Goal: Task Accomplishment & Management: Use online tool/utility

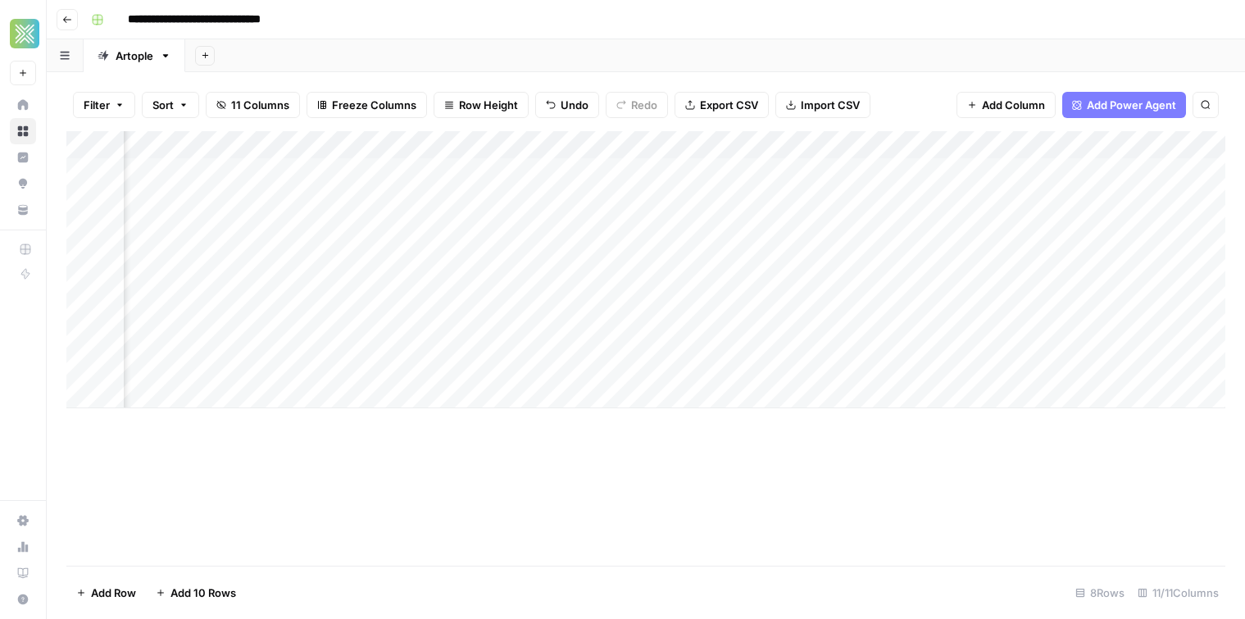
scroll to position [0, 601]
drag, startPoint x: 612, startPoint y: 43, endPoint x: 763, endPoint y: 5, distance: 154.9
click at [662, 30] on div "**********" at bounding box center [646, 309] width 1199 height 619
click at [791, 313] on div "Add Column" at bounding box center [645, 269] width 1159 height 277
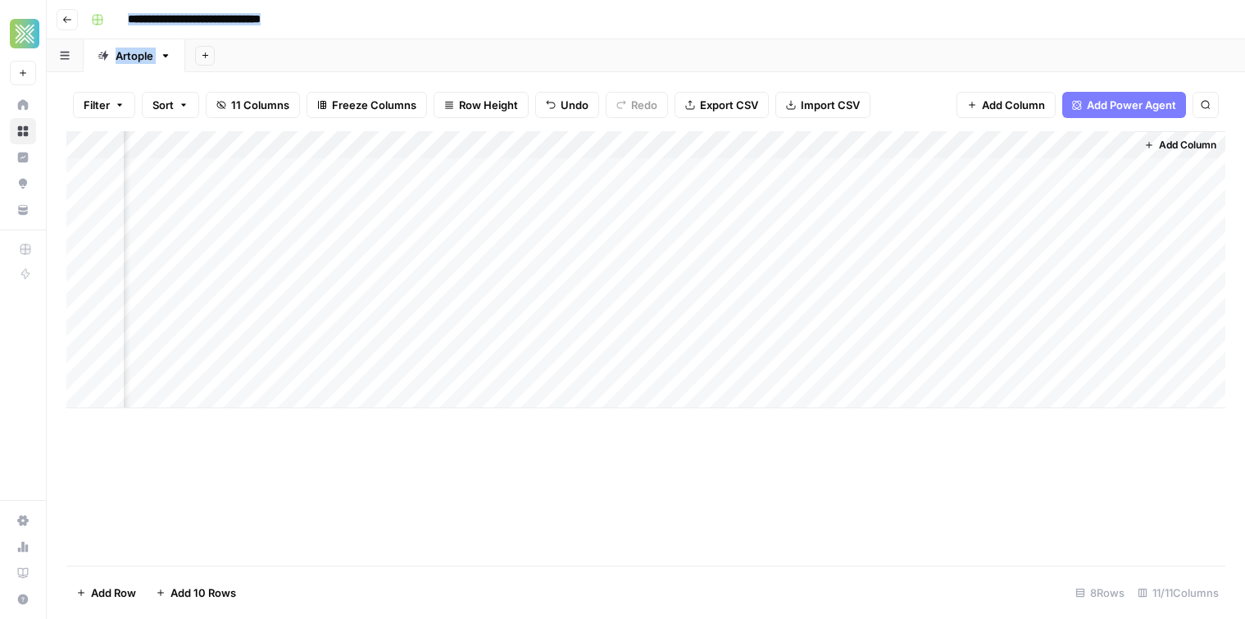
click at [946, 146] on div "Add Column" at bounding box center [645, 269] width 1159 height 277
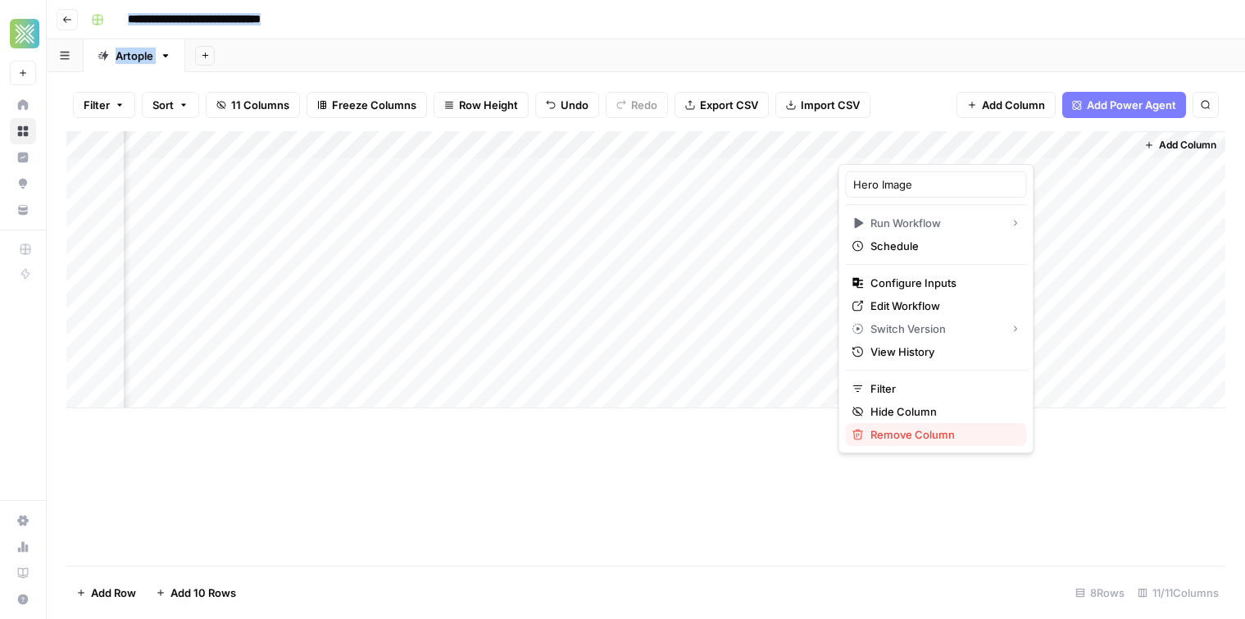
click at [878, 435] on span "Remove Column" at bounding box center [942, 434] width 143 height 16
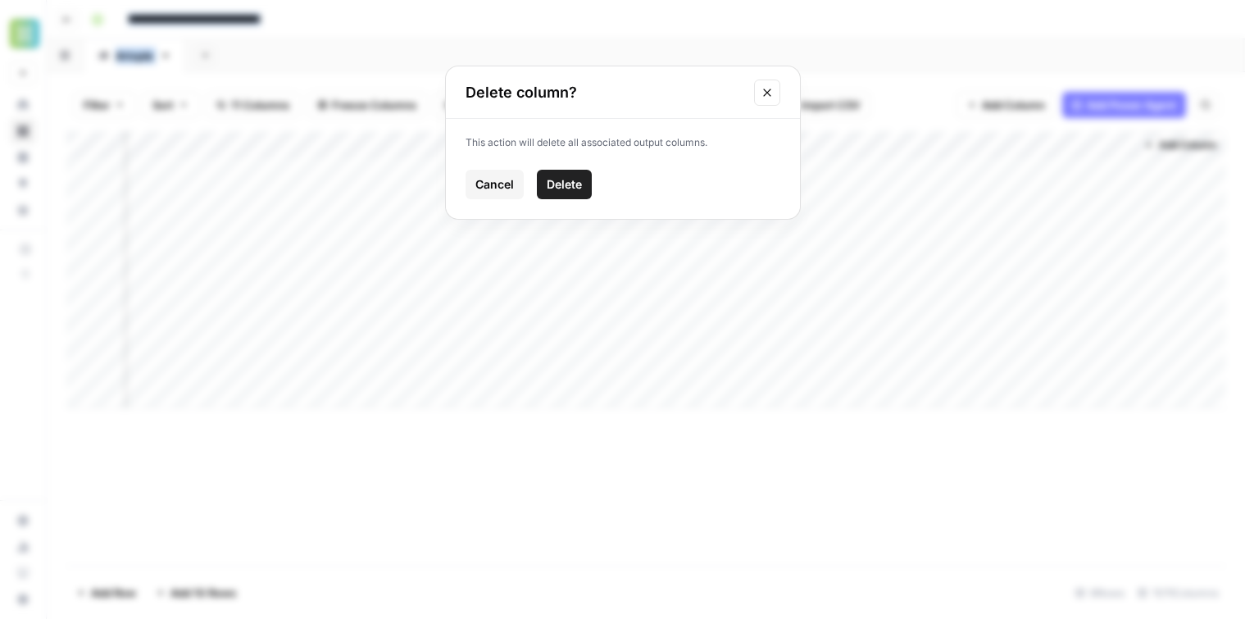
click at [563, 180] on span "Delete" at bounding box center [564, 184] width 35 height 16
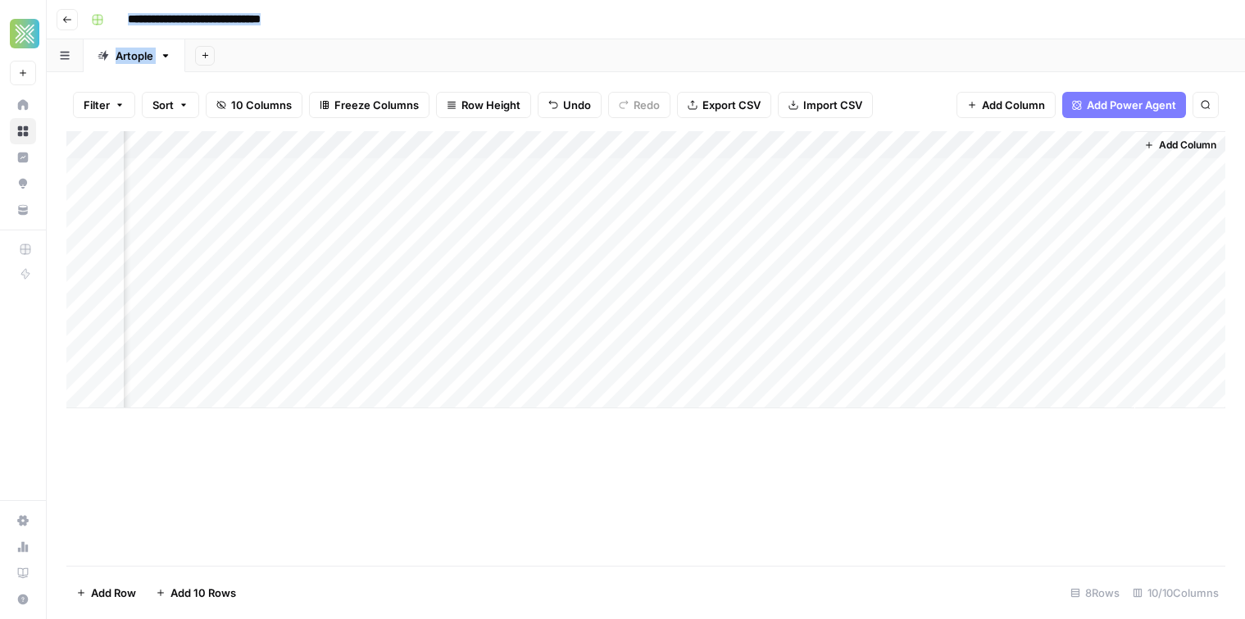
scroll to position [0, 849]
click at [1099, 151] on div "Add Column" at bounding box center [645, 269] width 1159 height 277
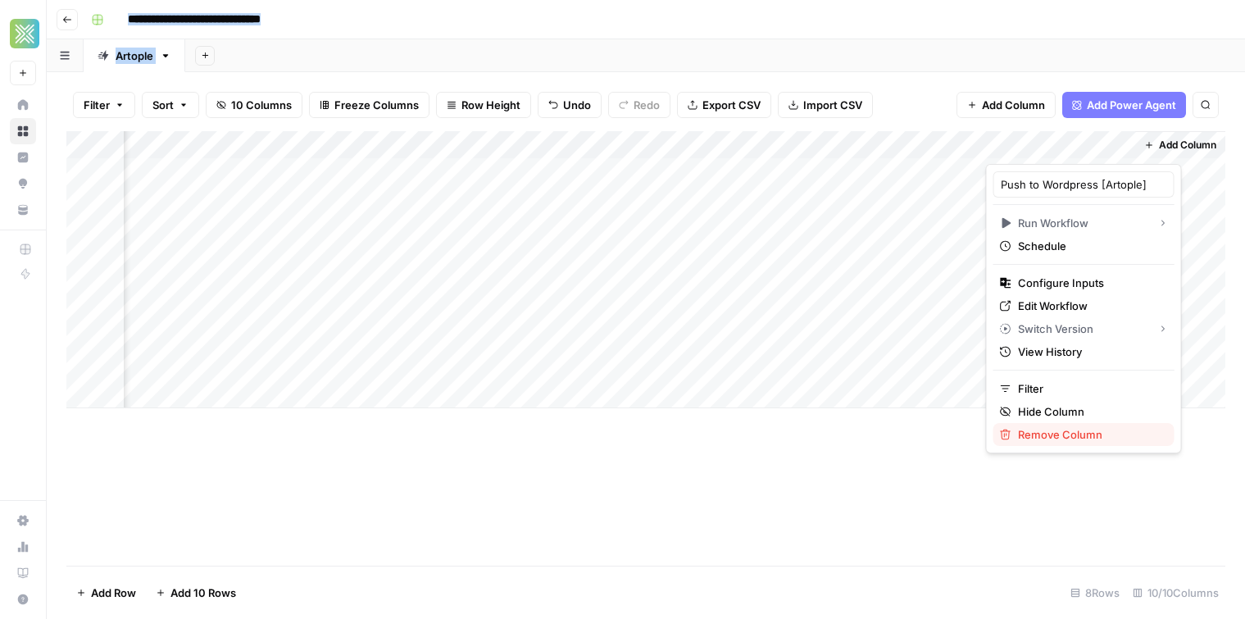
click at [1081, 435] on span "Remove Column" at bounding box center [1089, 434] width 143 height 16
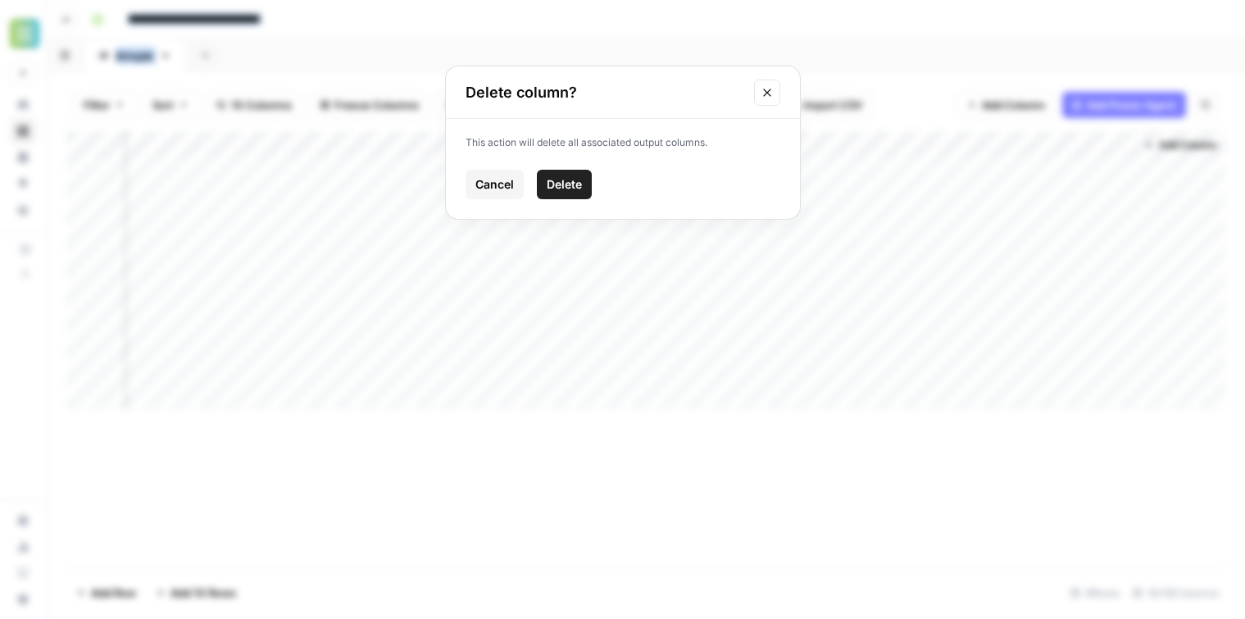
drag, startPoint x: 546, startPoint y: 189, endPoint x: 561, endPoint y: 185, distance: 15.3
click at [547, 189] on span "Delete" at bounding box center [564, 184] width 35 height 16
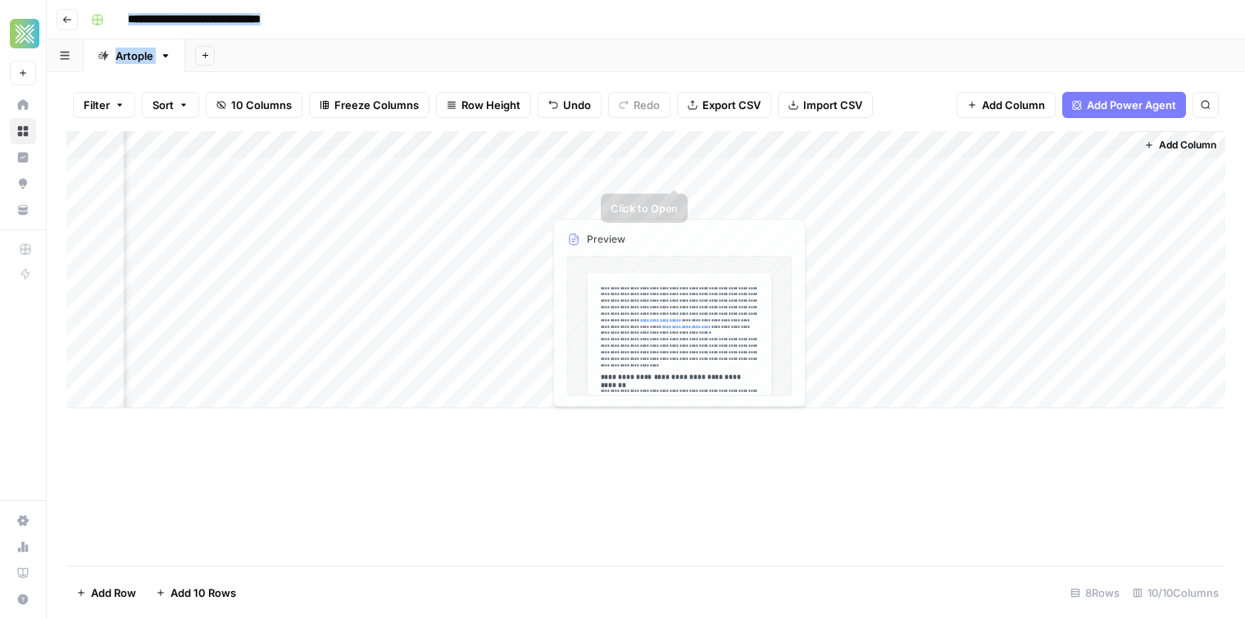
scroll to position [0, 702]
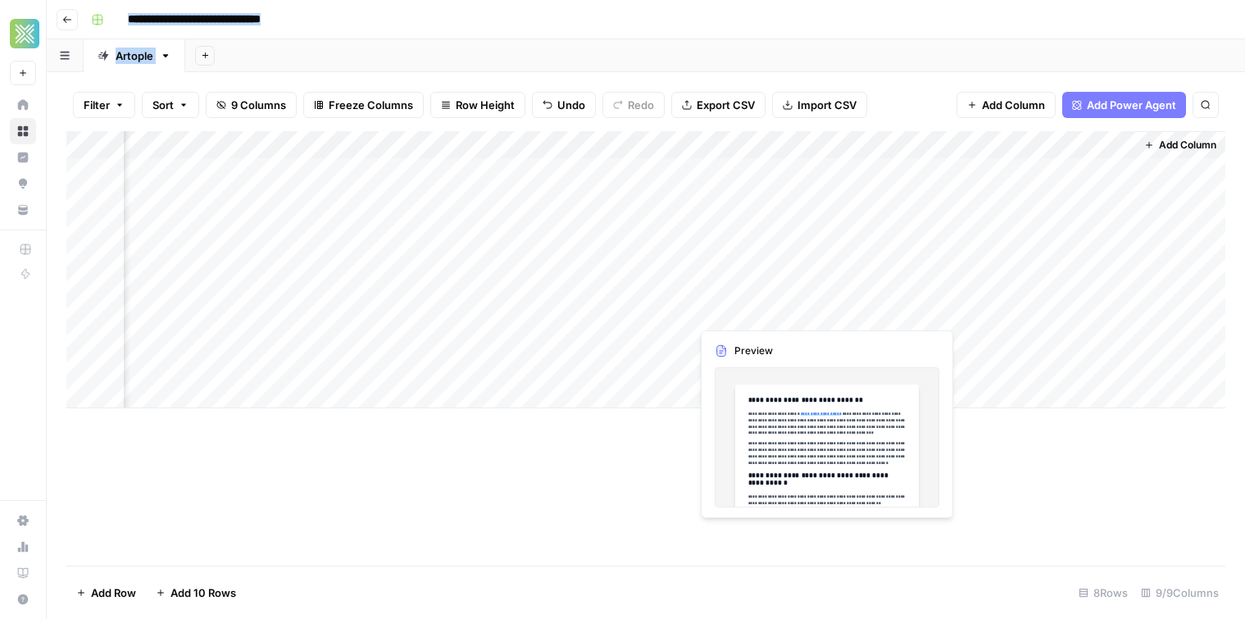
click at [761, 303] on div "Add Column" at bounding box center [645, 269] width 1159 height 277
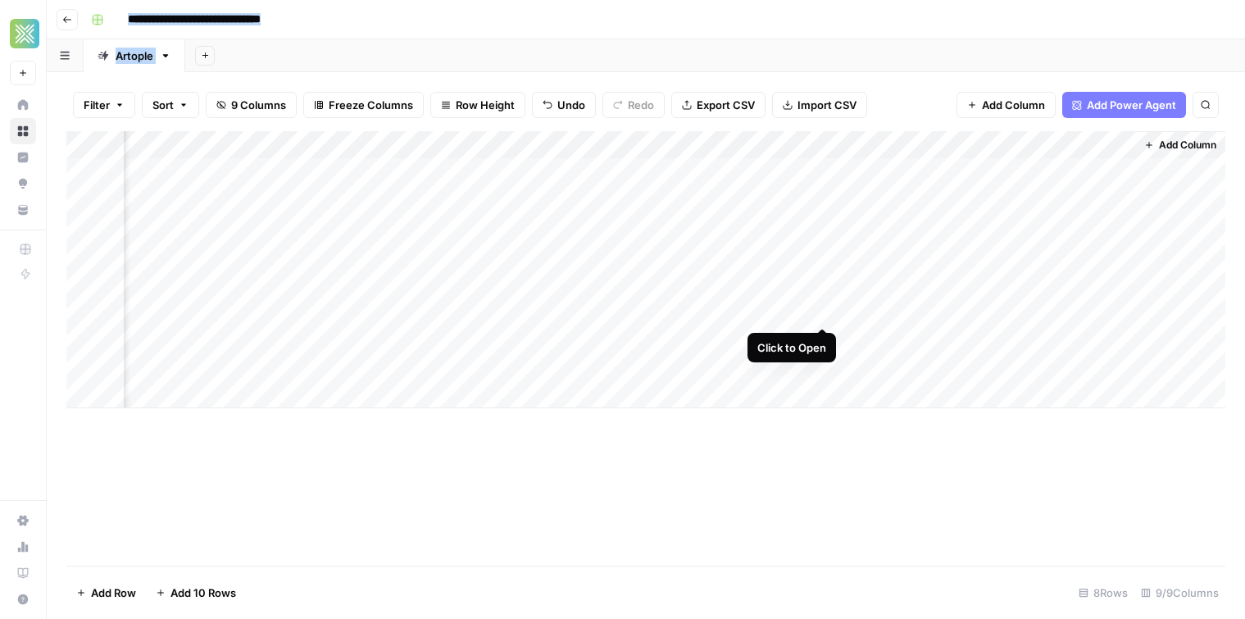
click at [821, 312] on div "Add Column" at bounding box center [645, 269] width 1159 height 277
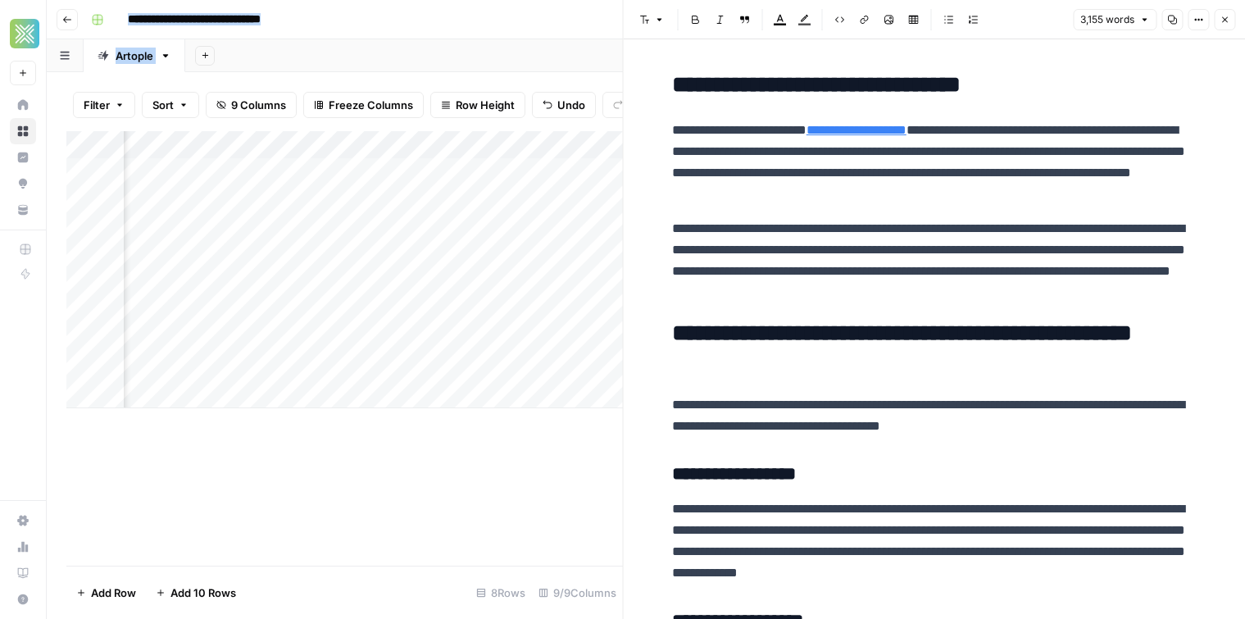
click at [1231, 24] on button "Close" at bounding box center [1224, 19] width 21 height 21
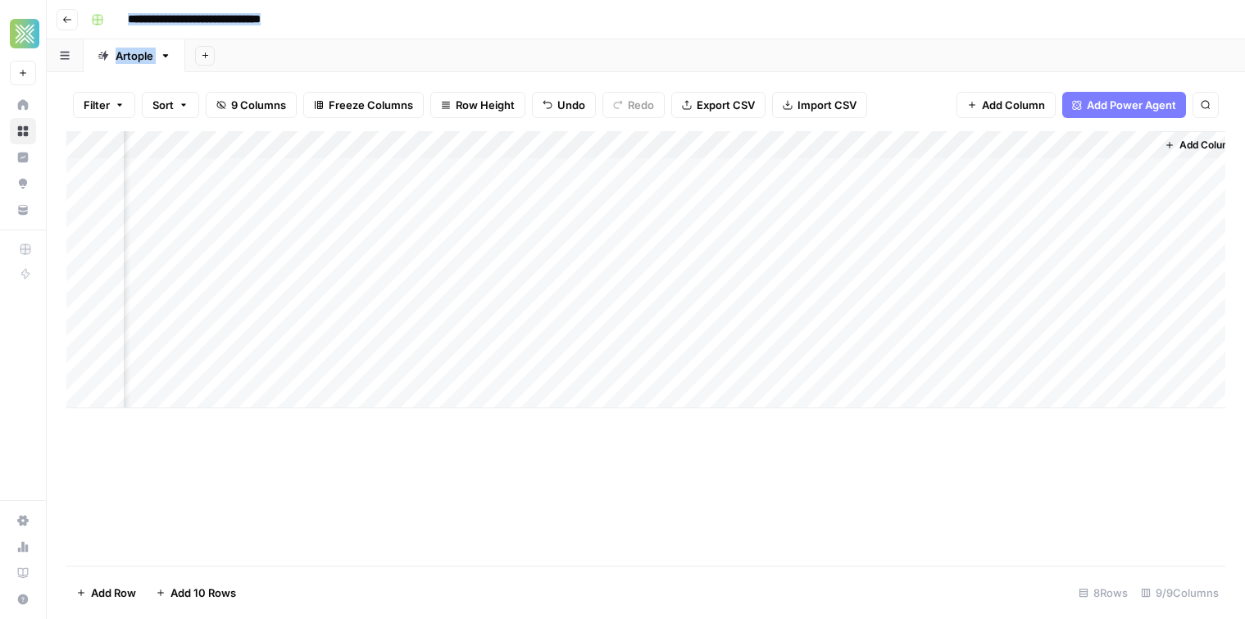
scroll to position [0, 702]
click at [820, 312] on div "Add Column" at bounding box center [645, 269] width 1159 height 277
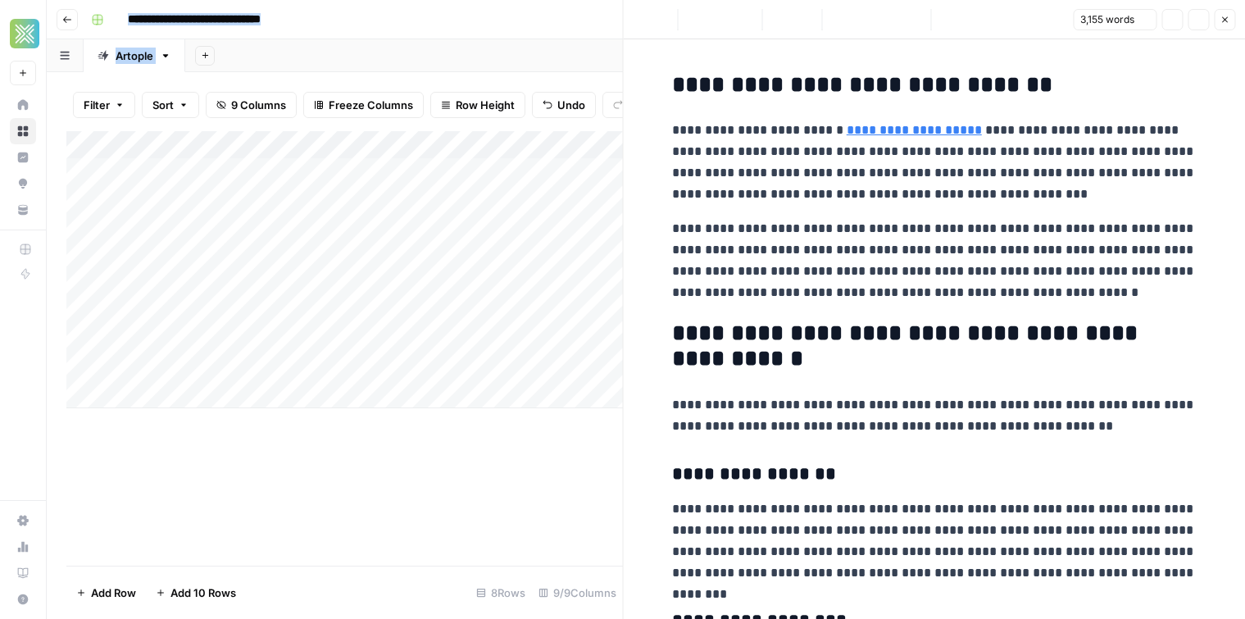
click at [381, 43] on div "Add Sheet" at bounding box center [715, 55] width 1060 height 33
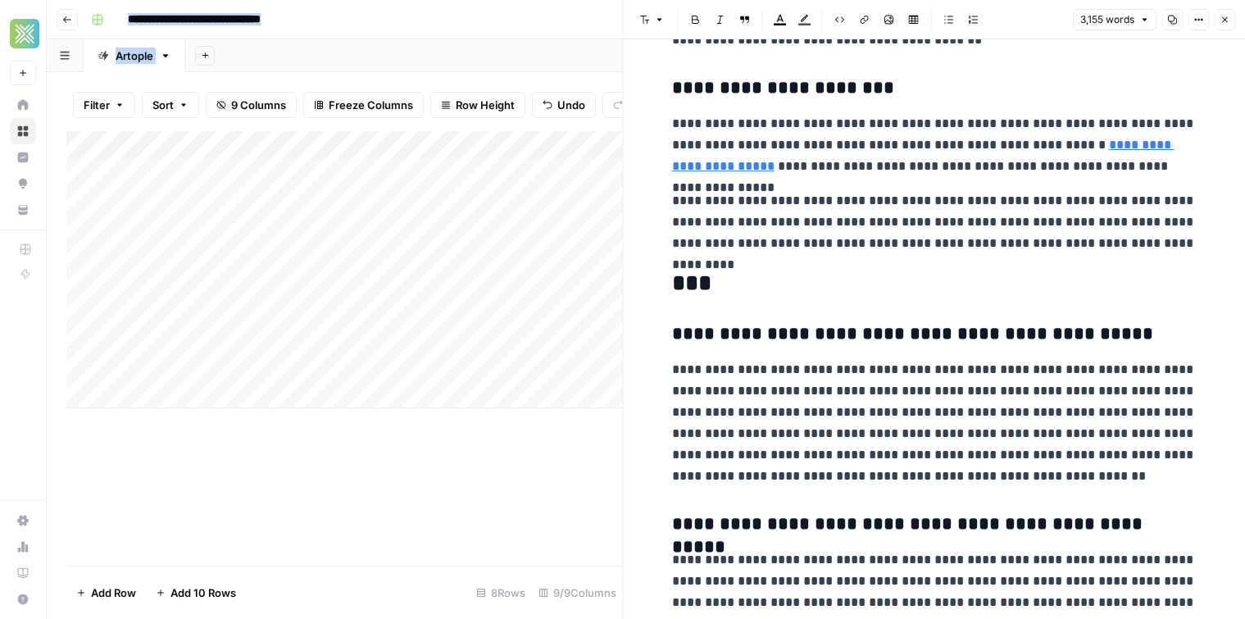
scroll to position [7683, 0]
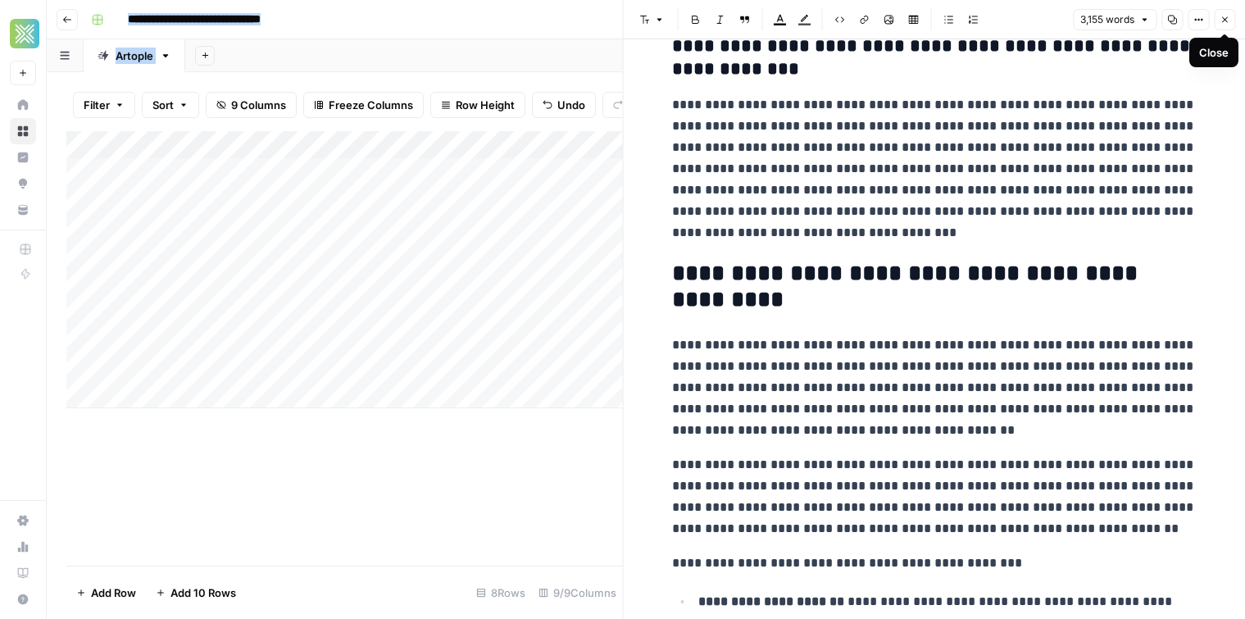
click at [1220, 18] on icon "button" at bounding box center [1225, 20] width 10 height 10
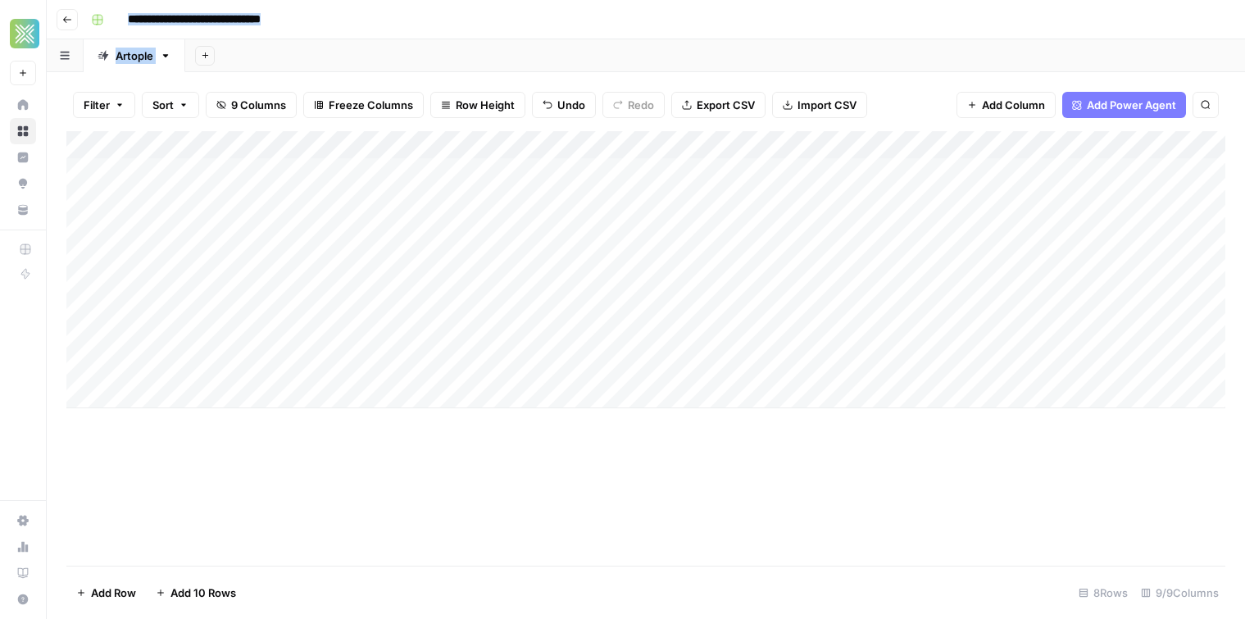
click at [601, 312] on div "Add Column" at bounding box center [645, 269] width 1159 height 277
click at [885, 307] on div "Add Column" at bounding box center [645, 269] width 1159 height 277
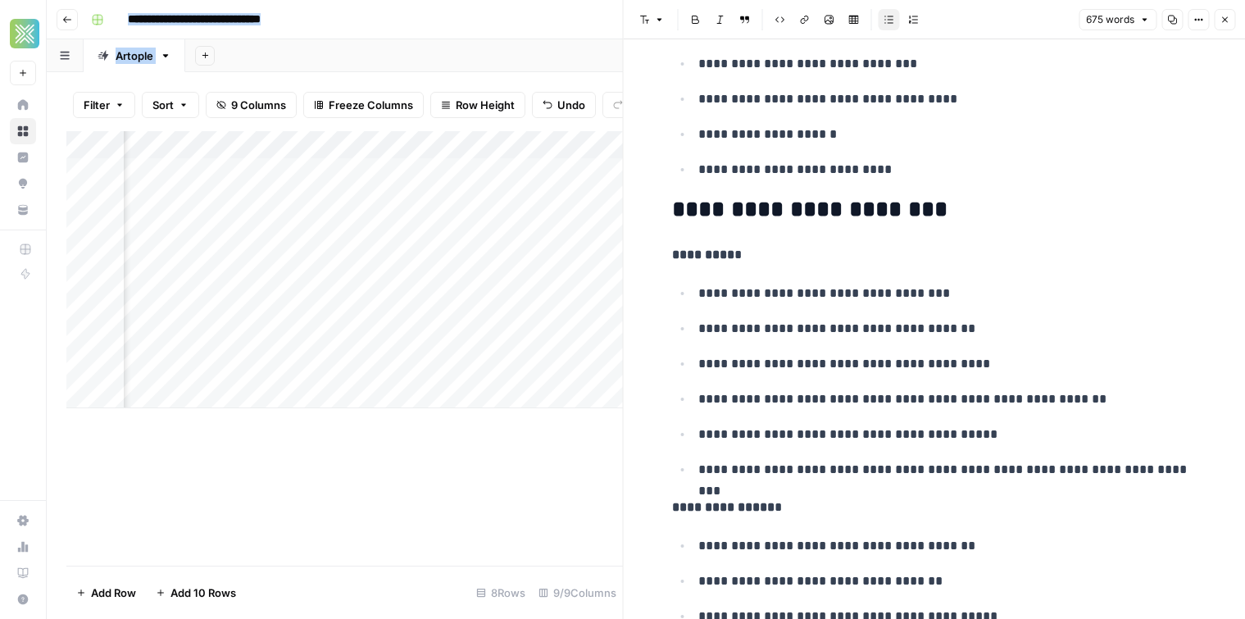
scroll to position [2606, 0]
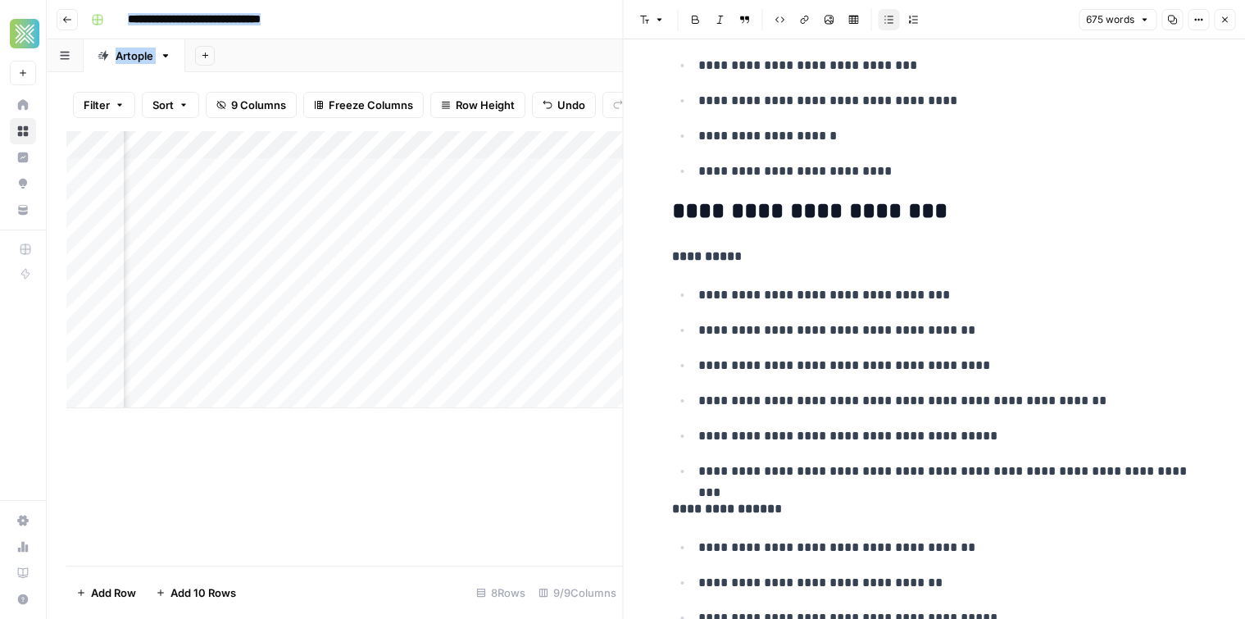
click at [1222, 20] on icon "button" at bounding box center [1225, 20] width 10 height 10
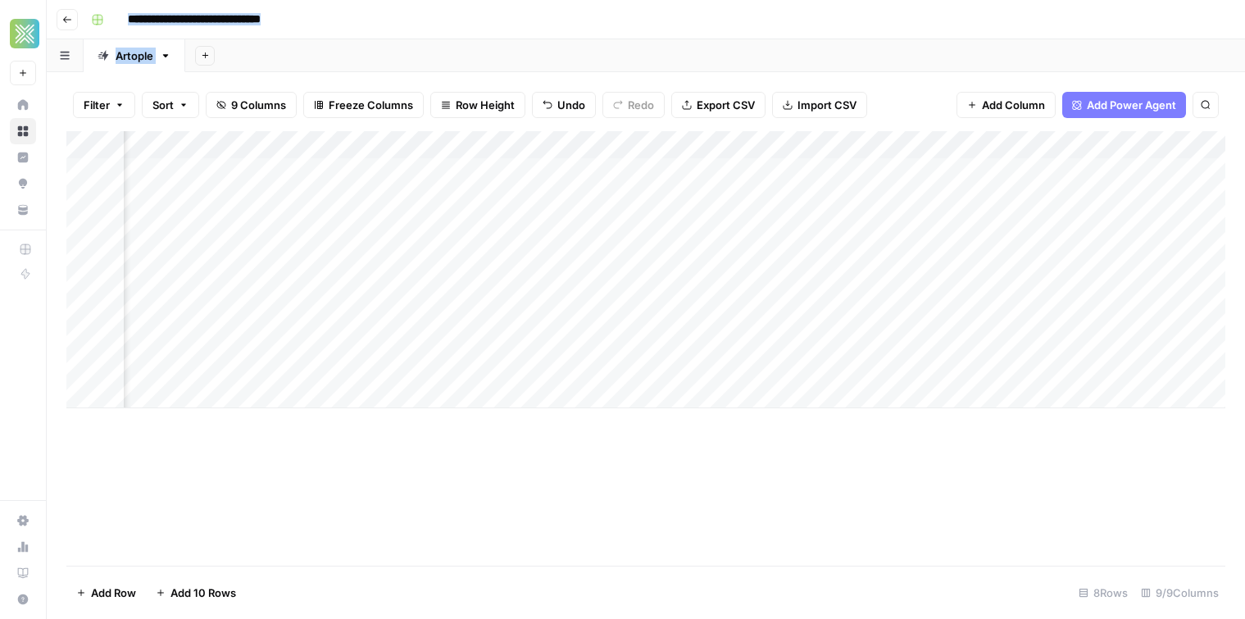
scroll to position [0, 548]
click at [812, 145] on div "Add Column" at bounding box center [645, 269] width 1159 height 277
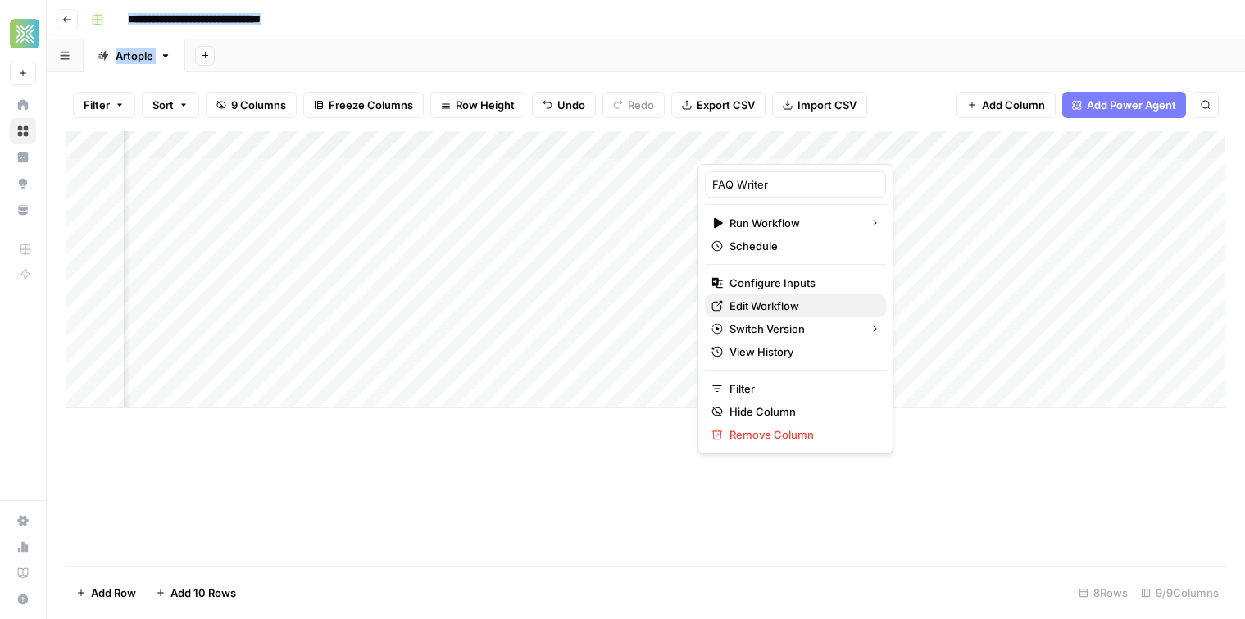
click at [741, 307] on span "Edit Workflow" at bounding box center [801, 306] width 143 height 16
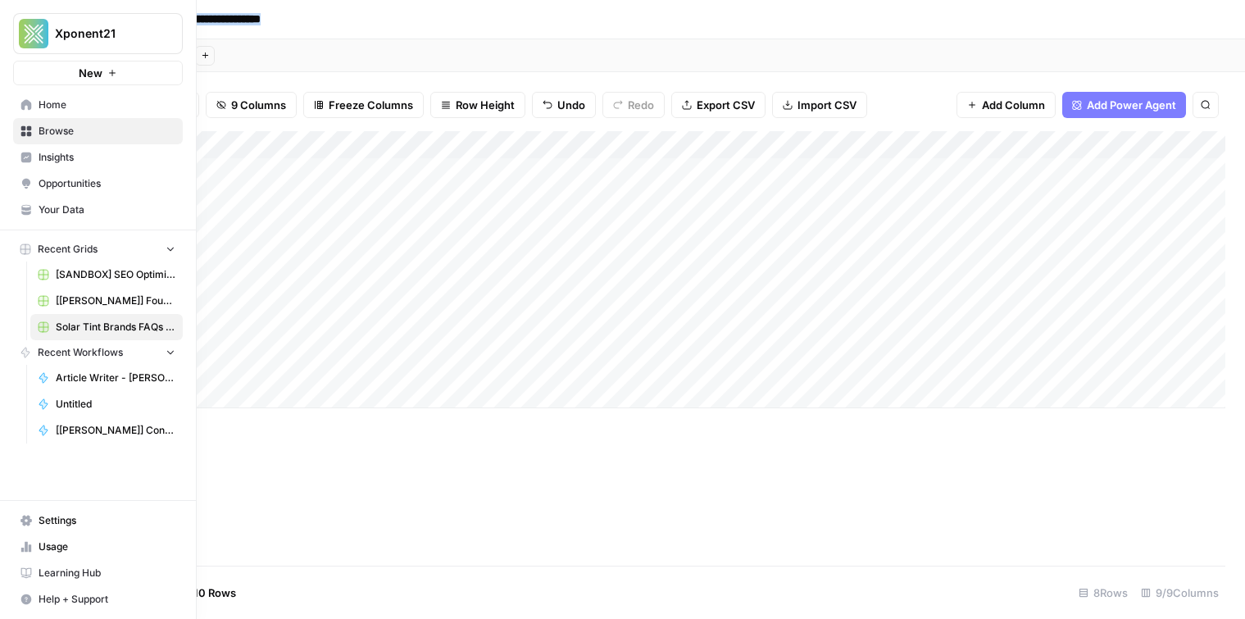
click at [26, 100] on icon at bounding box center [26, 104] width 11 height 11
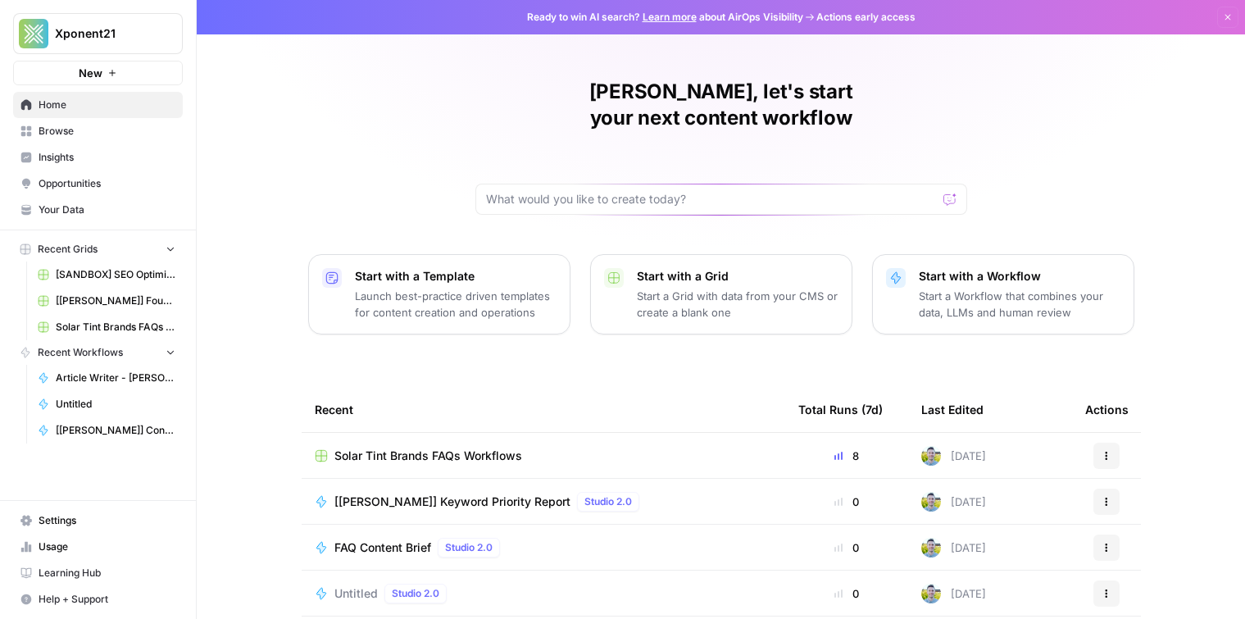
click at [111, 140] on link "Browse" at bounding box center [98, 131] width 170 height 26
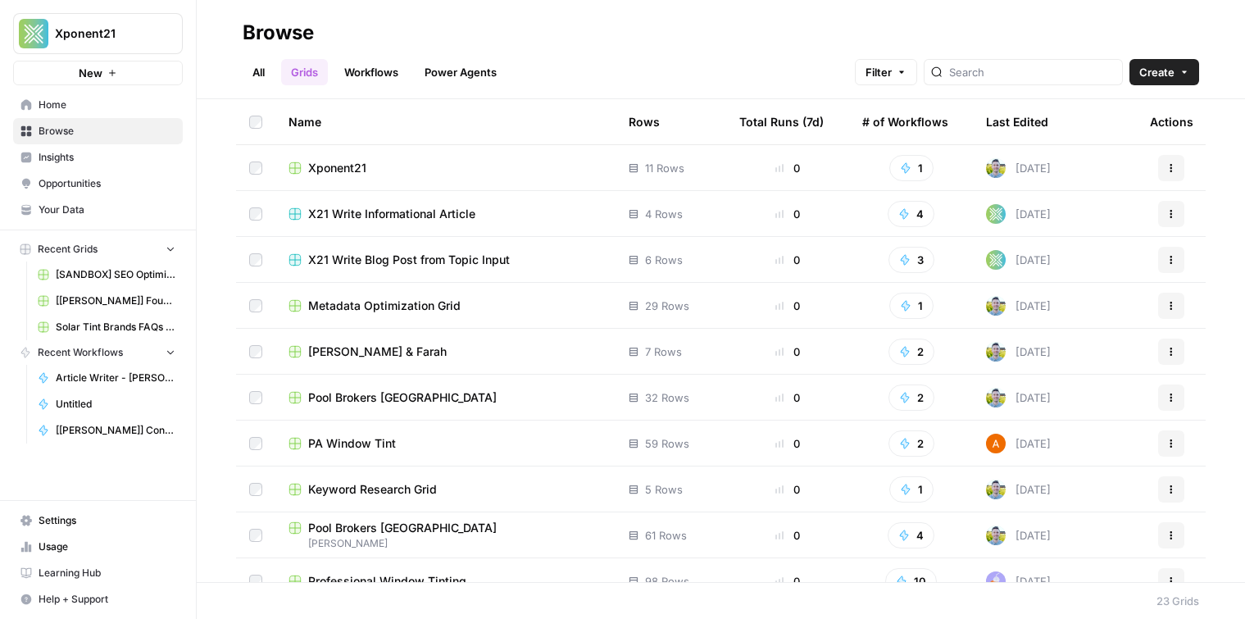
click at [62, 206] on span "Your Data" at bounding box center [107, 210] width 137 height 15
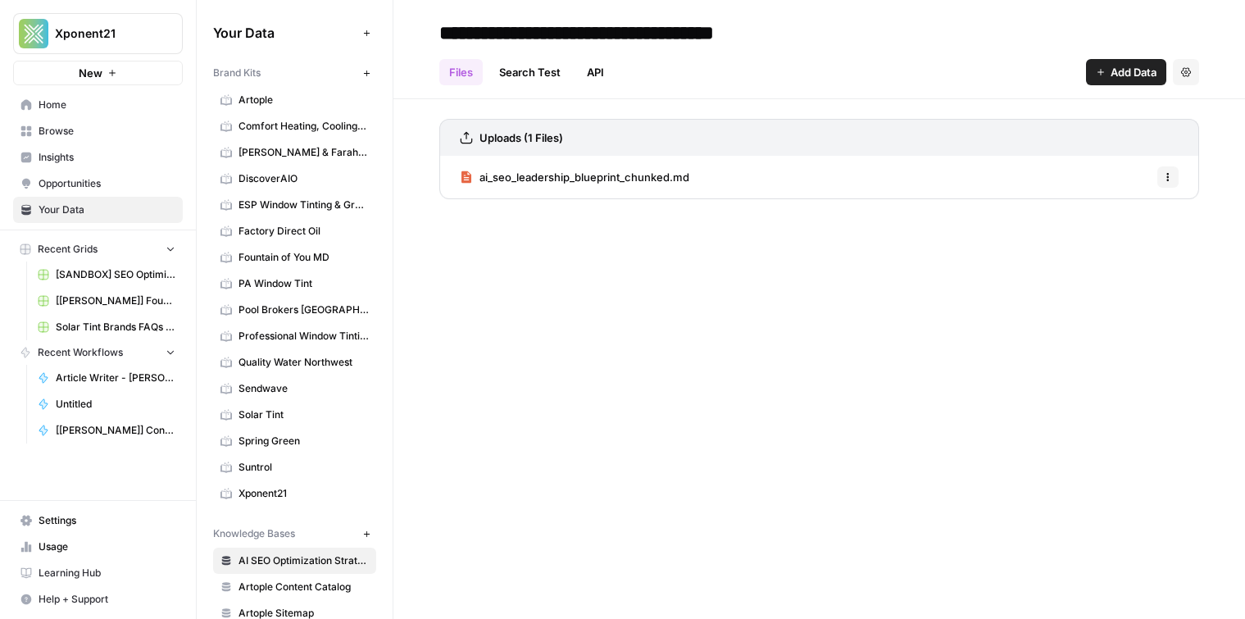
click at [287, 97] on span "Artople" at bounding box center [304, 100] width 130 height 15
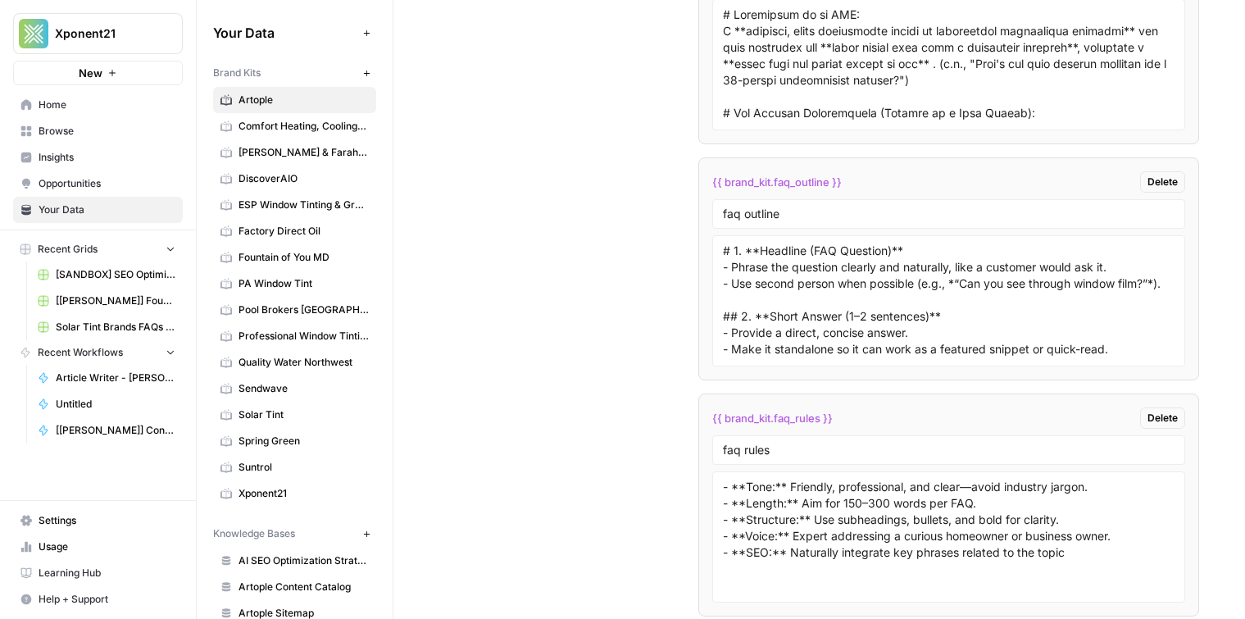
scroll to position [3747, 0]
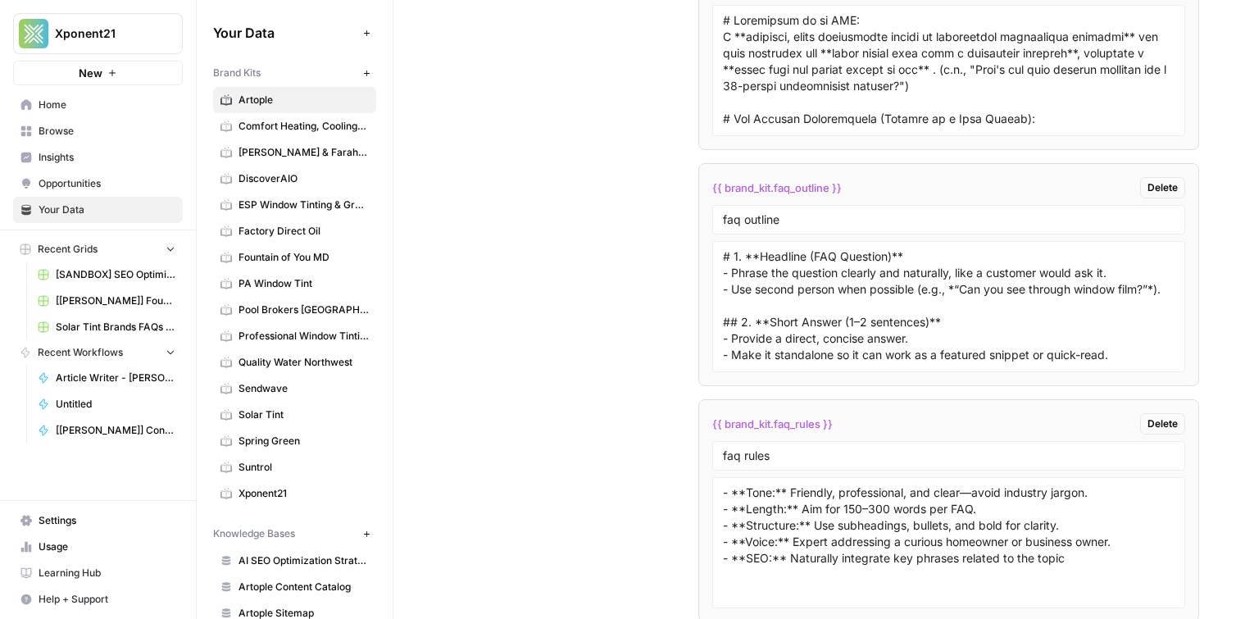
click at [770, 186] on span "{{ brand_kit.faq_outline }}" at bounding box center [777, 188] width 130 height 16
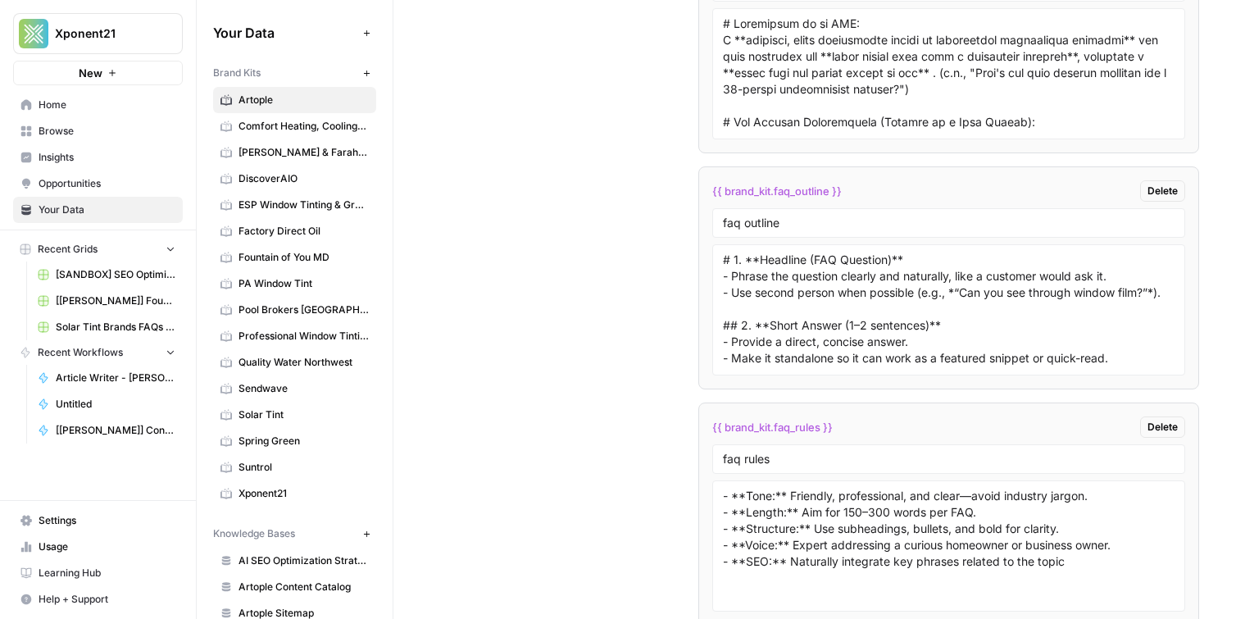
click at [770, 186] on span "{{ brand_kit.faq_outline }}" at bounding box center [777, 191] width 130 height 16
copy div "{{ brand_kit.faq_outline }} Delete"
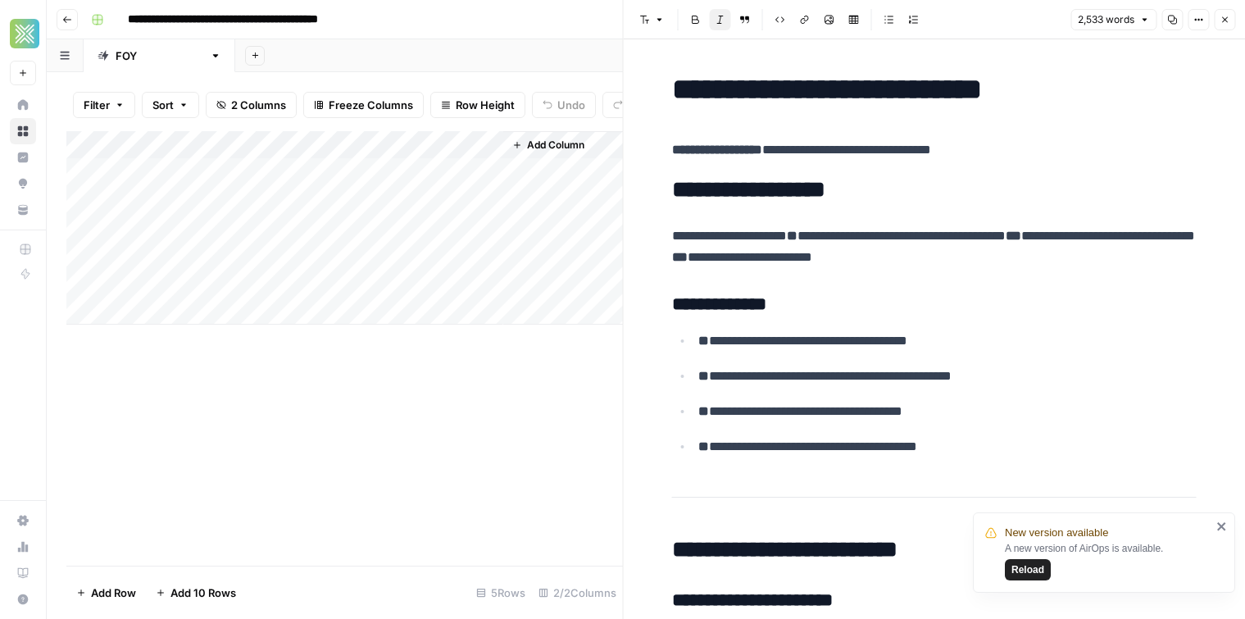
click at [57, 20] on button "Go back" at bounding box center [67, 19] width 21 height 21
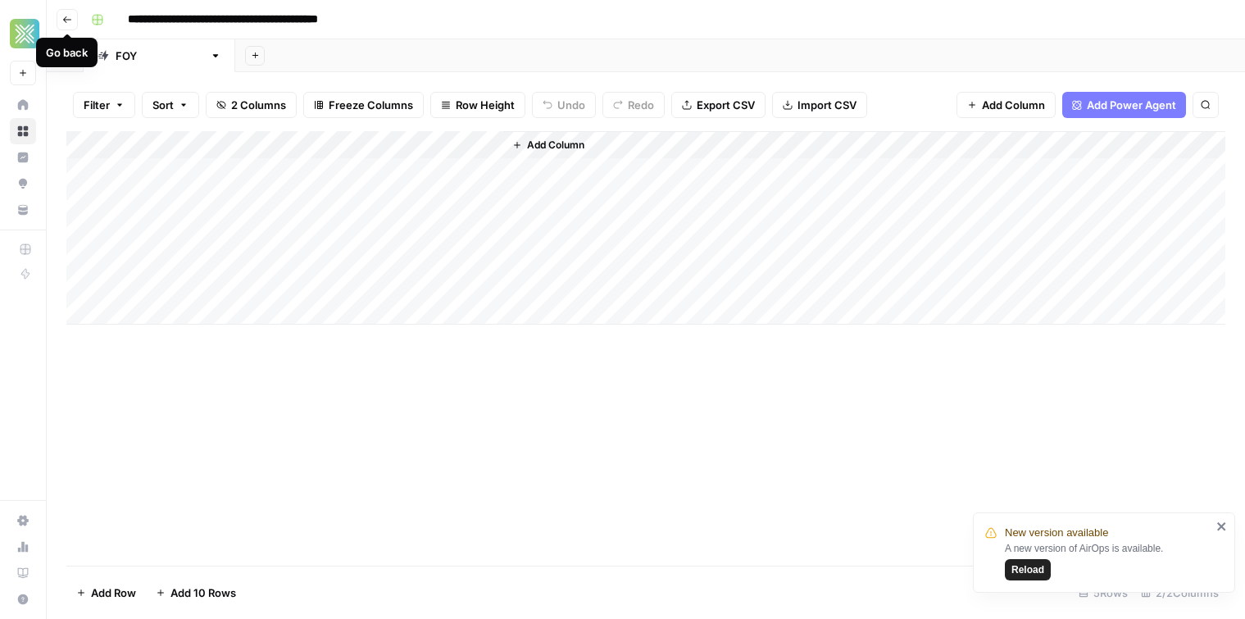
click at [72, 21] on button "Go back" at bounding box center [67, 19] width 21 height 21
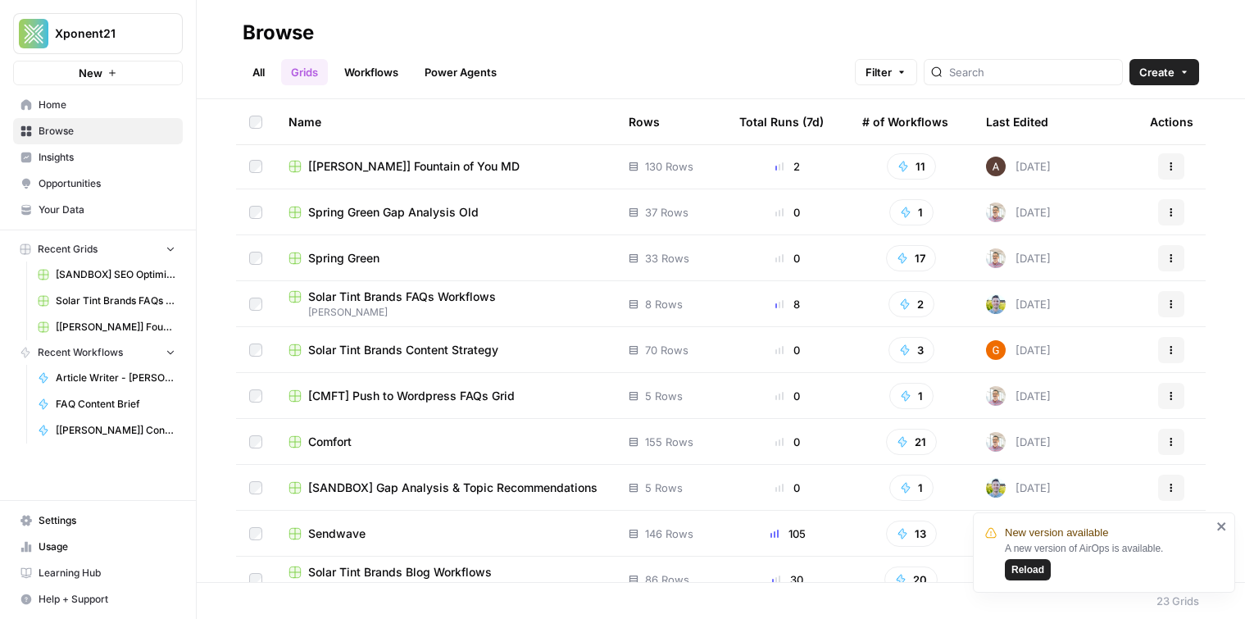
scroll to position [619, 0]
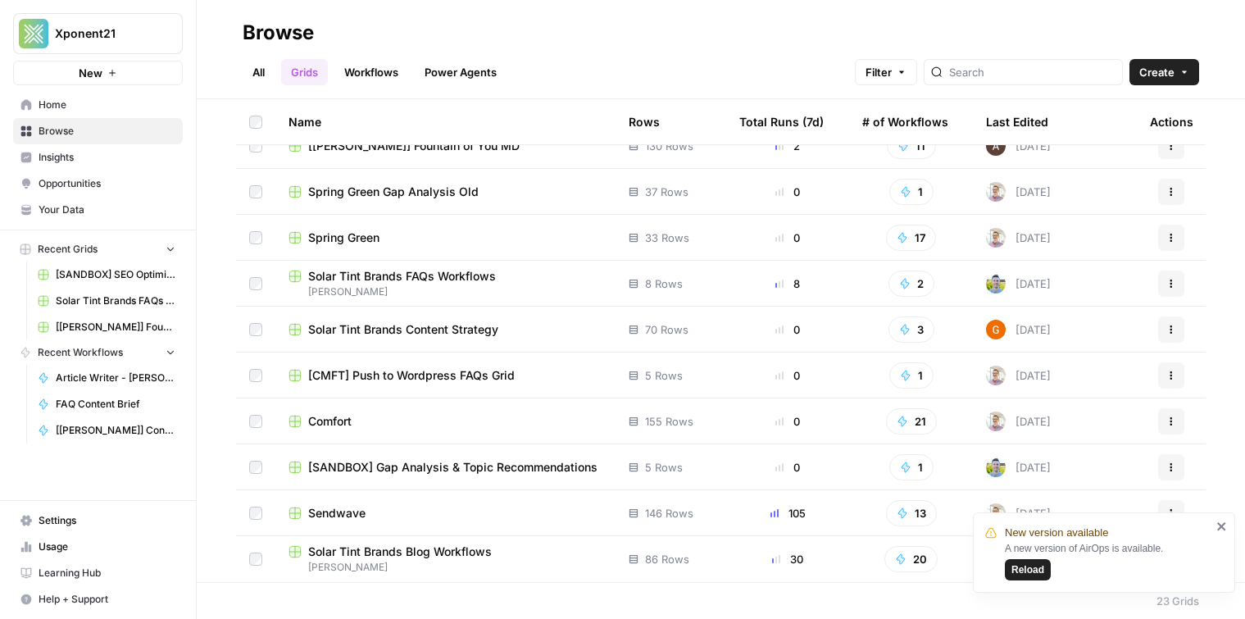
click at [354, 512] on span "Sendwave" at bounding box center [336, 513] width 57 height 16
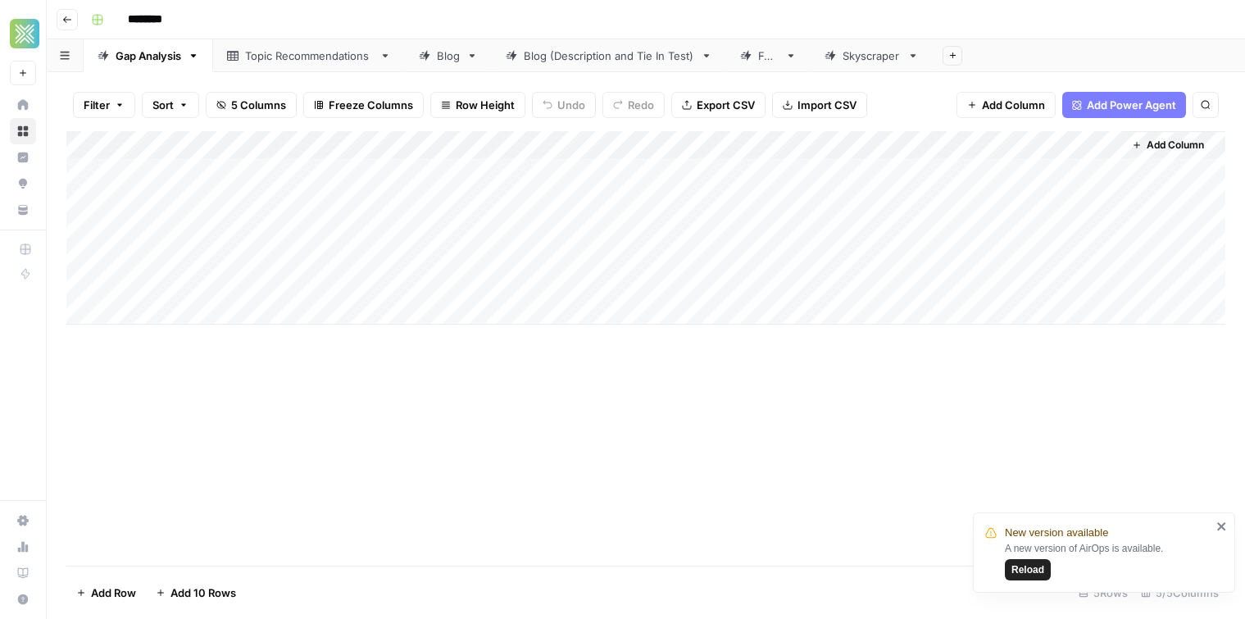
click at [597, 59] on div "Blog (Description and Tie In Test)" at bounding box center [609, 56] width 171 height 16
click at [856, 61] on div "Skyscraper" at bounding box center [872, 56] width 58 height 16
click at [751, 61] on div "FAQ" at bounding box center [759, 56] width 39 height 16
click at [560, 57] on div "Blog (Description and Tie In Test)" at bounding box center [609, 56] width 171 height 16
click at [429, 60] on icon at bounding box center [424, 55] width 11 height 11
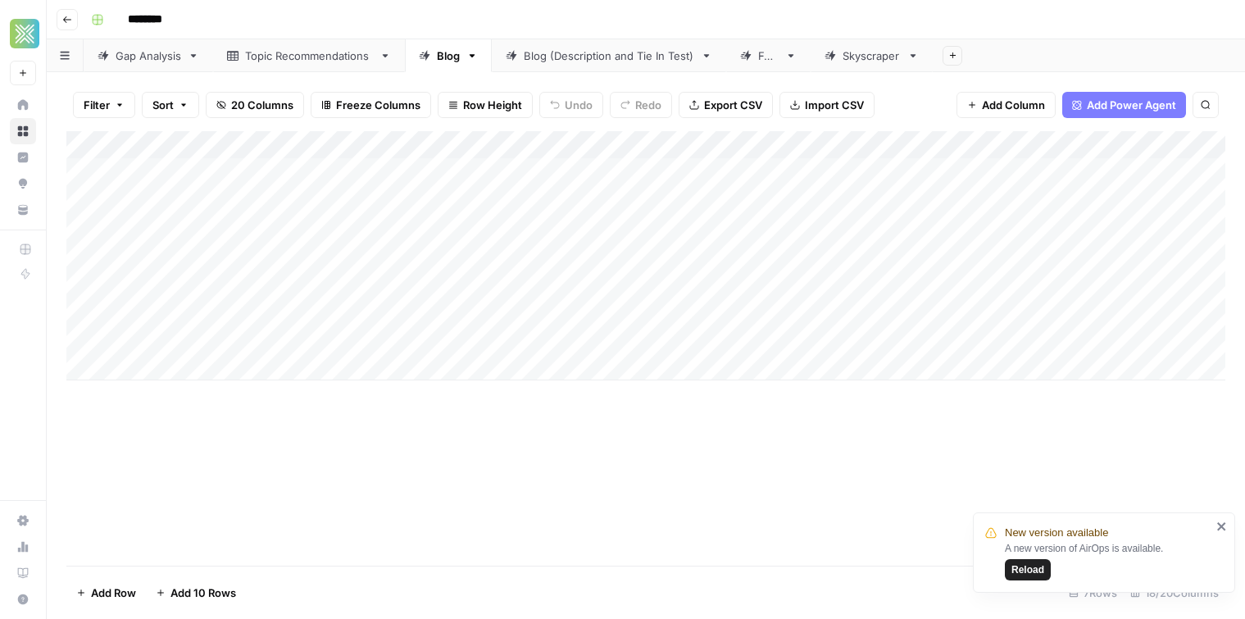
click at [588, 57] on div "Blog (Description and Tie In Test)" at bounding box center [609, 56] width 171 height 16
click at [742, 41] on link "FAQ" at bounding box center [768, 55] width 84 height 33
click at [617, 52] on div "Blog (Description and Tie In Test)" at bounding box center [609, 56] width 171 height 16
click at [556, 353] on div "Add Column" at bounding box center [645, 348] width 1159 height 435
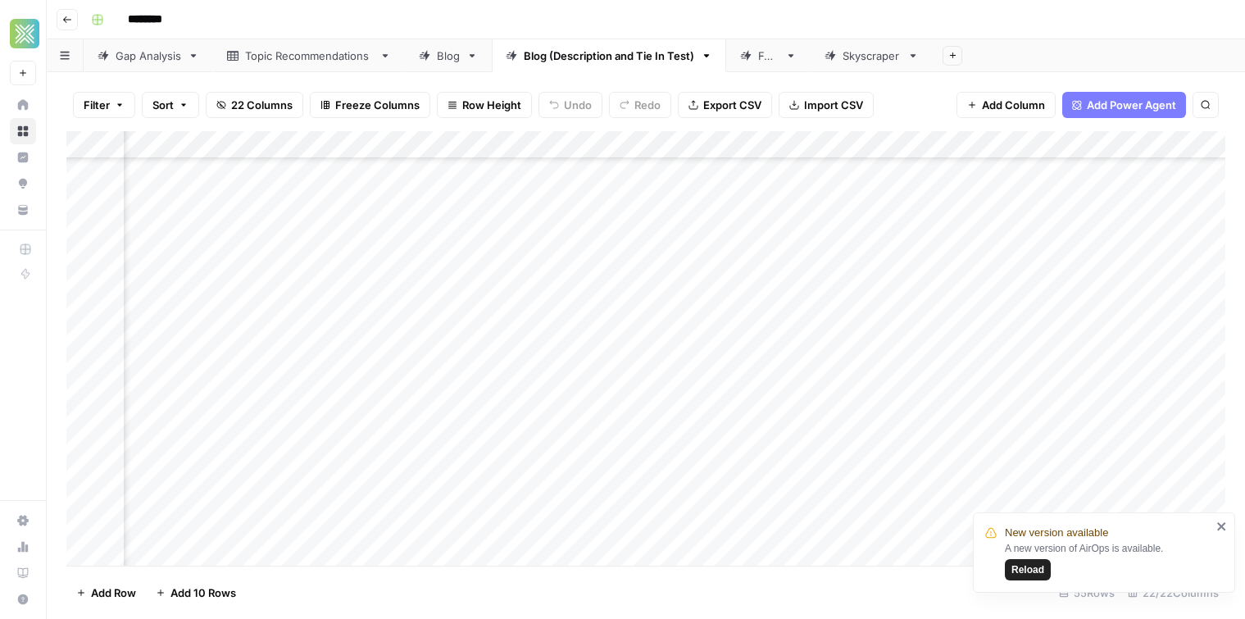
click at [554, 353] on div "Add Column" at bounding box center [645, 348] width 1159 height 435
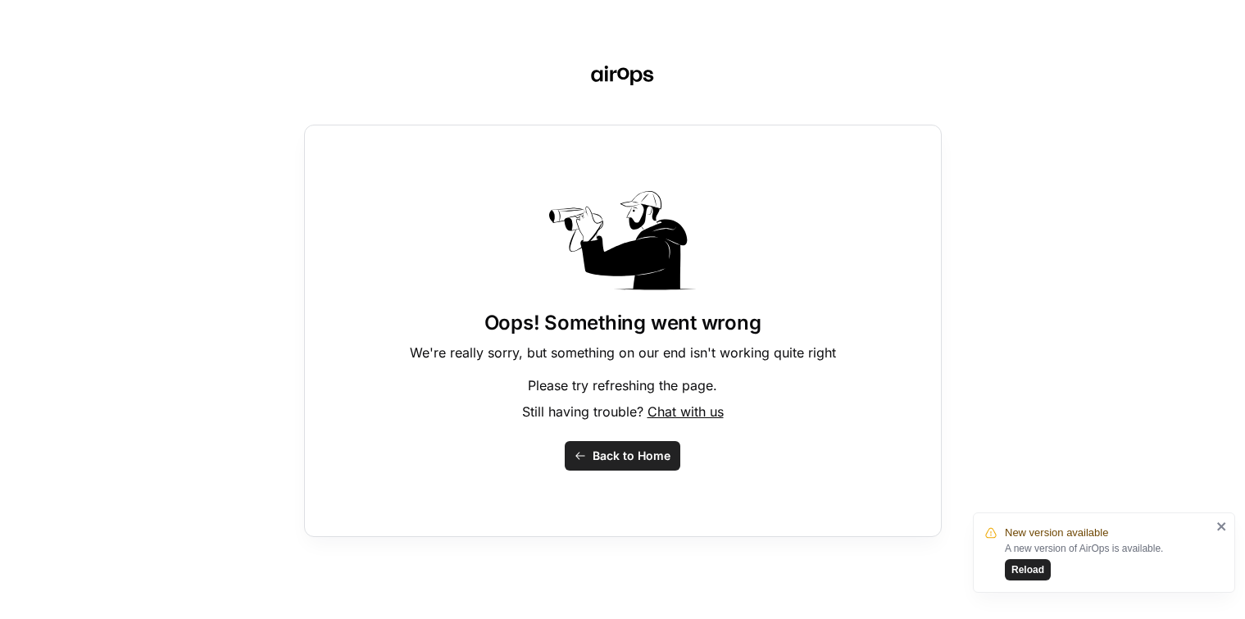
click at [640, 462] on span "Back to Home" at bounding box center [632, 456] width 78 height 16
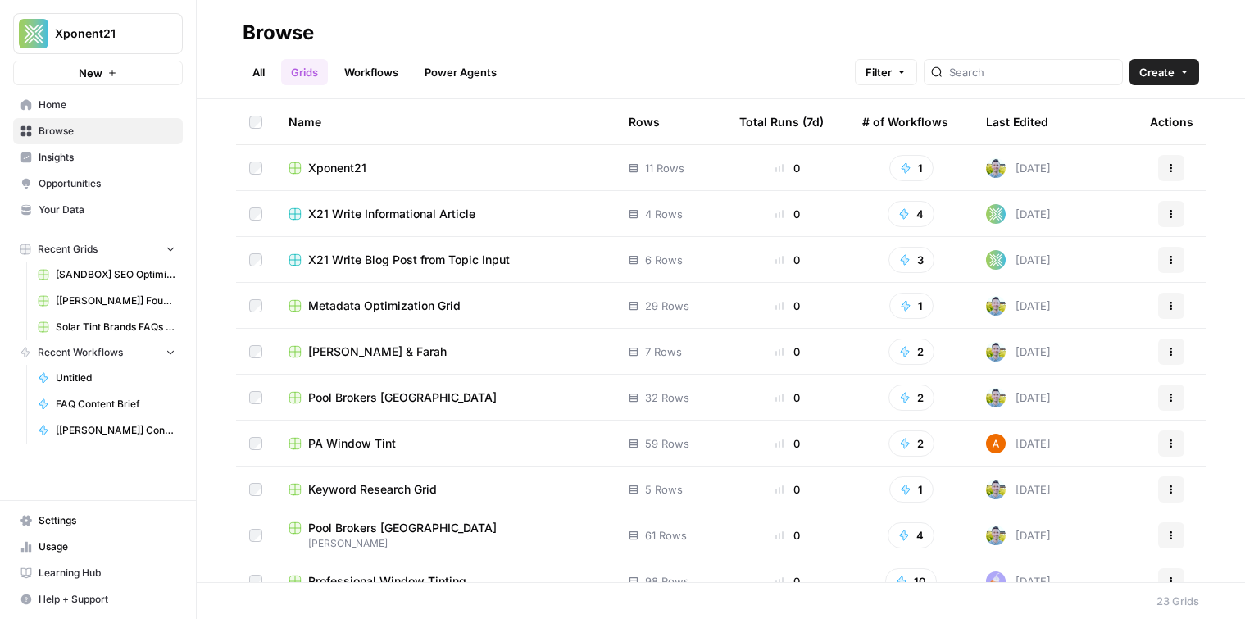
scroll to position [466, 0]
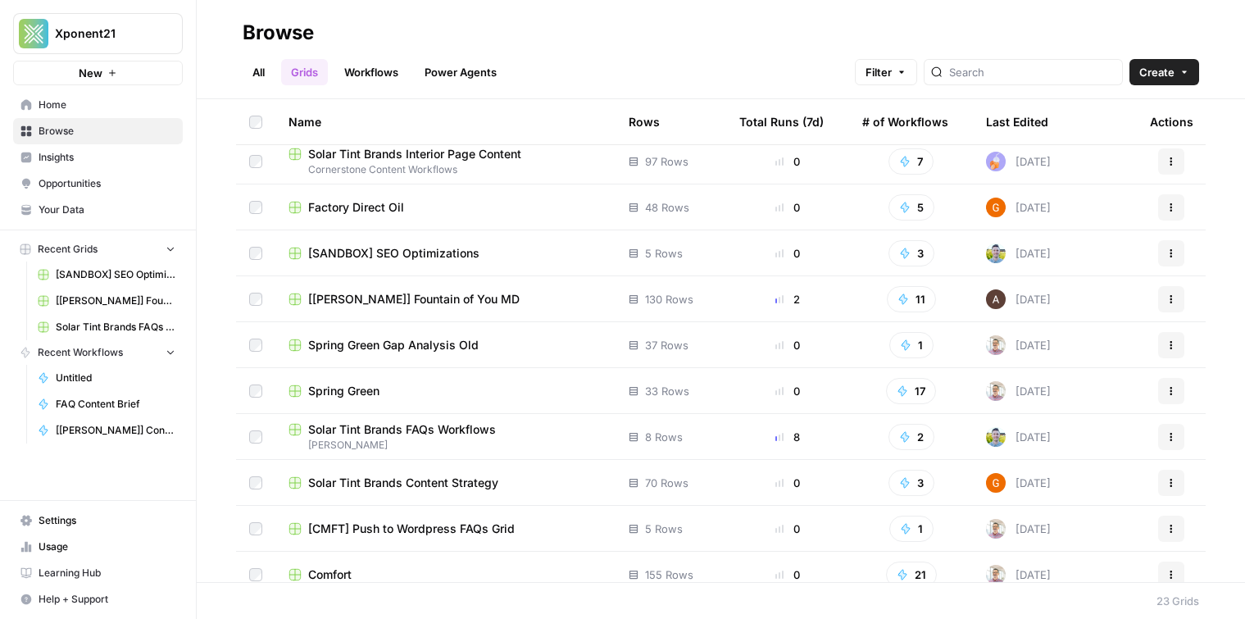
click at [335, 444] on span "[PERSON_NAME]" at bounding box center [446, 445] width 314 height 15
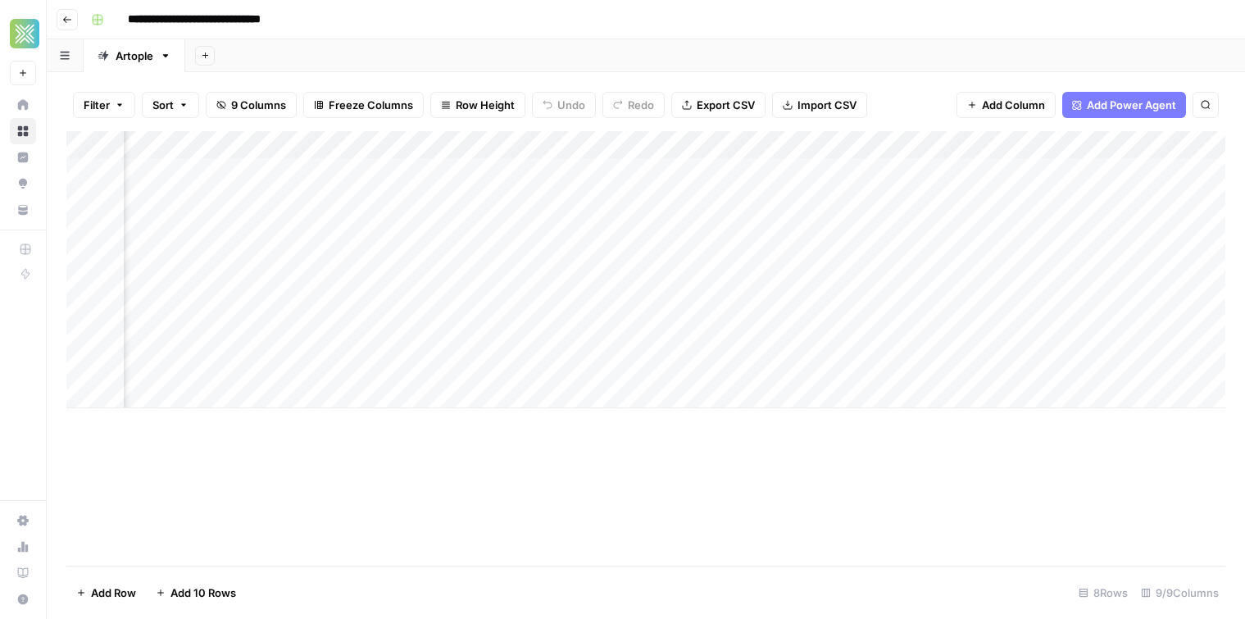
scroll to position [0, 250]
click at [981, 314] on div "Add Column" at bounding box center [645, 269] width 1159 height 277
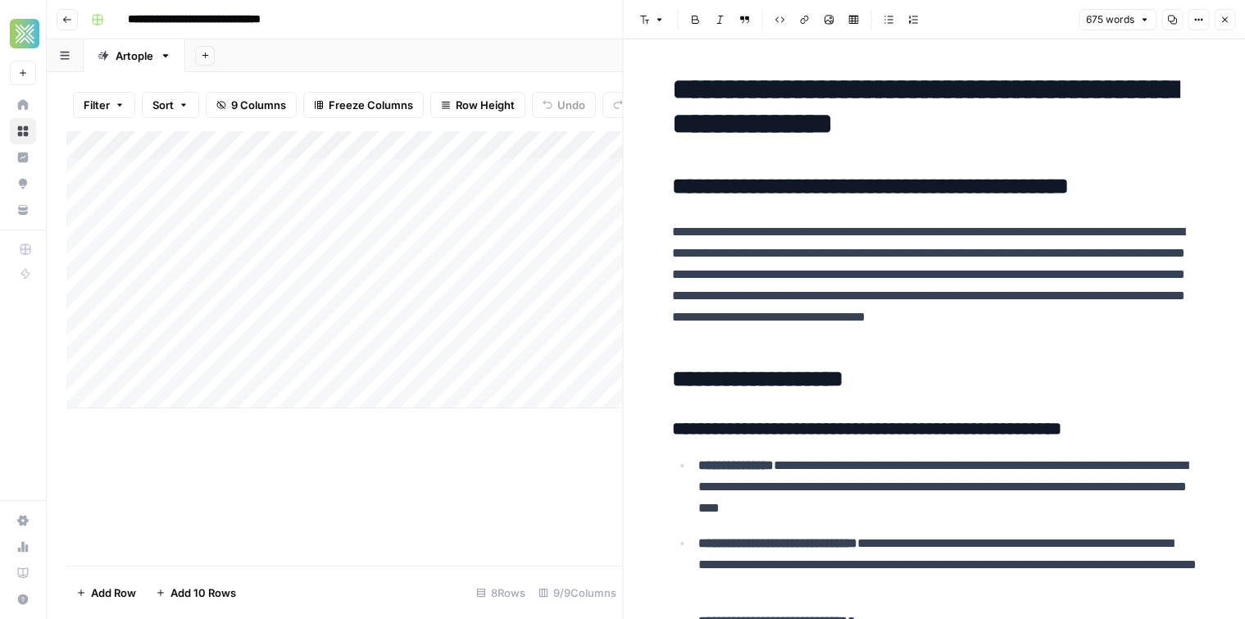
click at [294, 304] on div "Add Column" at bounding box center [344, 269] width 557 height 277
click at [377, 307] on div "Add Column" at bounding box center [344, 269] width 557 height 277
click at [330, 312] on div "Add Column" at bounding box center [344, 269] width 557 height 277
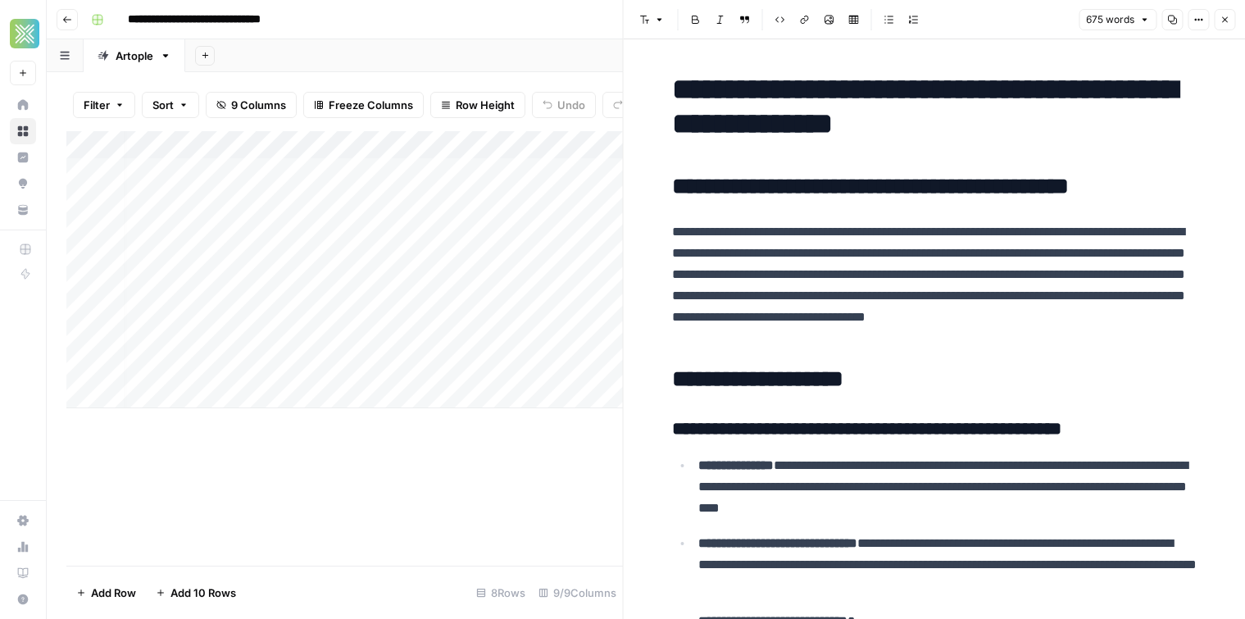
click at [330, 312] on div "Add Column" at bounding box center [344, 269] width 557 height 277
click at [330, 312] on textarea "**********" at bounding box center [300, 312] width 368 height 23
click at [554, 319] on div "Add Column" at bounding box center [344, 269] width 557 height 277
click at [349, 321] on div "Add Column" at bounding box center [344, 269] width 557 height 277
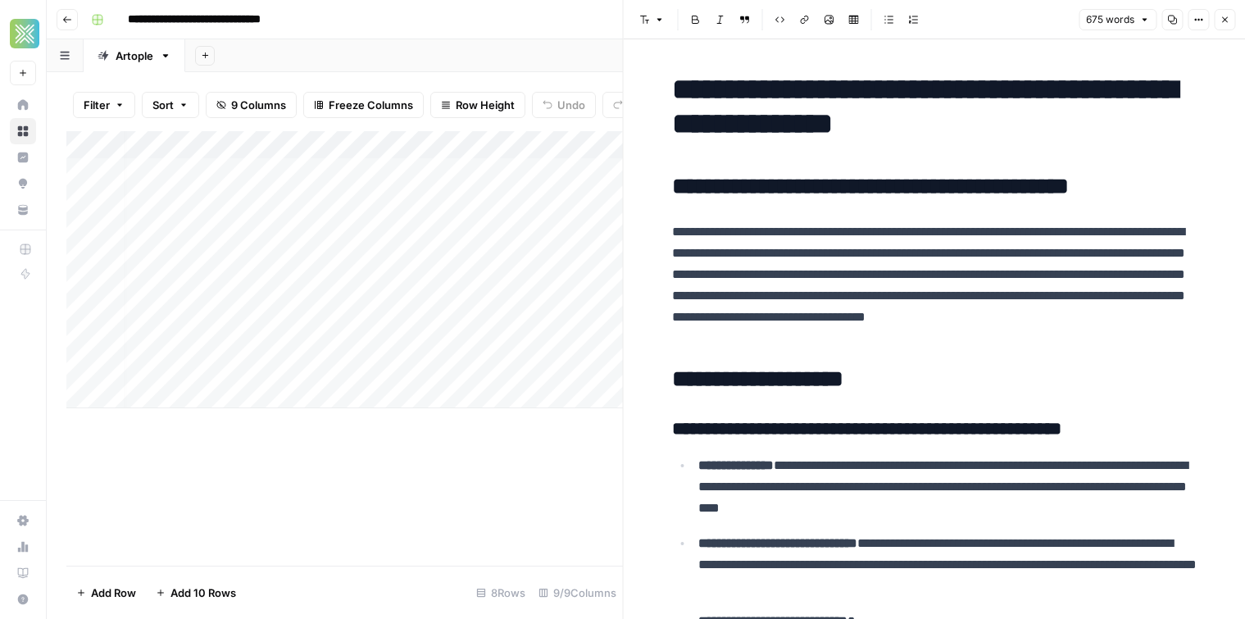
click at [356, 338] on div "Add Column" at bounding box center [344, 269] width 557 height 277
click at [351, 306] on div "Add Column" at bounding box center [344, 269] width 557 height 277
click at [226, 305] on div "Add Column" at bounding box center [344, 269] width 557 height 277
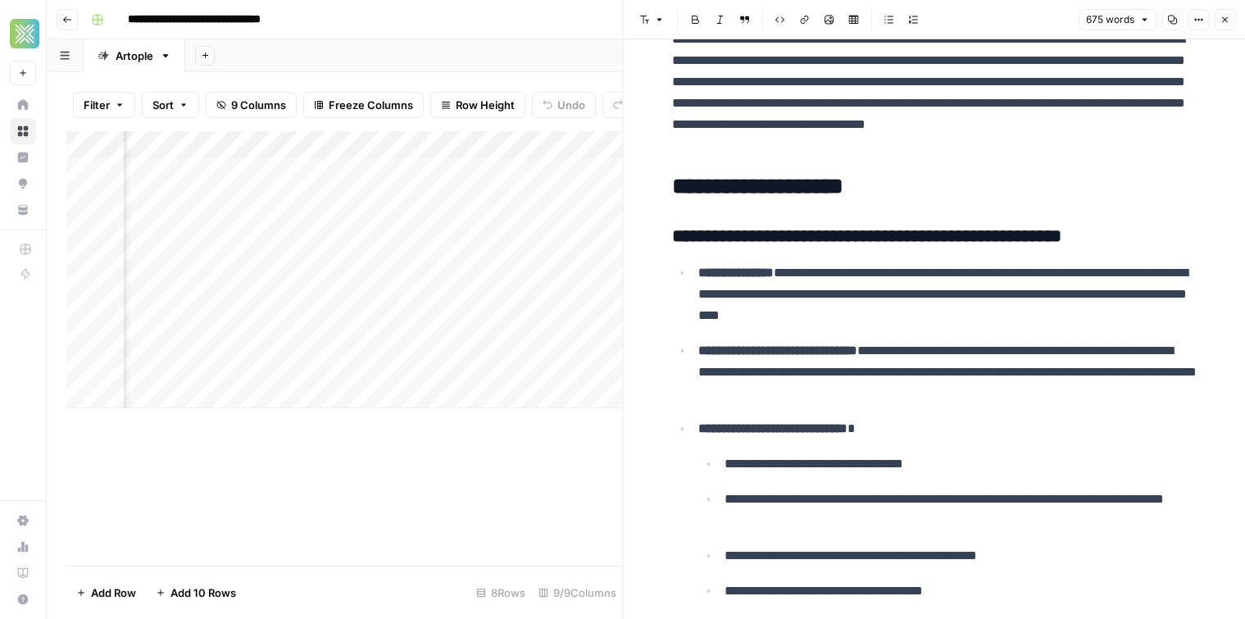
scroll to position [194, 0]
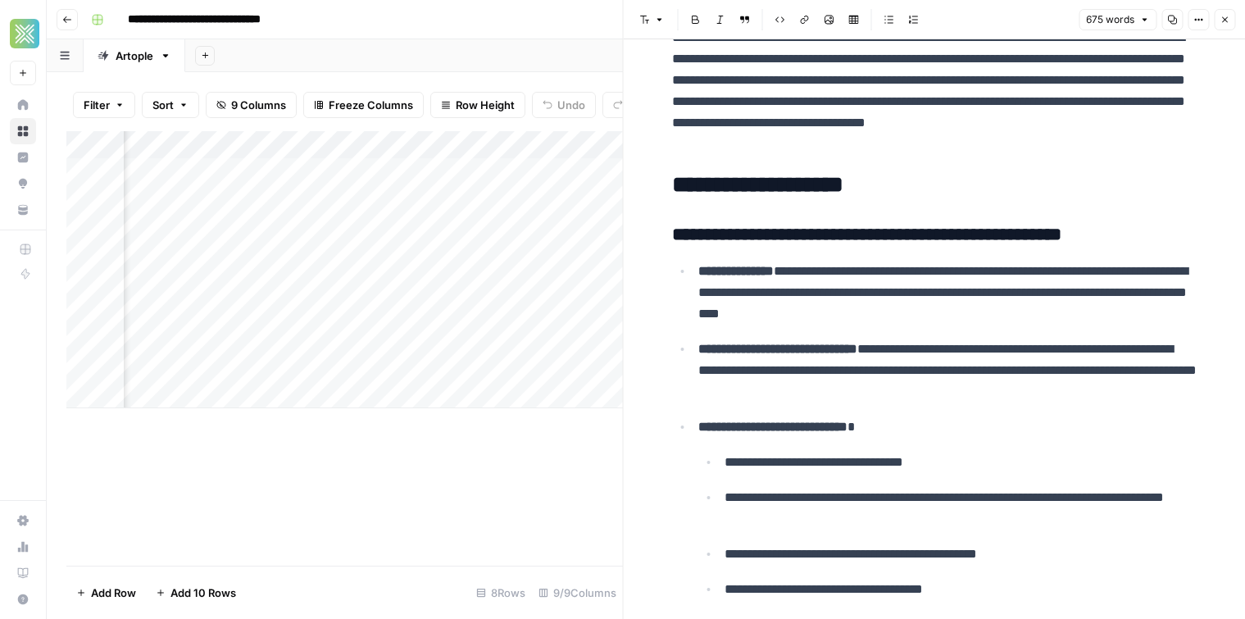
click at [547, 142] on div "Add Column" at bounding box center [344, 269] width 557 height 277
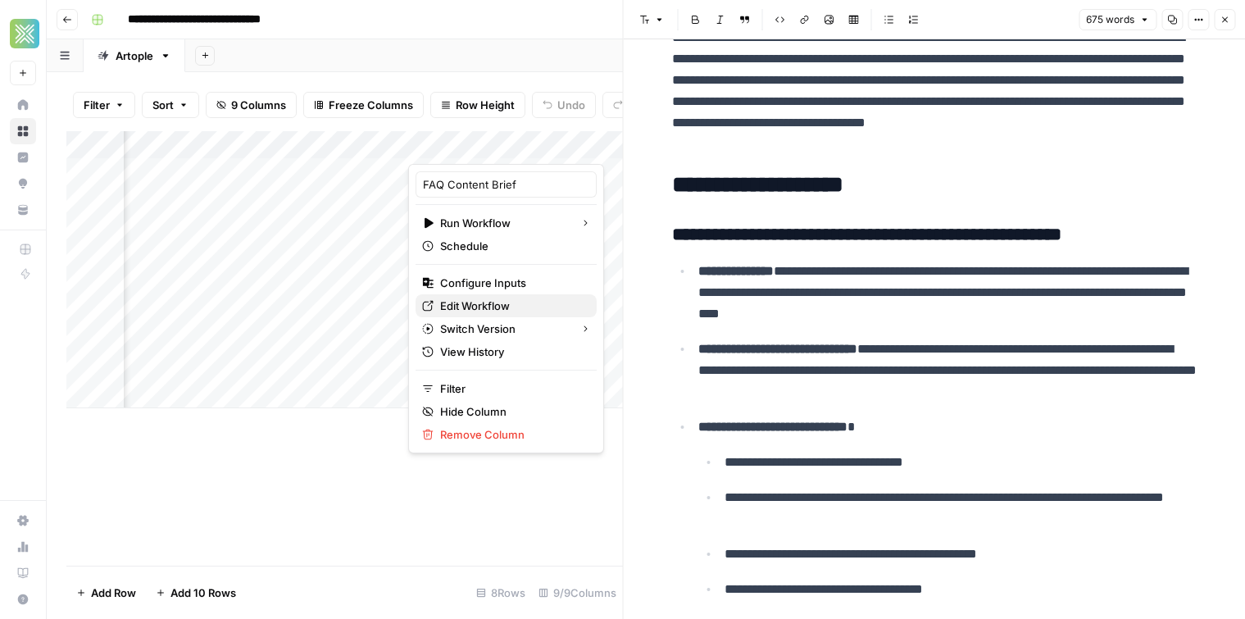
click at [500, 305] on span "Edit Workflow" at bounding box center [511, 306] width 143 height 16
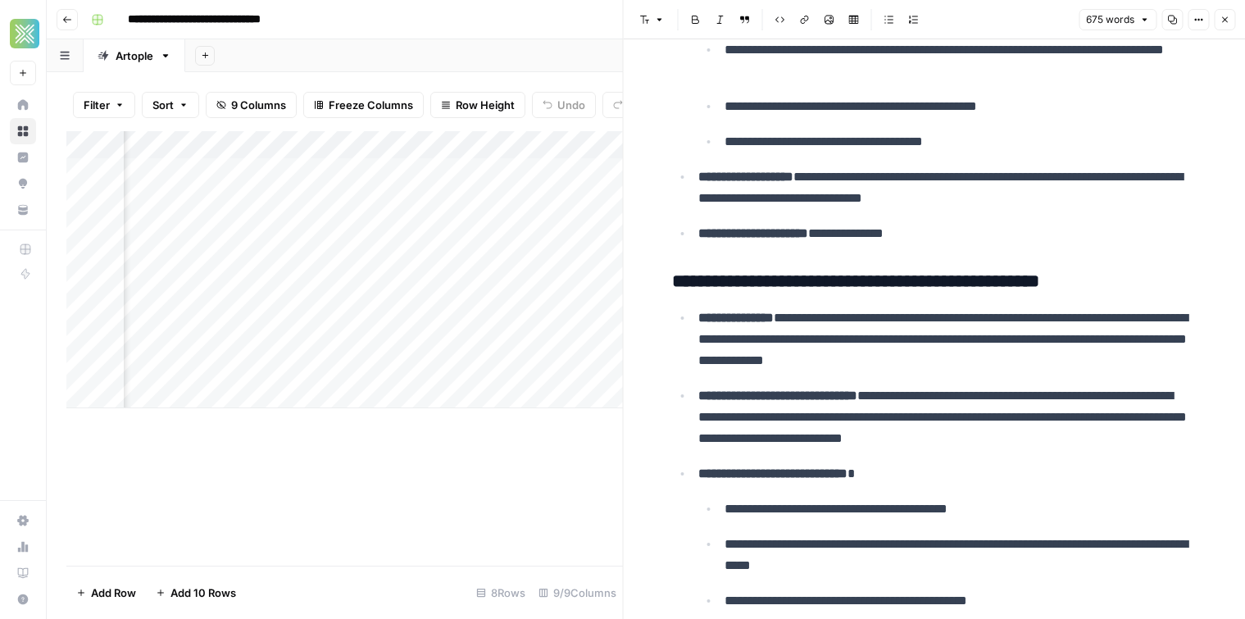
scroll to position [1211, 0]
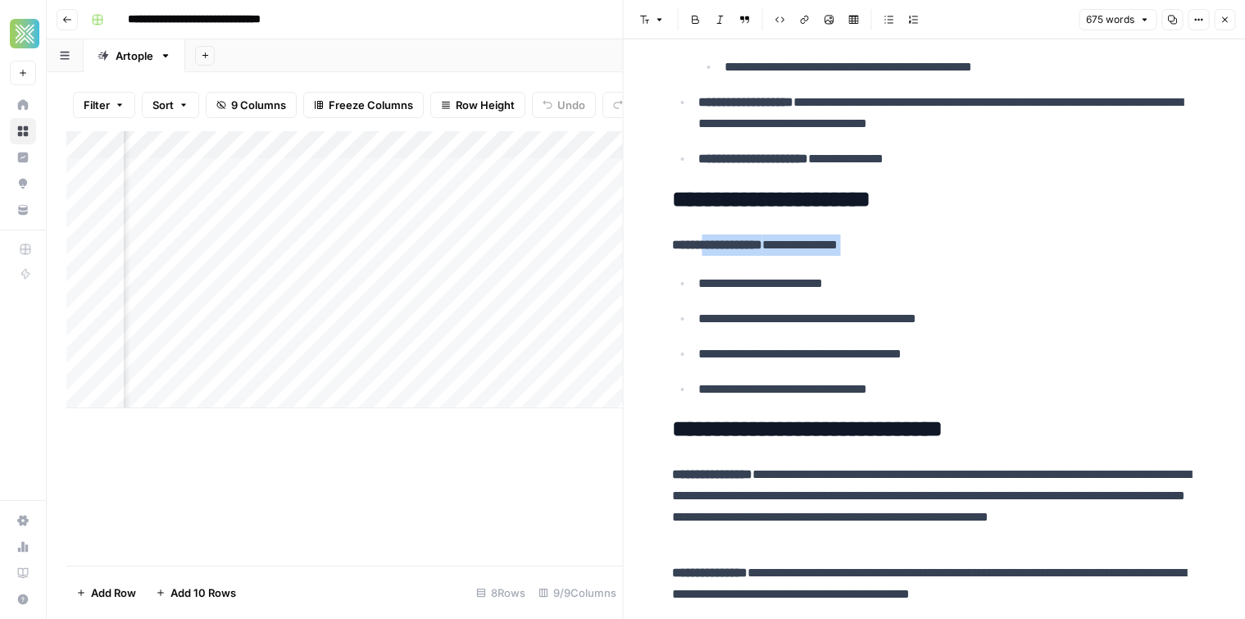
drag, startPoint x: 705, startPoint y: 254, endPoint x: 920, endPoint y: 274, distance: 215.7
click at [867, 264] on div "**********" at bounding box center [934, 555] width 544 height 3400
click at [913, 321] on p "**********" at bounding box center [948, 318] width 498 height 21
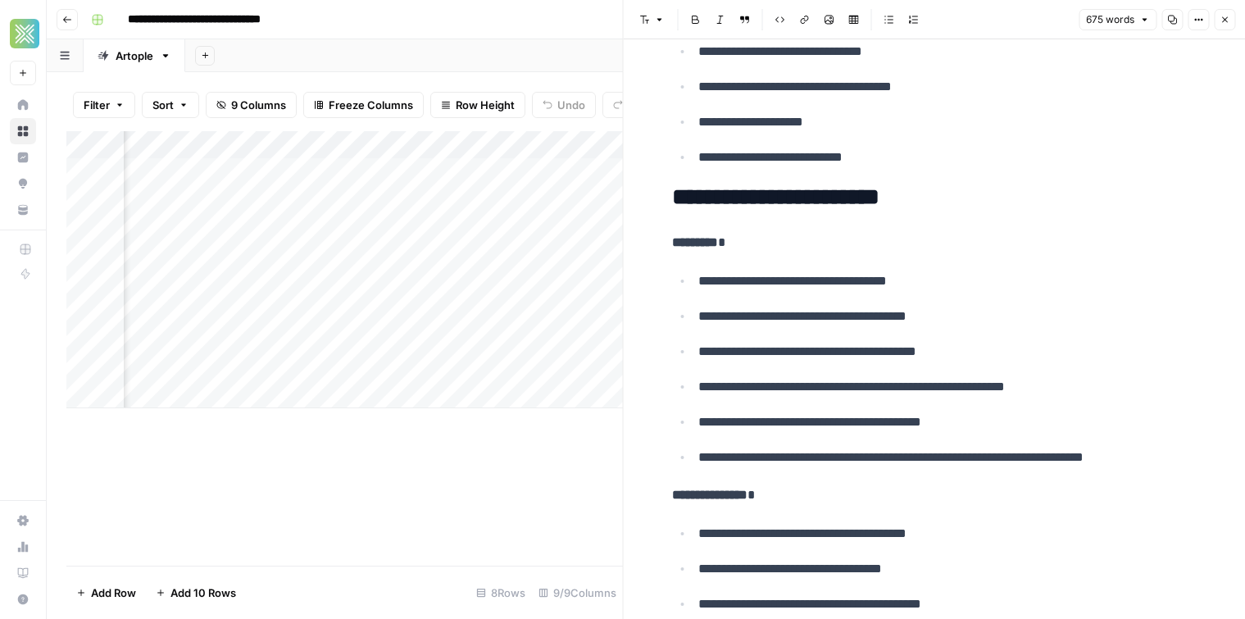
scroll to position [2711, 0]
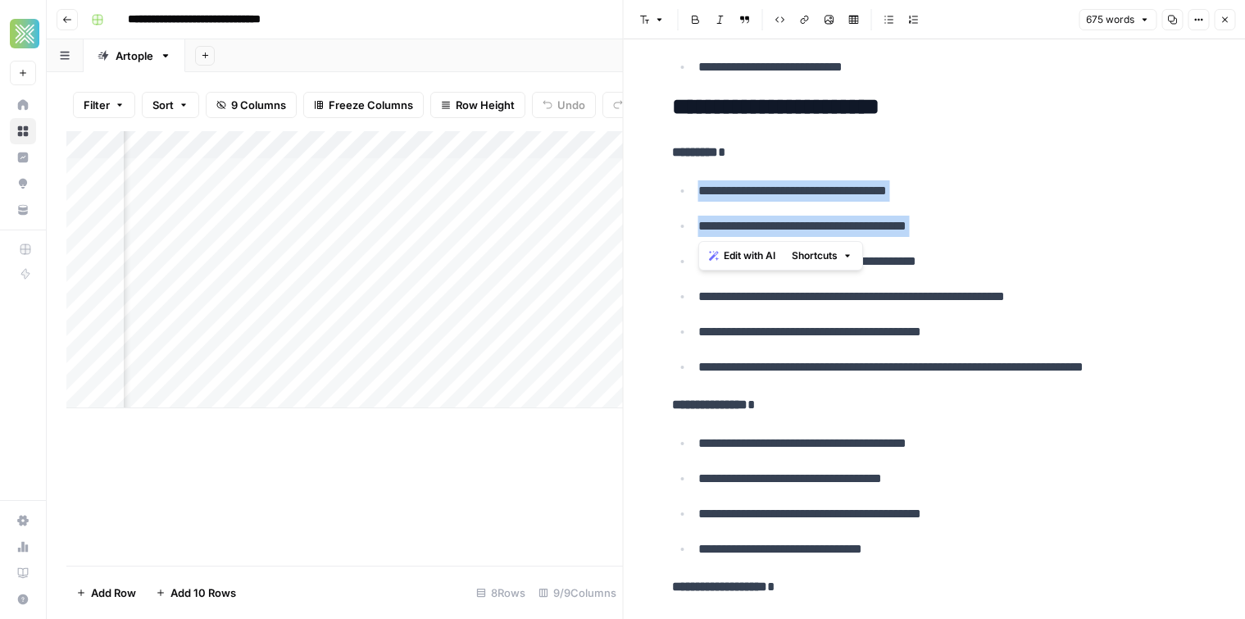
drag, startPoint x: 695, startPoint y: 193, endPoint x: 1166, endPoint y: 266, distance: 476.2
click at [1165, 248] on ul "**********" at bounding box center [934, 279] width 525 height 198
drag, startPoint x: 1065, startPoint y: 215, endPoint x: 1077, endPoint y: 230, distance: 18.7
click at [1064, 216] on ul "**********" at bounding box center [934, 279] width 525 height 198
click at [1027, 218] on p "**********" at bounding box center [948, 226] width 498 height 21
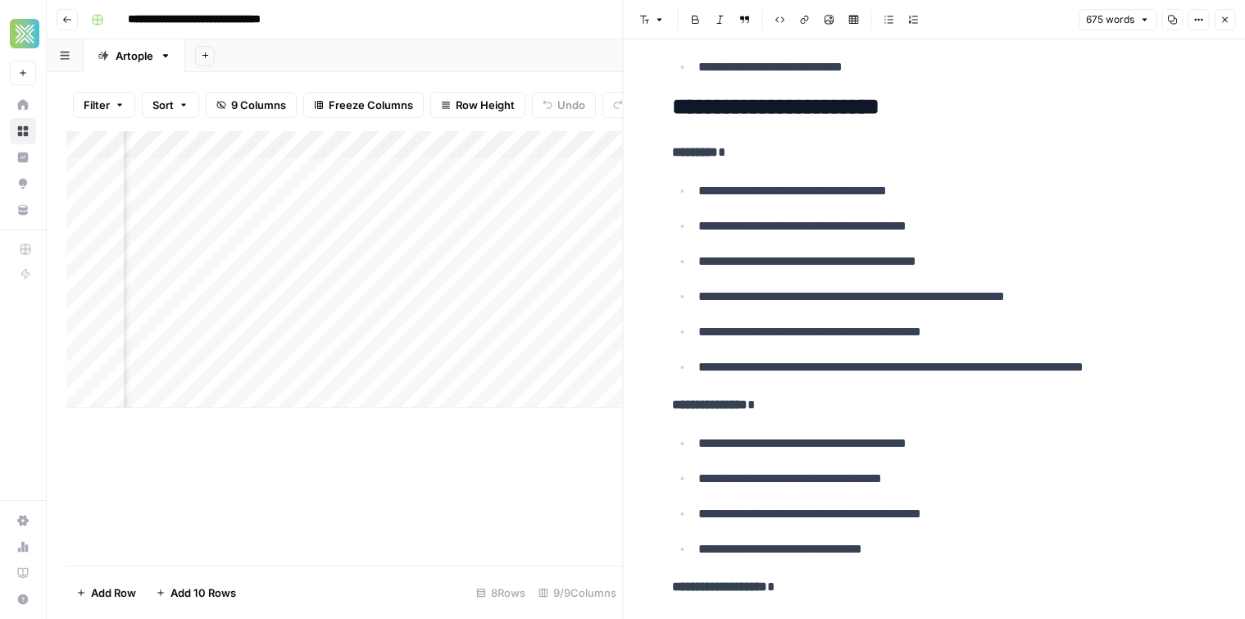
click at [972, 187] on p "**********" at bounding box center [948, 190] width 498 height 21
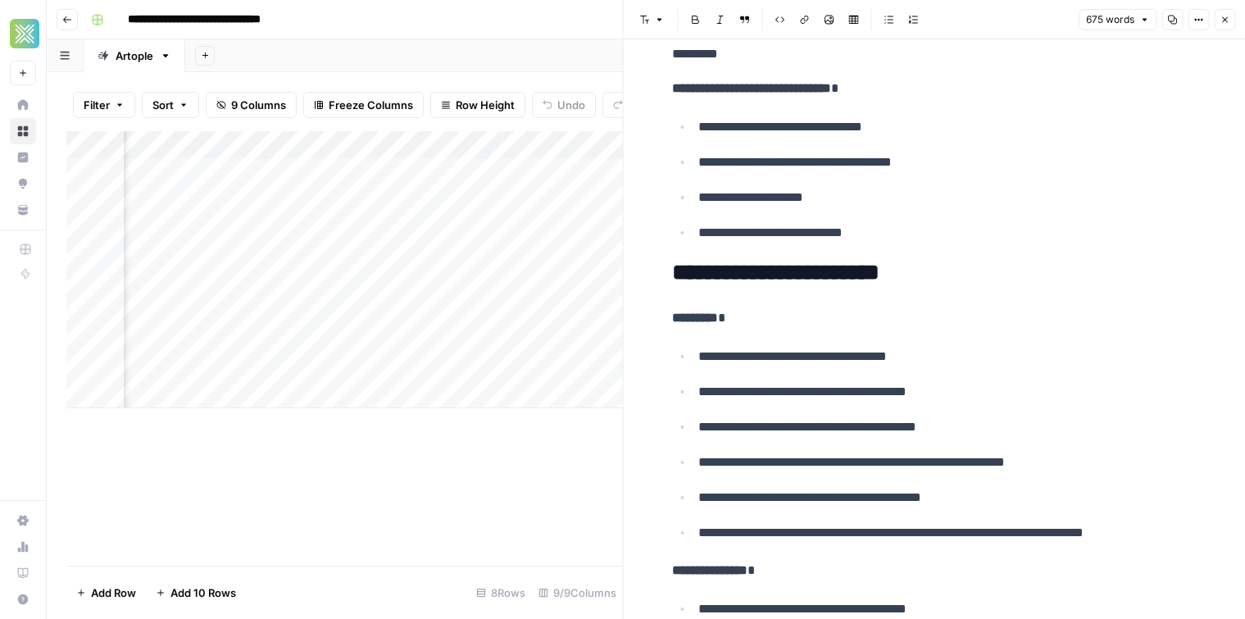
scroll to position [2899, 0]
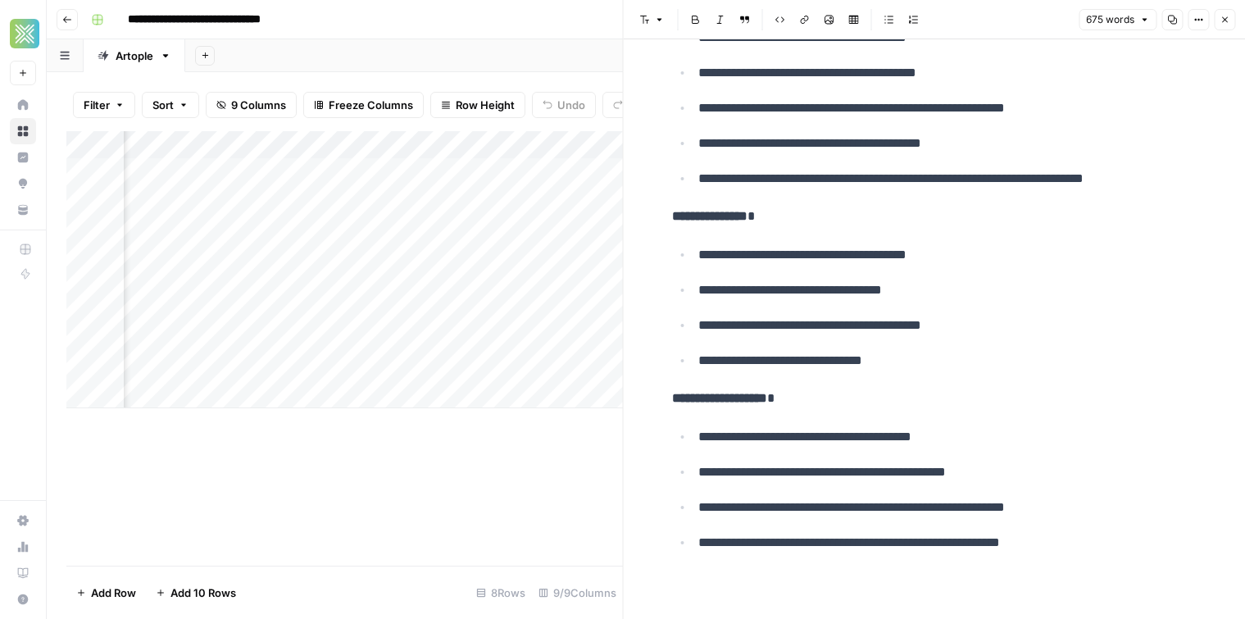
drag, startPoint x: 437, startPoint y: 15, endPoint x: 443, endPoint y: 65, distance: 50.3
click at [436, 24] on div "**********" at bounding box center [656, 20] width 1145 height 26
click at [1225, 20] on icon "button" at bounding box center [1225, 20] width 6 height 6
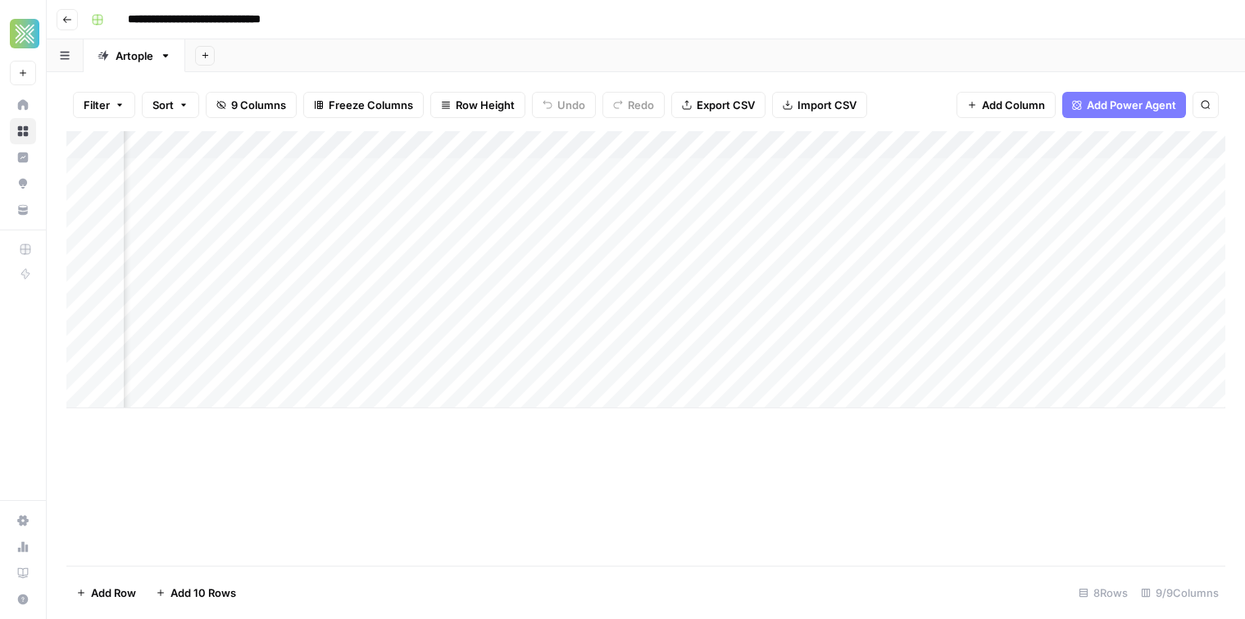
click at [831, 143] on div "Add Column" at bounding box center [645, 269] width 1159 height 277
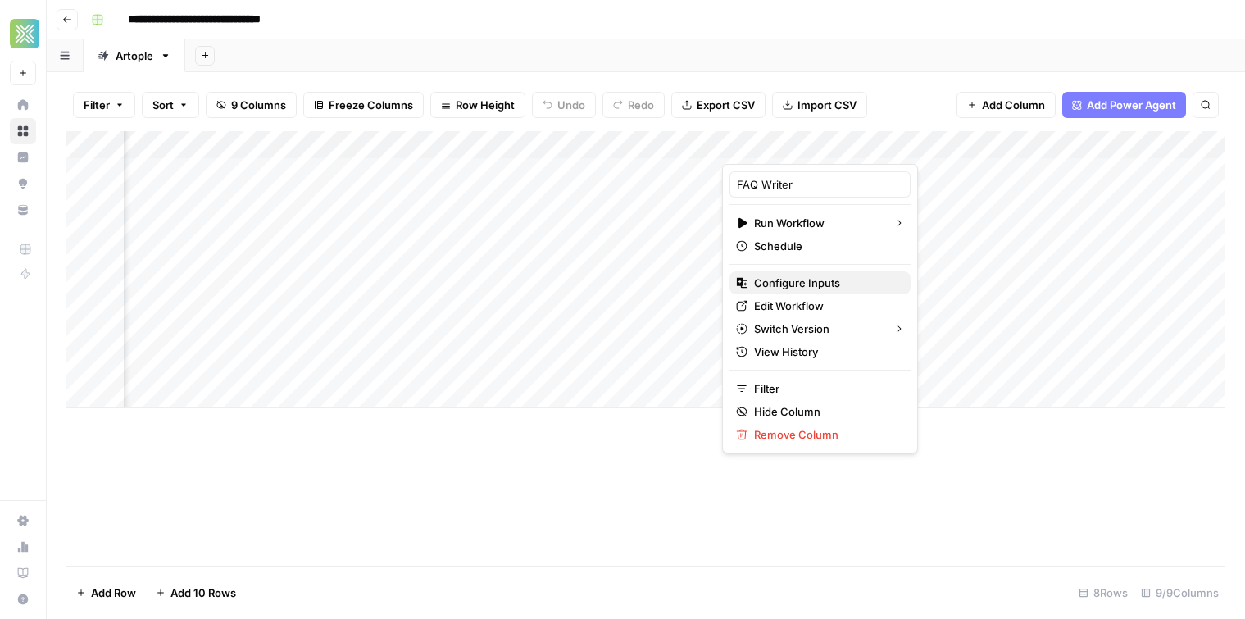
click at [804, 284] on span "Configure Inputs" at bounding box center [825, 283] width 143 height 16
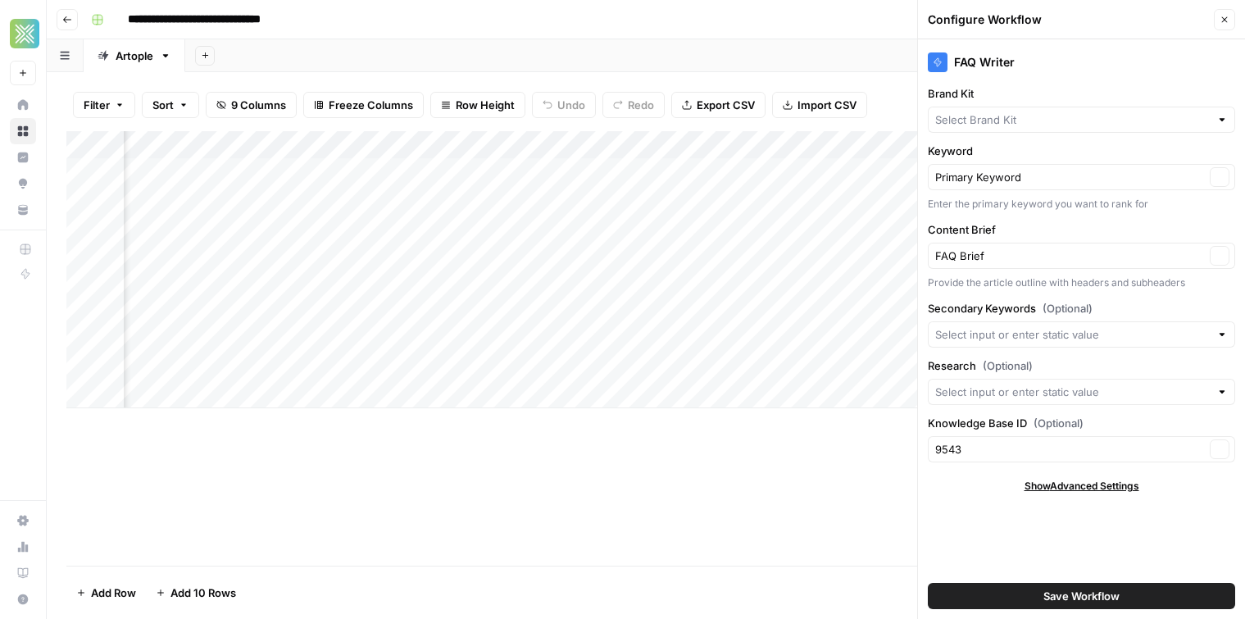
type input "Artople"
click at [830, 143] on div "Add Column" at bounding box center [645, 269] width 1159 height 277
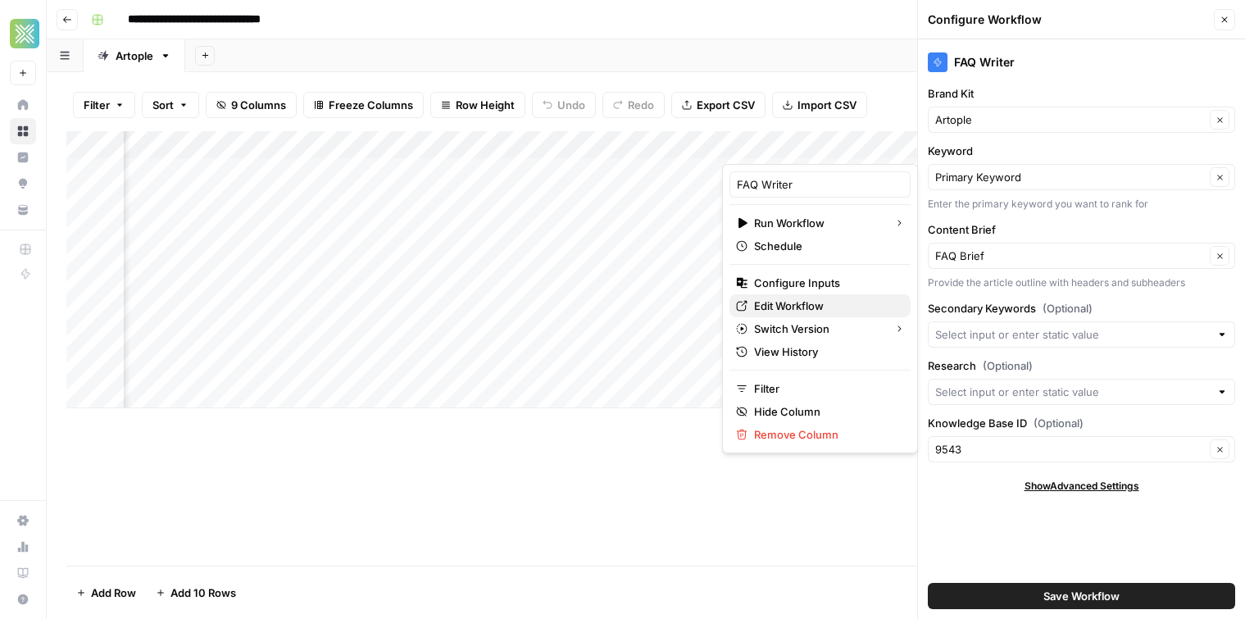
click at [794, 303] on span "Edit Workflow" at bounding box center [825, 306] width 143 height 16
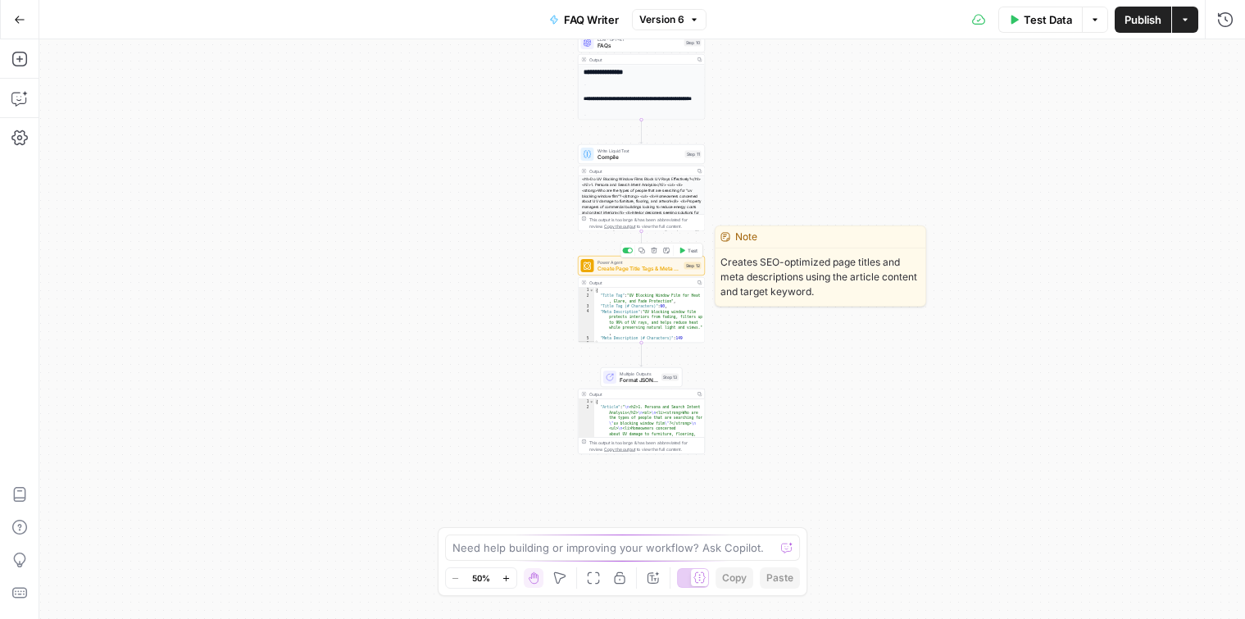
click at [613, 260] on span "Power Agent" at bounding box center [640, 262] width 84 height 7
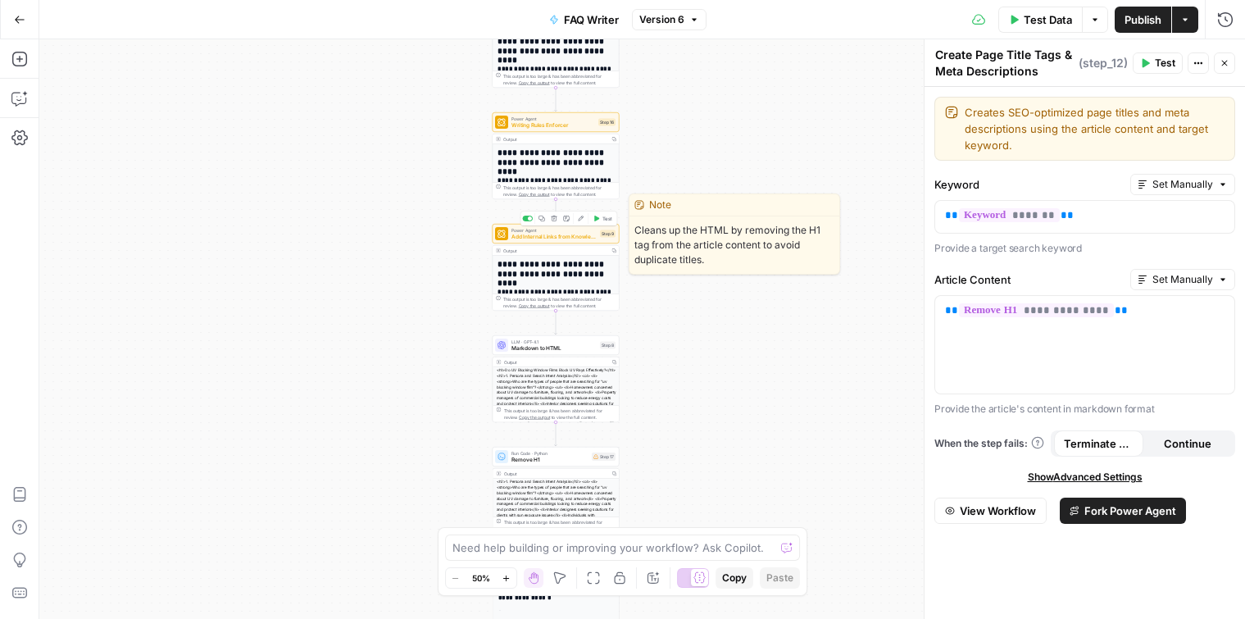
click at [527, 234] on span "Add Internal Links from Knowledge Base - Fork" at bounding box center [554, 237] width 85 height 8
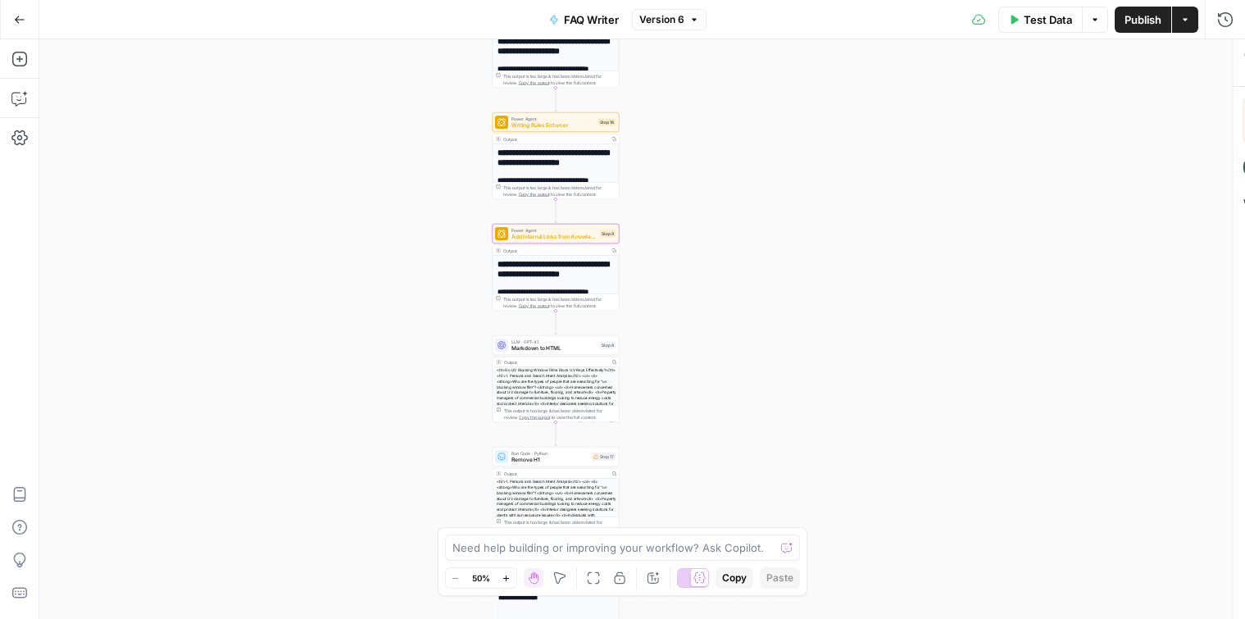
type textarea "Add Internal Links from Knowledge Base - Fork"
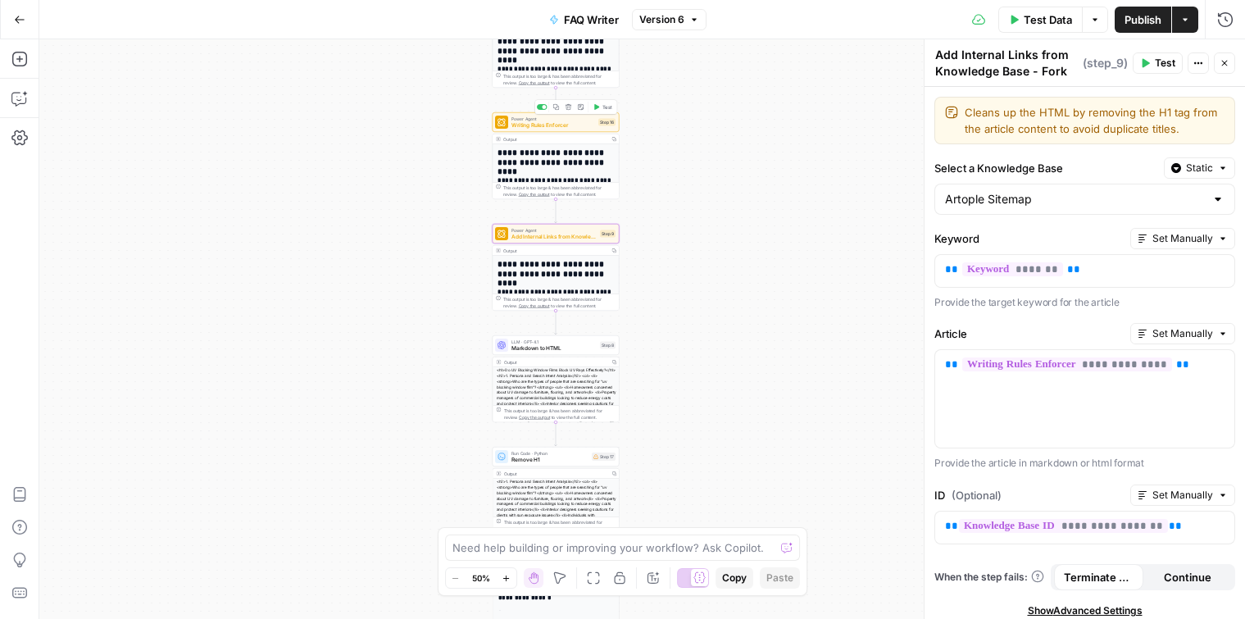
click at [529, 117] on span "Power Agent" at bounding box center [554, 119] width 84 height 7
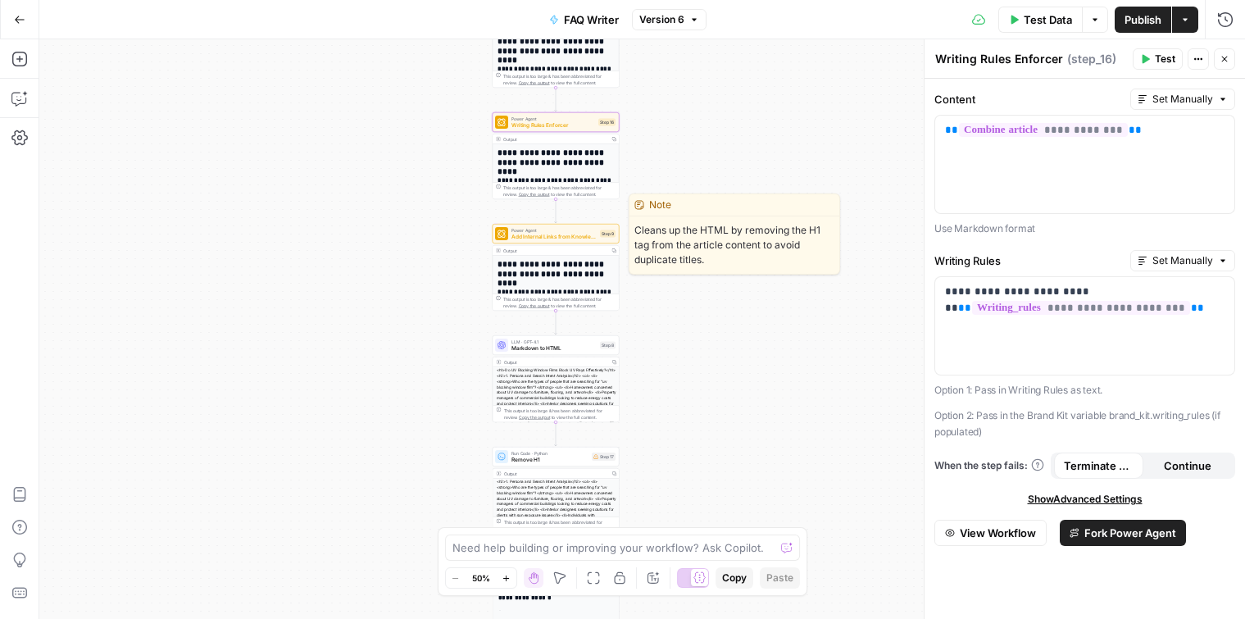
click at [547, 230] on span "Power Agent" at bounding box center [554, 230] width 85 height 7
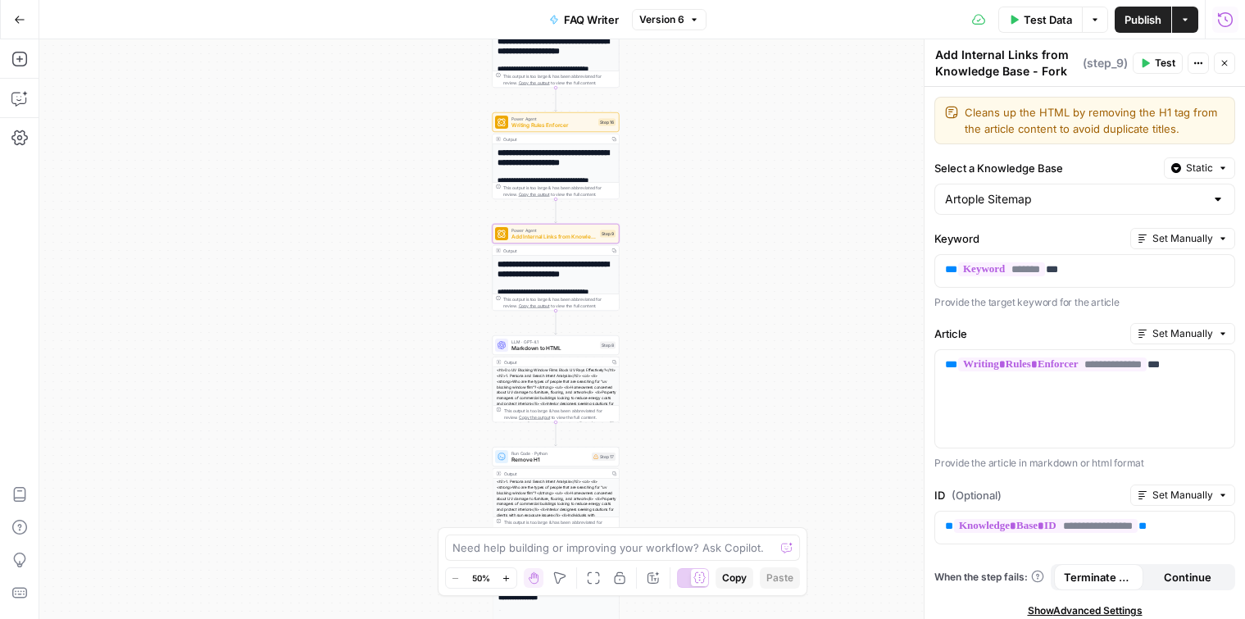
click at [1223, 19] on icon "button" at bounding box center [1226, 19] width 16 height 16
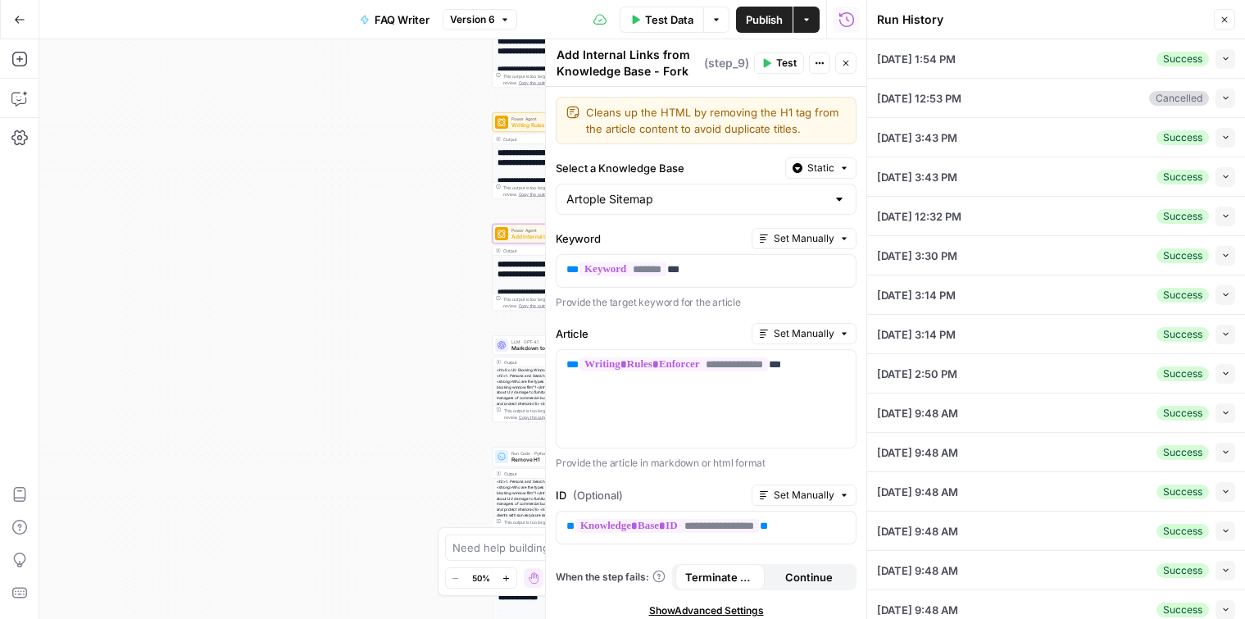
click at [1225, 57] on icon "button" at bounding box center [1226, 58] width 9 height 9
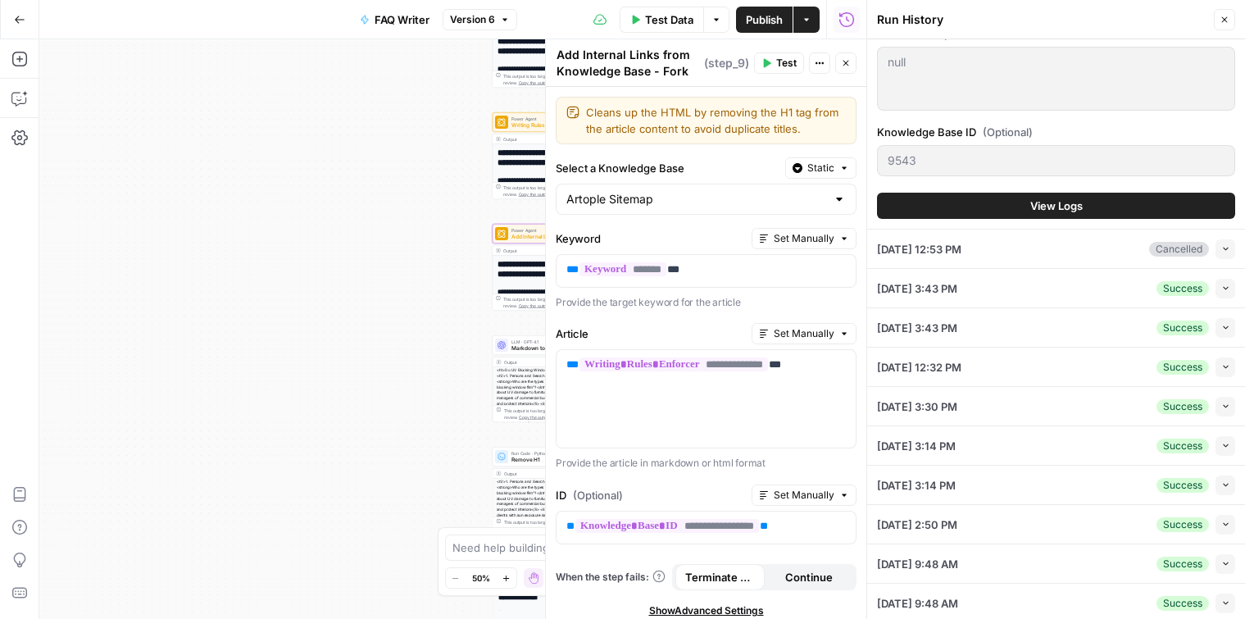
scroll to position [659, 0]
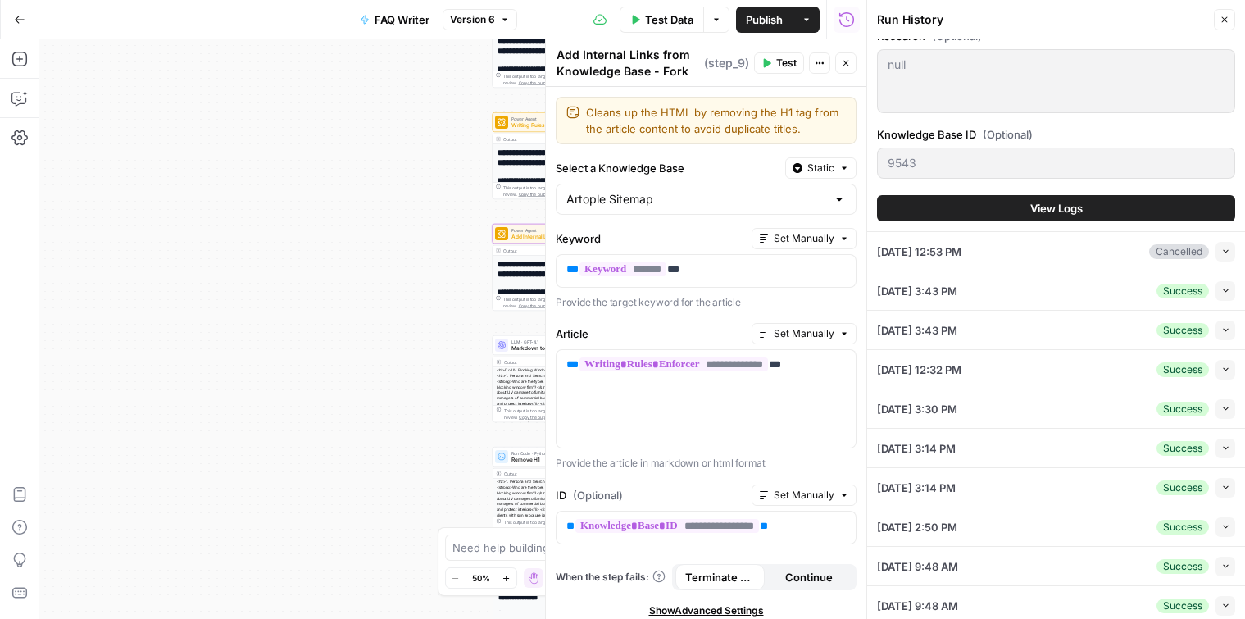
click at [1023, 206] on button "View Logs" at bounding box center [1056, 208] width 358 height 26
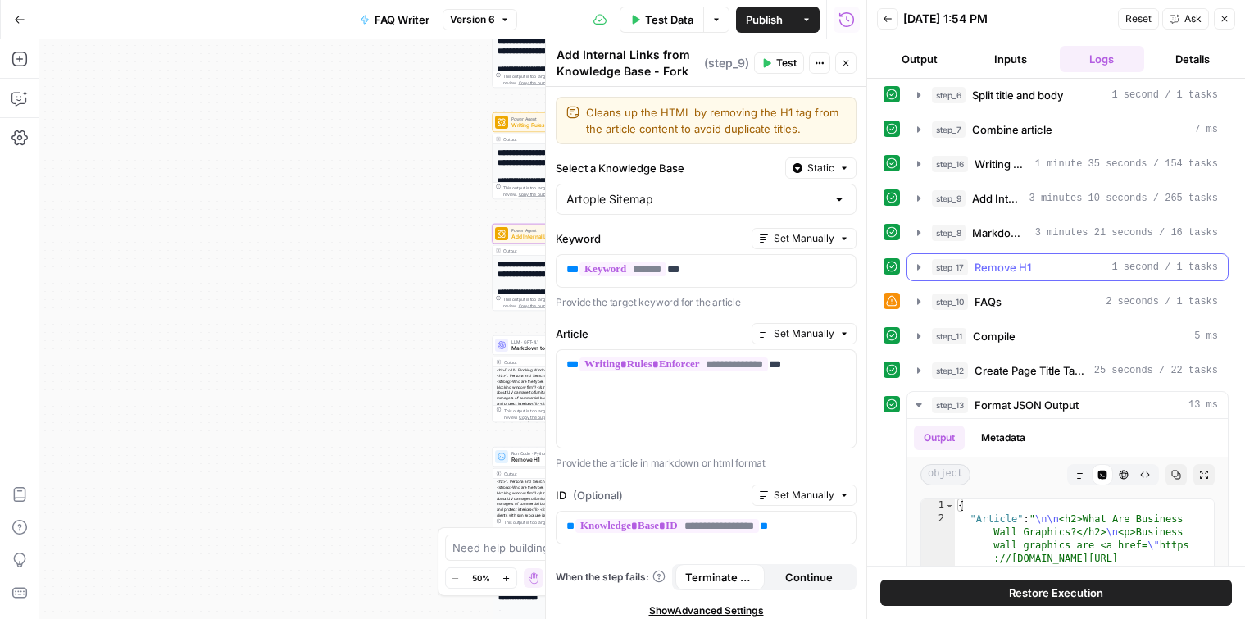
scroll to position [168, 0]
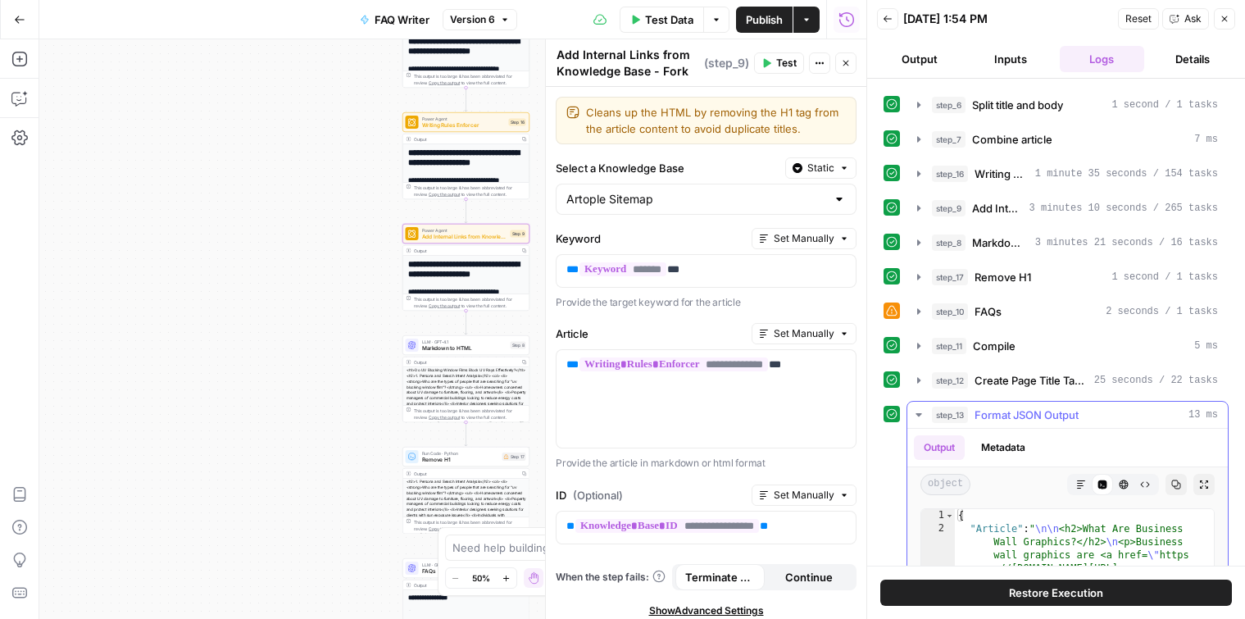
click at [918, 408] on icon "button" at bounding box center [919, 414] width 13 height 13
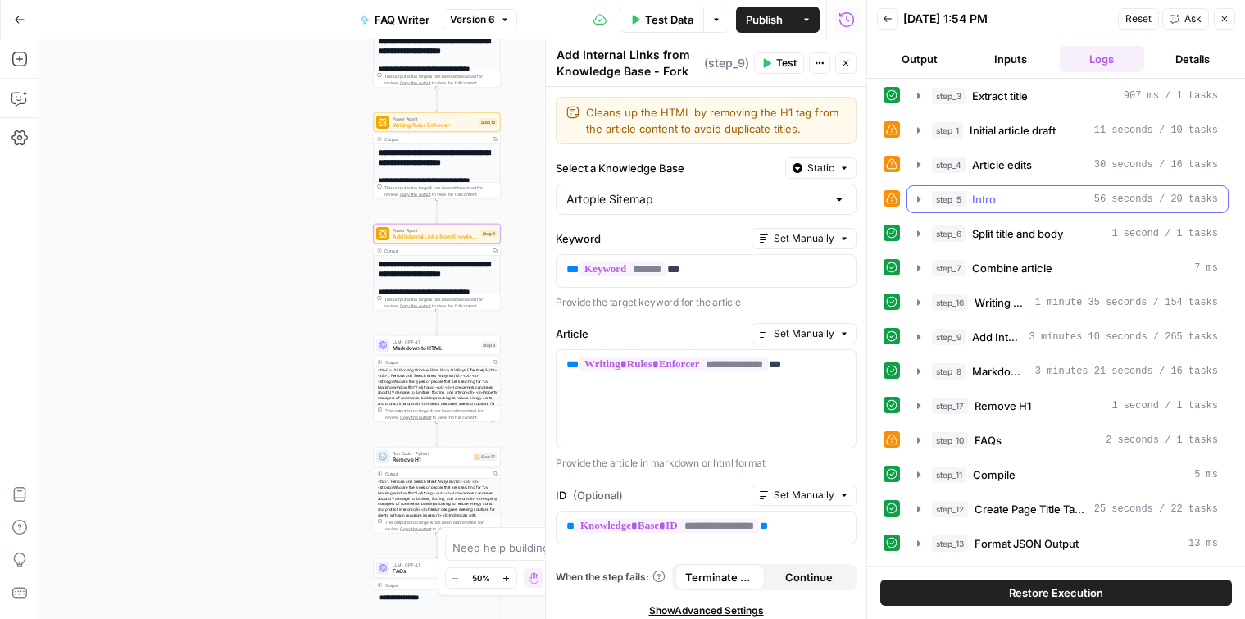
scroll to position [0, 0]
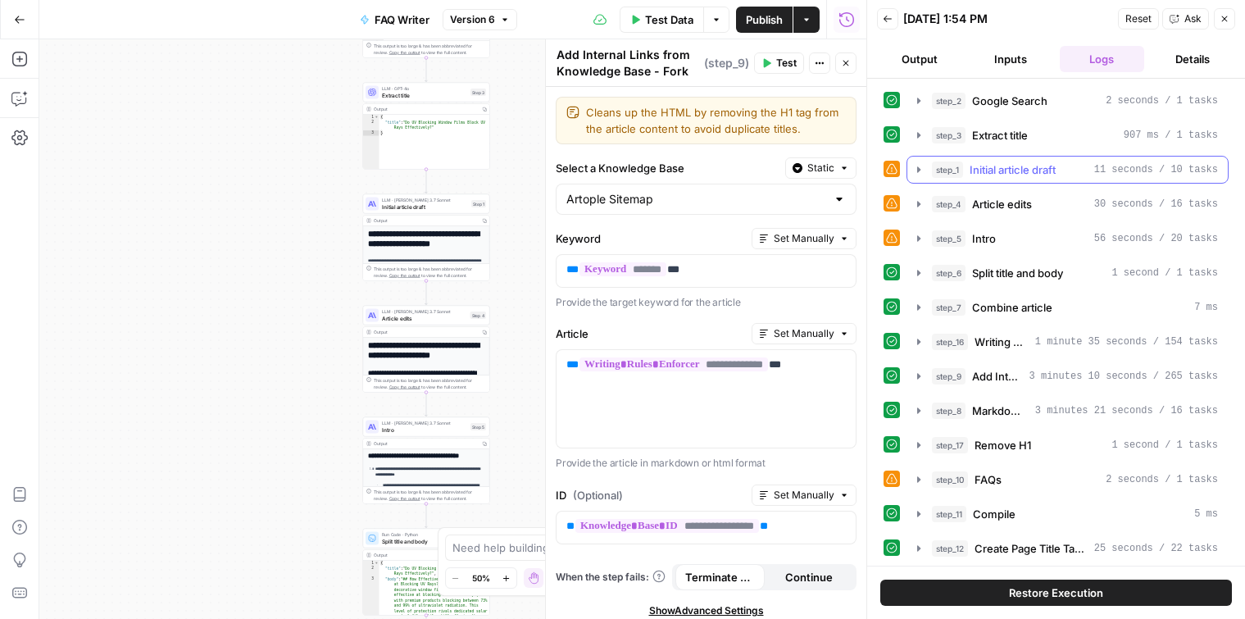
click at [923, 168] on icon "button" at bounding box center [919, 169] width 13 height 13
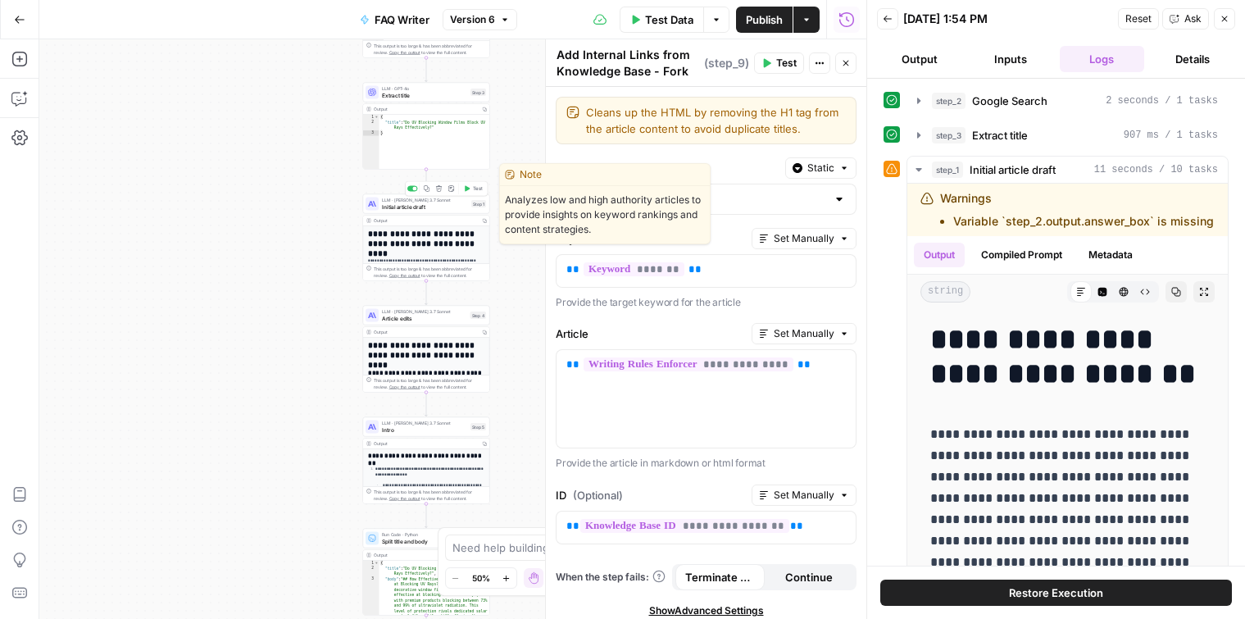
click at [382, 206] on span "Initial article draft" at bounding box center [425, 207] width 86 height 8
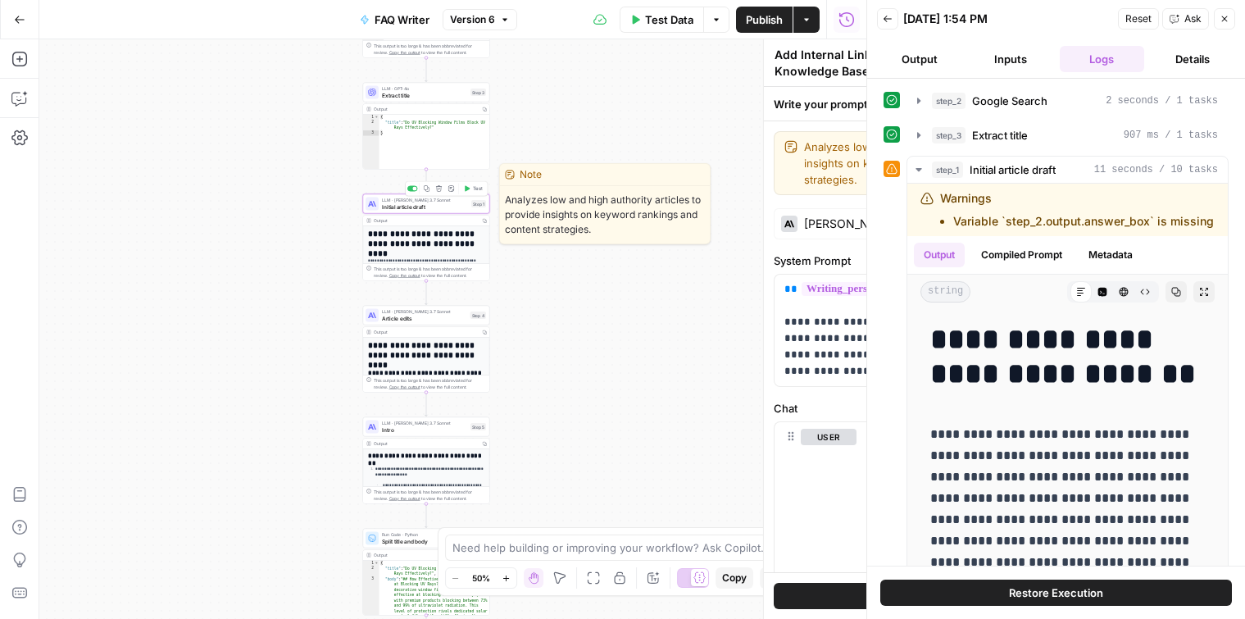
type textarea "Initial article draft"
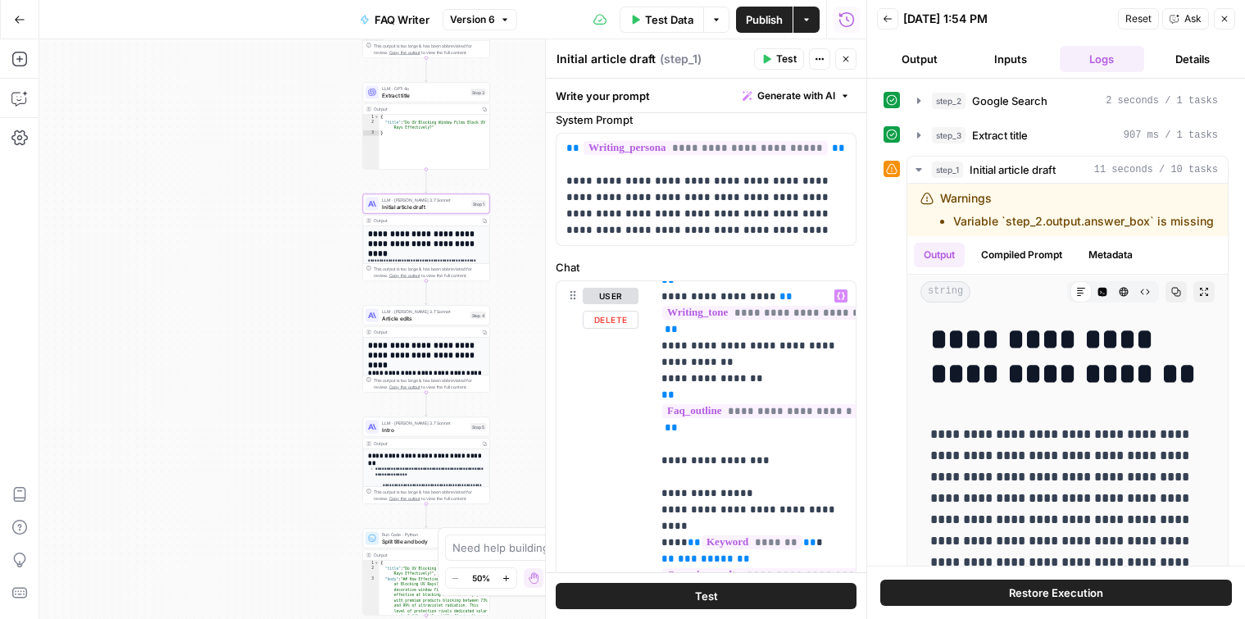
scroll to position [459, 0]
drag, startPoint x: 714, startPoint y: 409, endPoint x: 631, endPoint y: 380, distance: 87.6
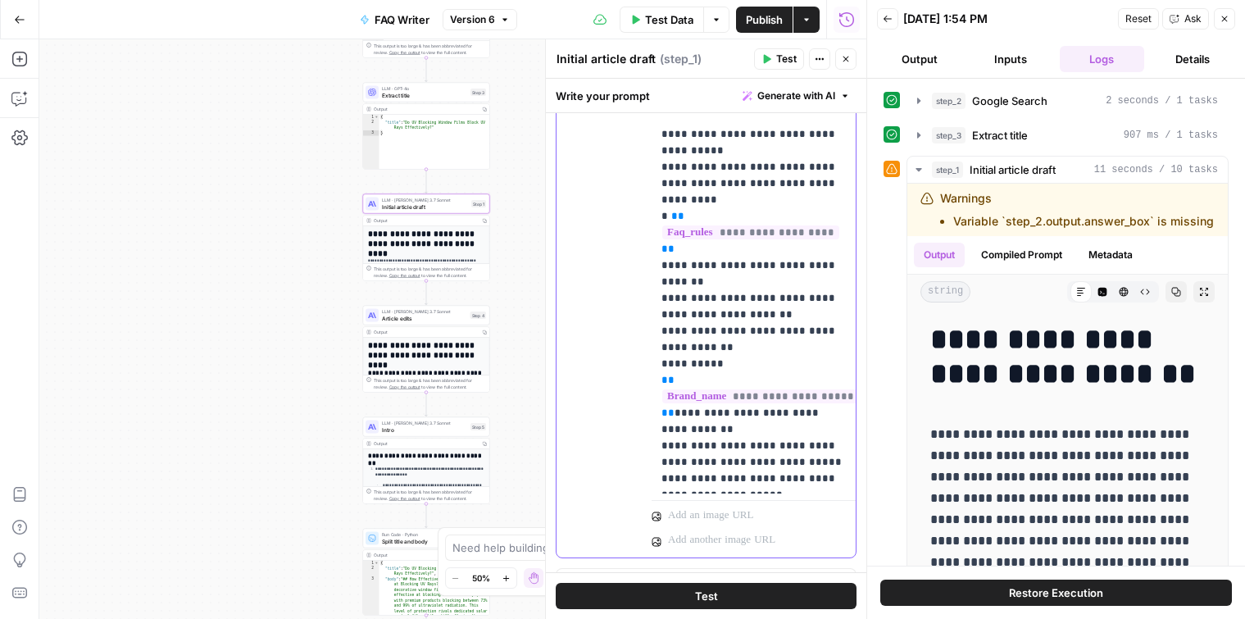
scroll to position [608, 0]
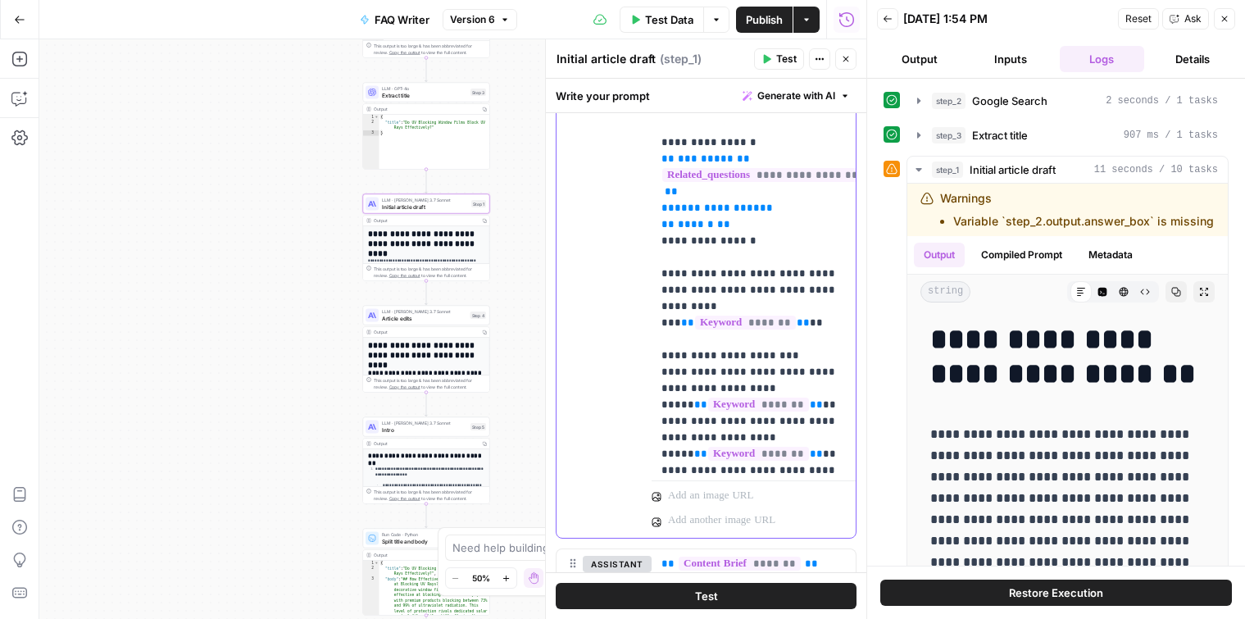
scroll to position [544, 0]
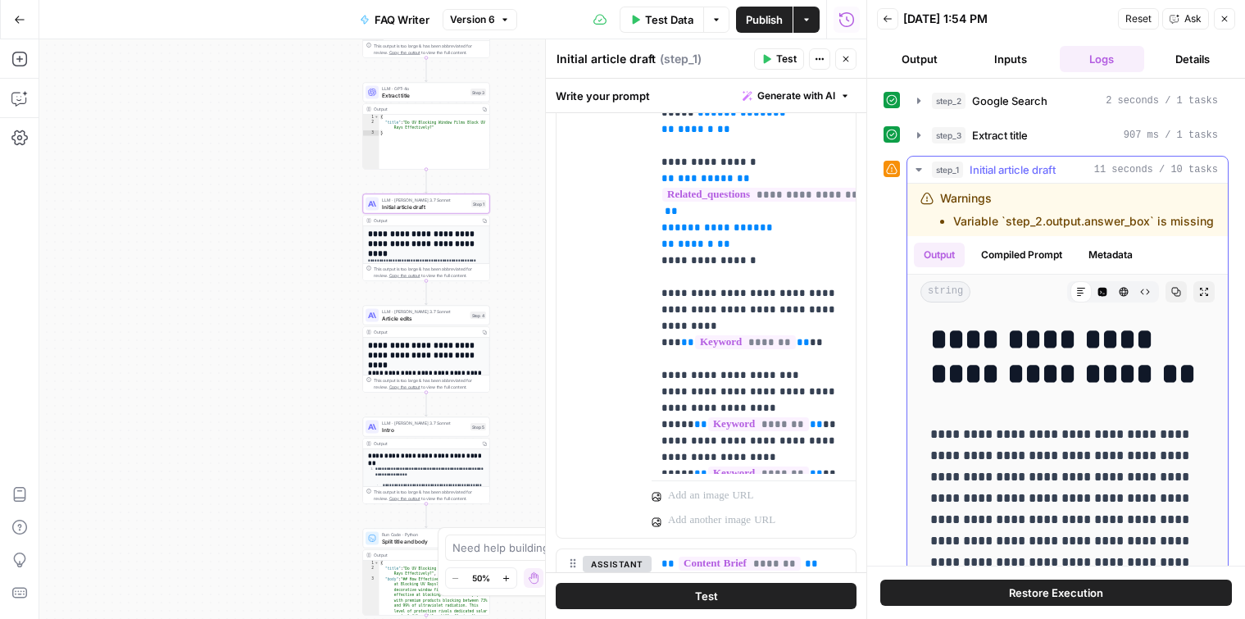
click at [1081, 294] on icon at bounding box center [1082, 292] width 10 height 10
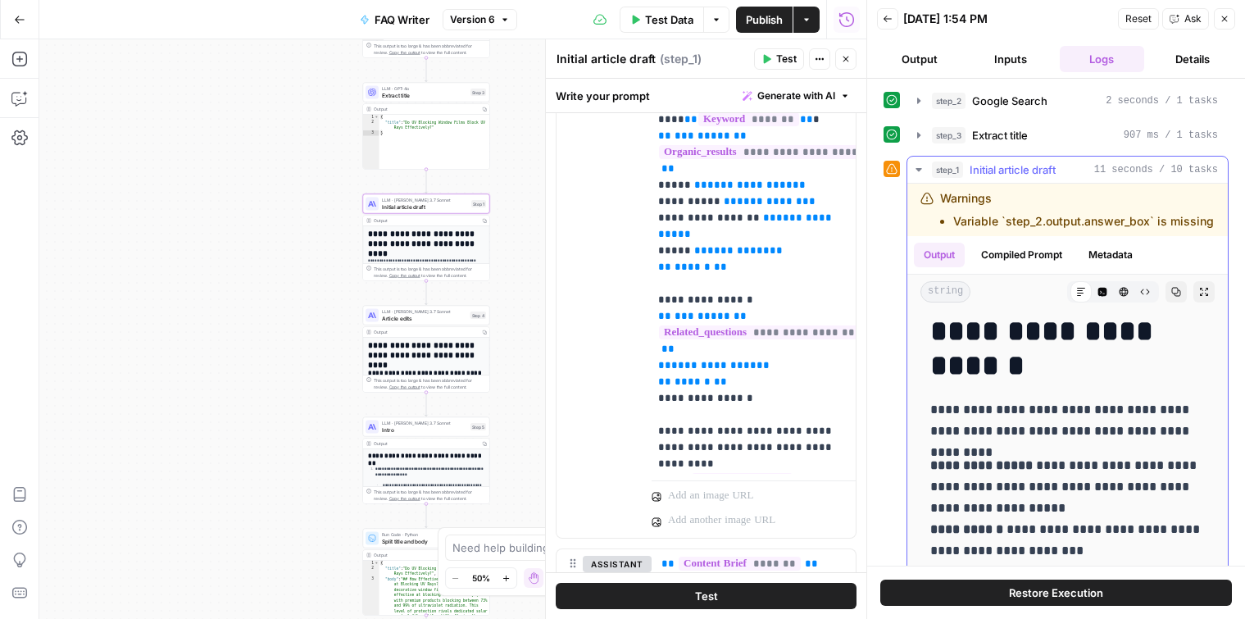
scroll to position [405, 0]
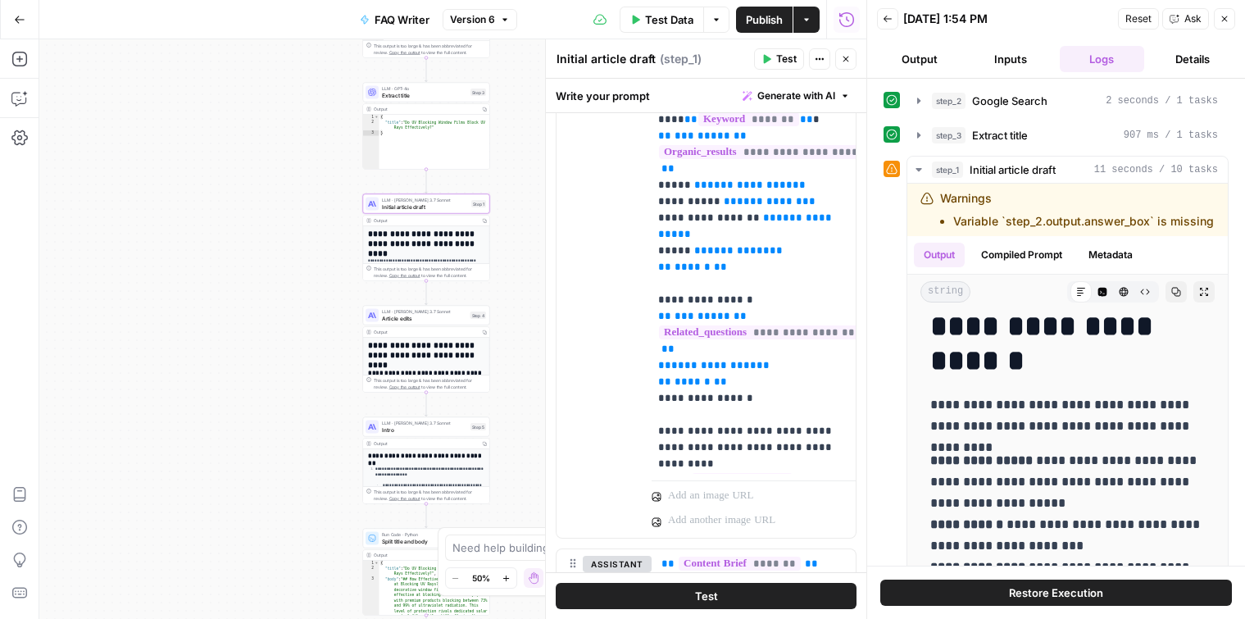
click at [31, 12] on button "Go Back" at bounding box center [20, 20] width 30 height 30
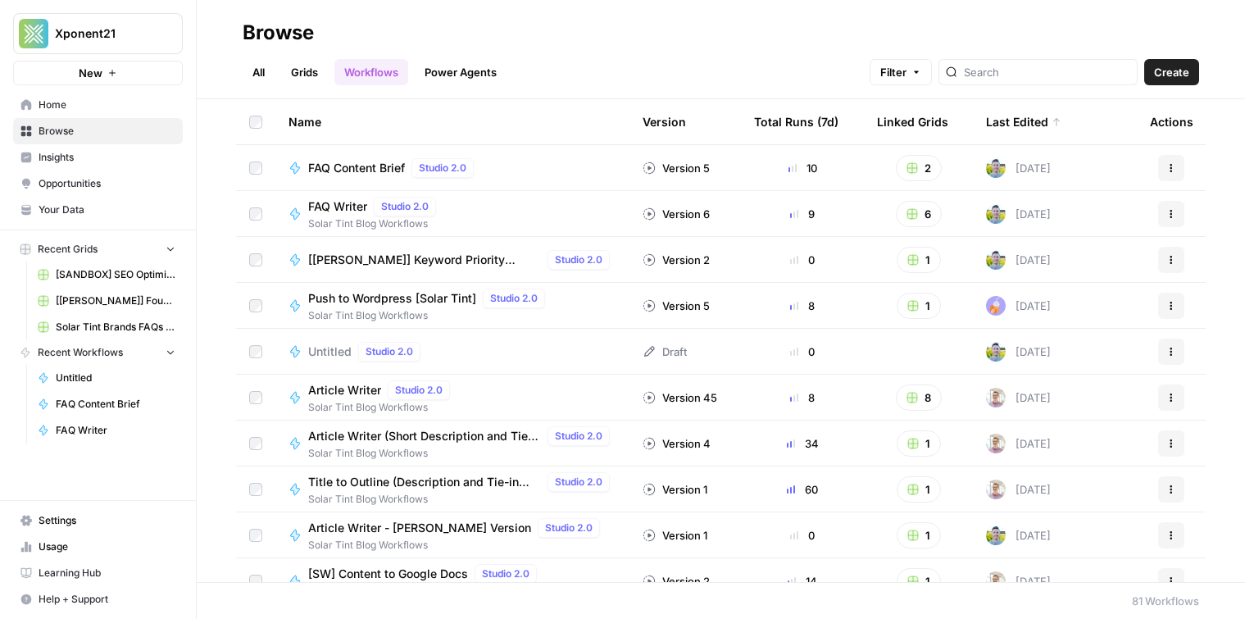
click at [307, 78] on link "Grids" at bounding box center [304, 72] width 47 height 26
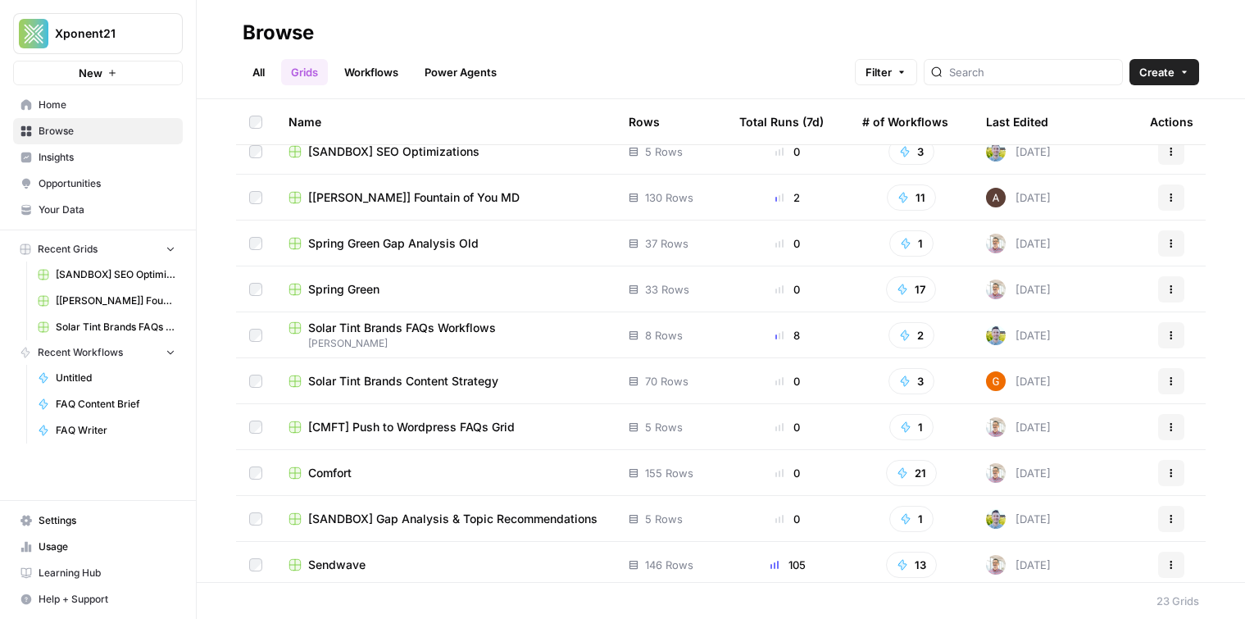
scroll to position [619, 0]
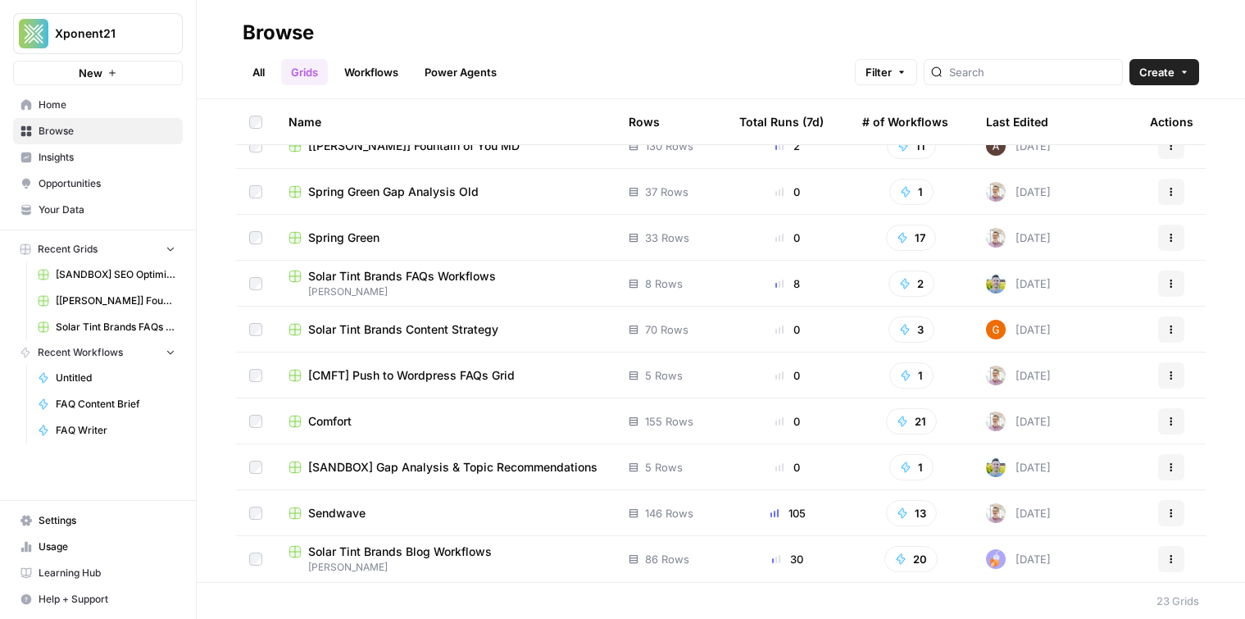
click at [376, 288] on span "Melanie Workflows" at bounding box center [446, 292] width 314 height 15
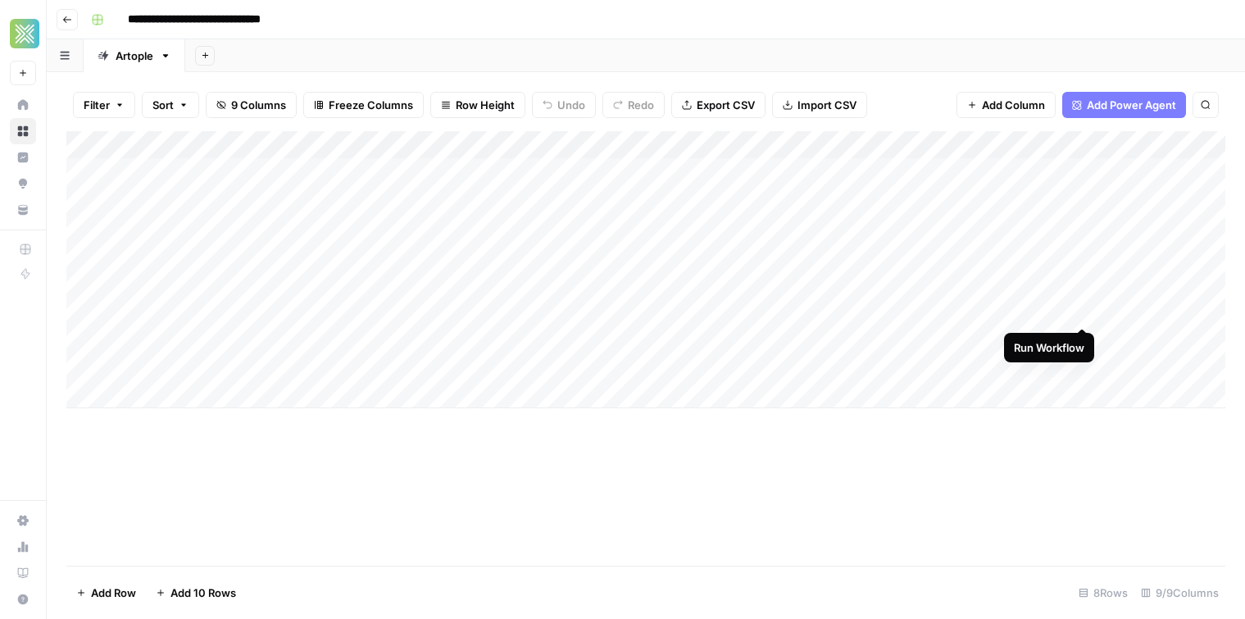
click at [1082, 312] on div "Add Column" at bounding box center [645, 269] width 1159 height 277
click at [653, 143] on div "Add Column" at bounding box center [645, 269] width 1159 height 277
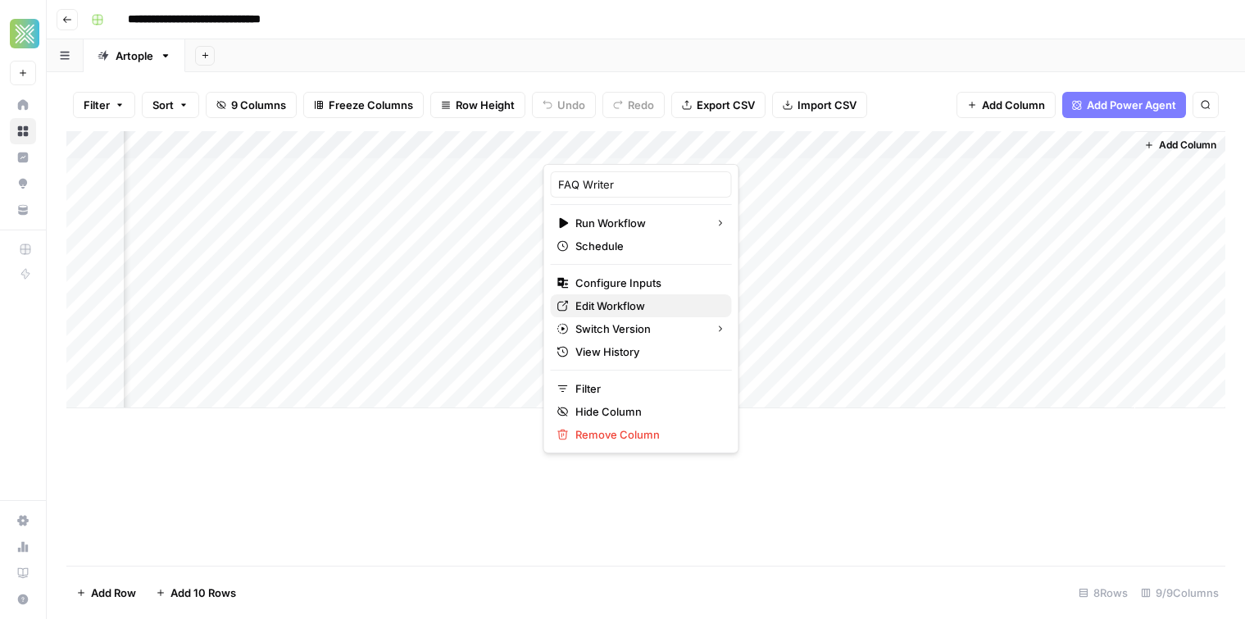
click at [667, 301] on span "Edit Workflow" at bounding box center [647, 306] width 143 height 16
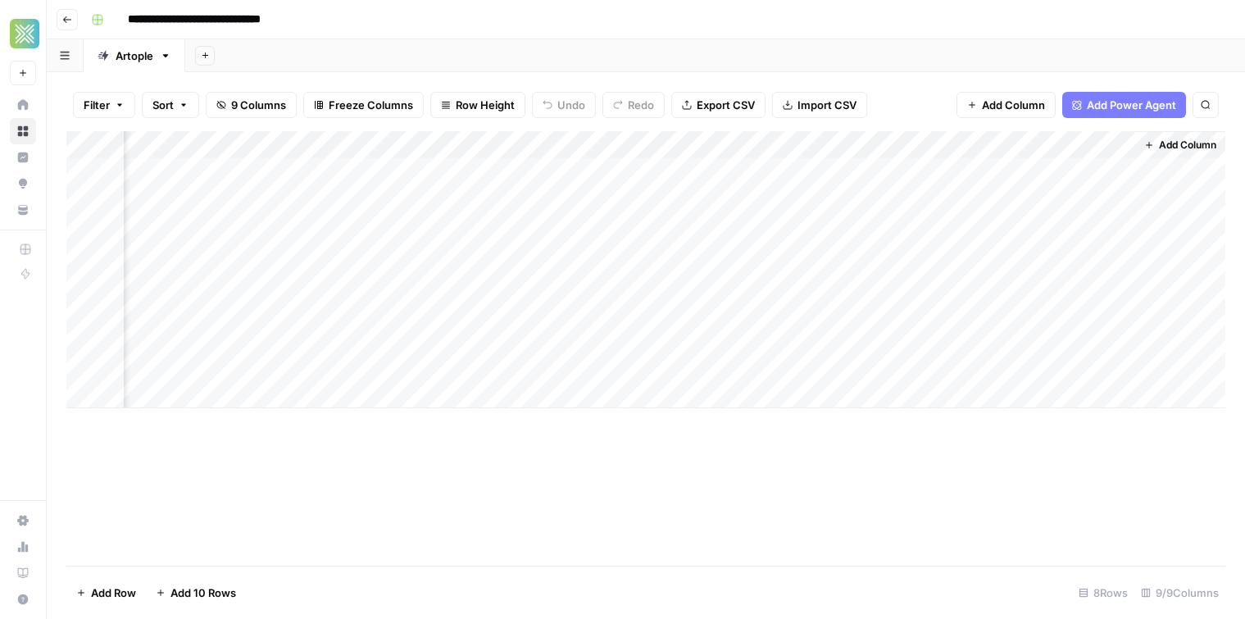
click at [658, 147] on div "Add Column" at bounding box center [645, 269] width 1159 height 277
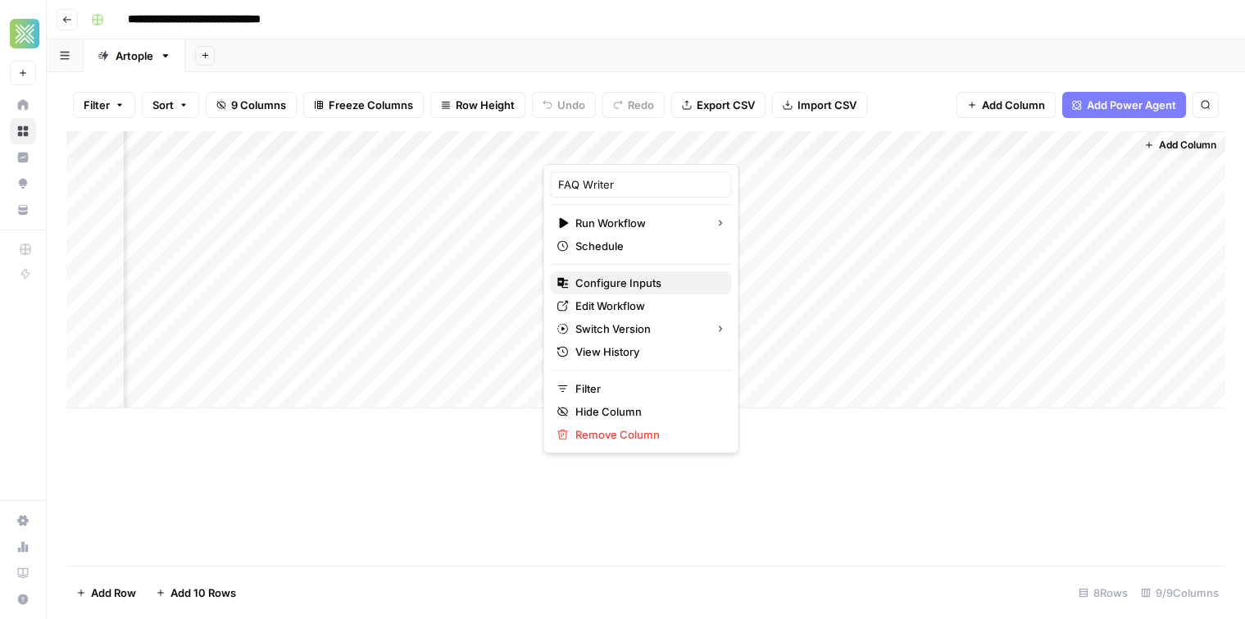
click at [644, 285] on span "Configure Inputs" at bounding box center [647, 283] width 143 height 16
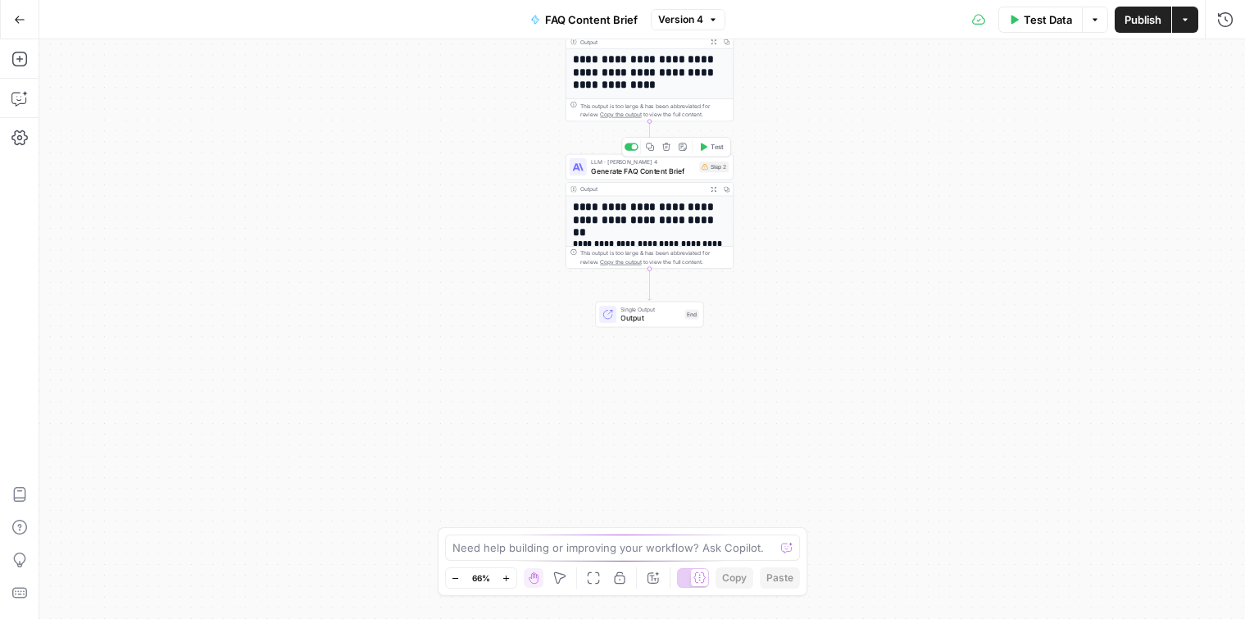
click at [635, 166] on span "Generate FAQ Content Brief" at bounding box center [643, 171] width 104 height 11
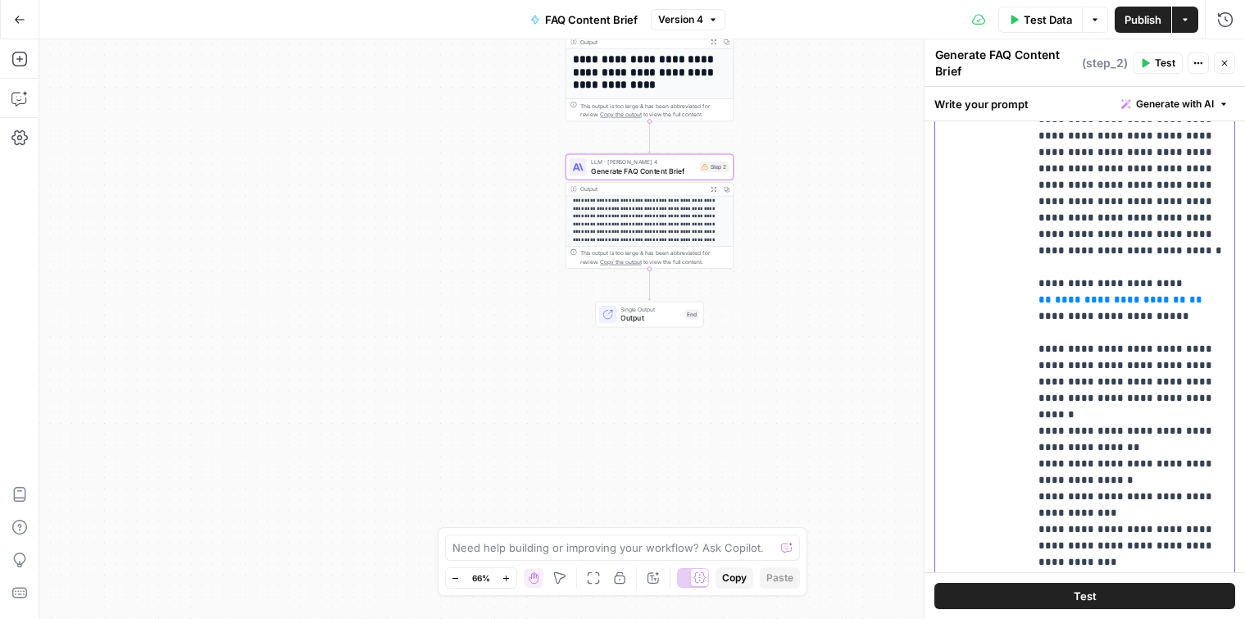
scroll to position [908, 0]
click at [1113, 294] on span "**********" at bounding box center [1119, 299] width 131 height 11
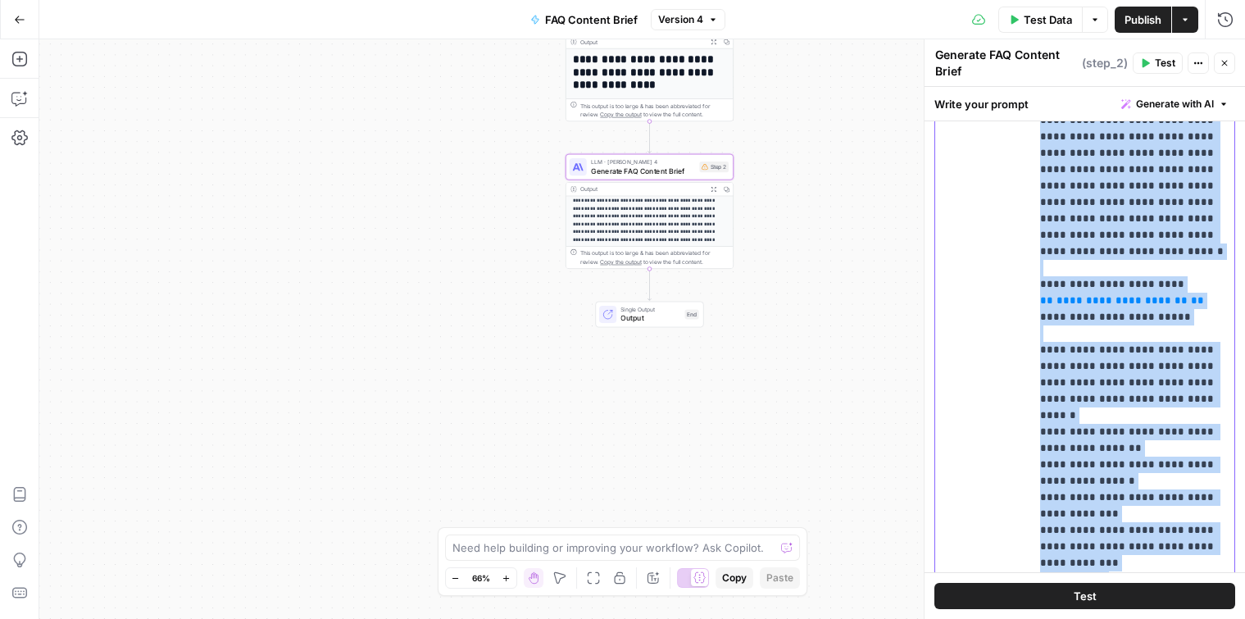
drag, startPoint x: 1139, startPoint y: 276, endPoint x: 1163, endPoint y: 276, distance: 24.6
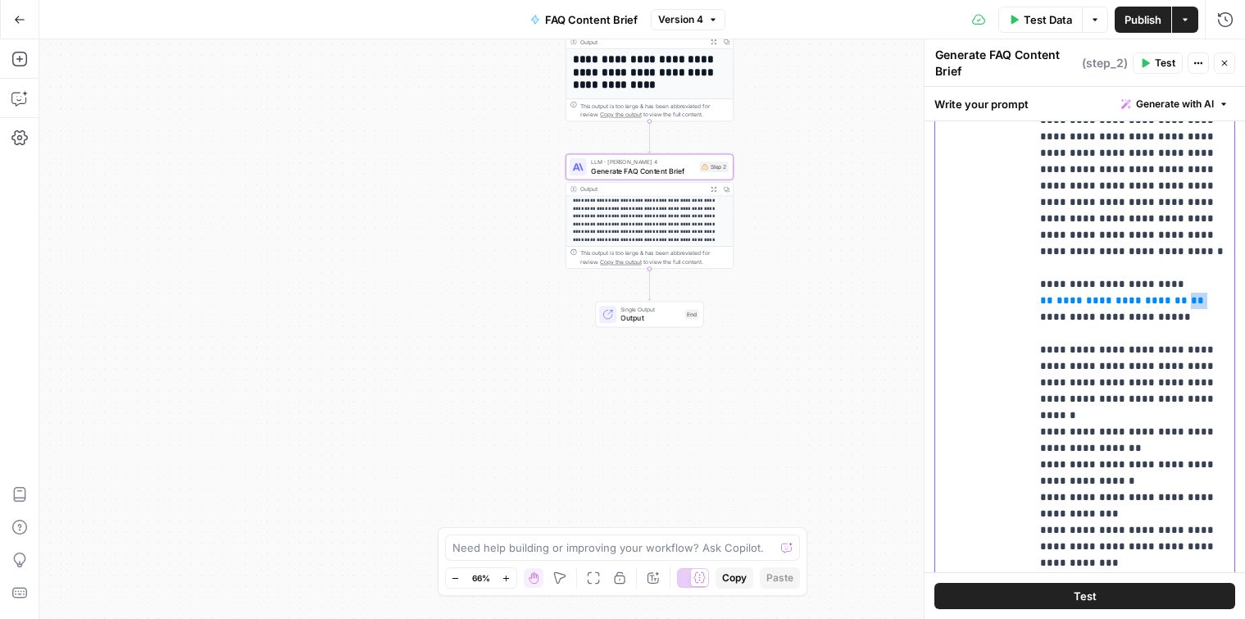
drag, startPoint x: 1187, startPoint y: 273, endPoint x: 974, endPoint y: 277, distance: 213.2
click at [974, 277] on div "**********" at bounding box center [1085, 333] width 299 height 707
click at [1057, 295] on span "**********" at bounding box center [1122, 300] width 131 height 11
click at [1080, 295] on span "**********" at bounding box center [1122, 300] width 131 height 11
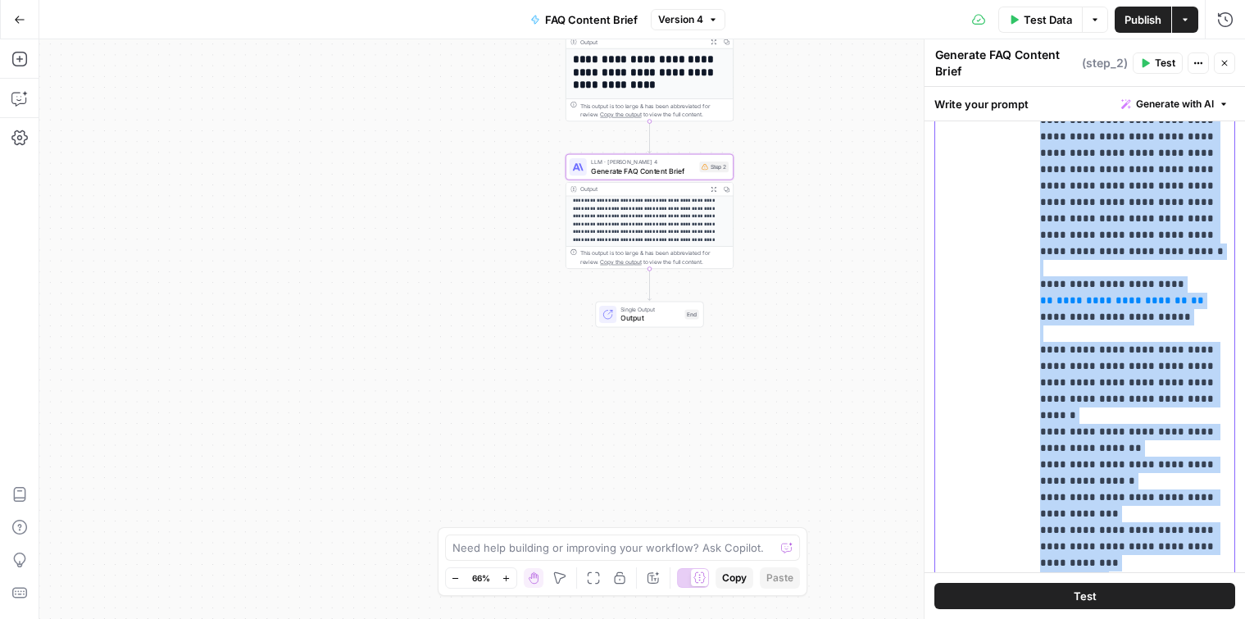
click at [1079, 295] on span "**********" at bounding box center [1122, 300] width 131 height 11
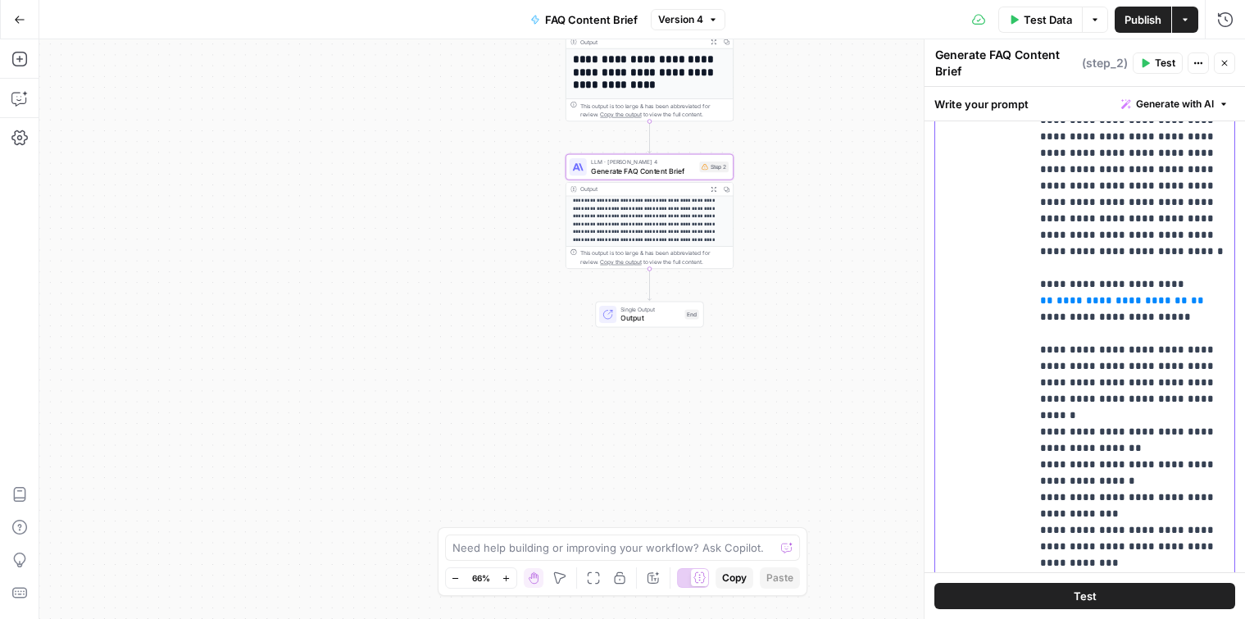
drag, startPoint x: 1155, startPoint y: 231, endPoint x: 1176, endPoint y: 252, distance: 29.0
drag, startPoint x: 1190, startPoint y: 268, endPoint x: 1045, endPoint y: 269, distance: 144.3
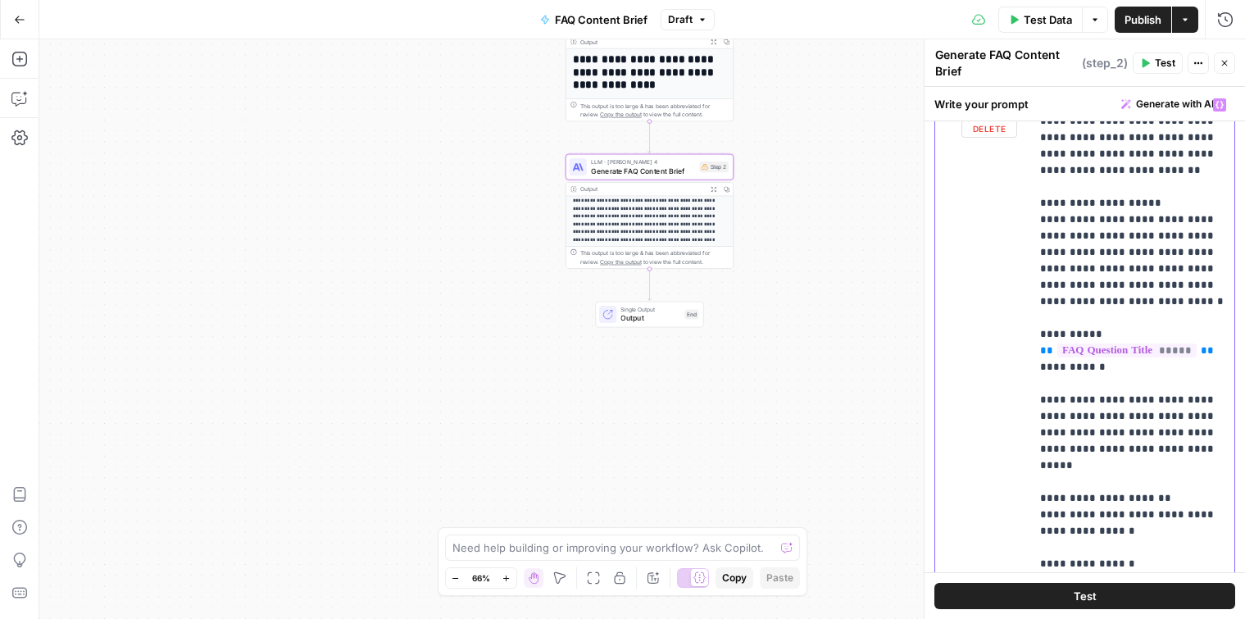
scroll to position [0, 0]
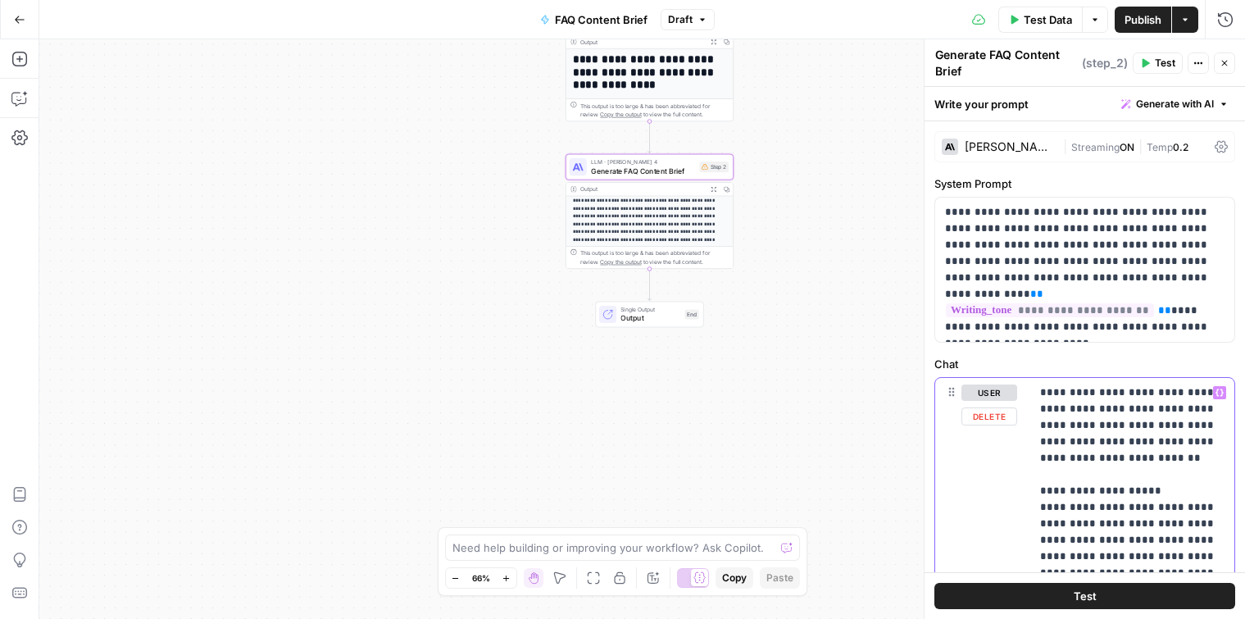
click at [1220, 394] on icon "button" at bounding box center [1220, 393] width 8 height 8
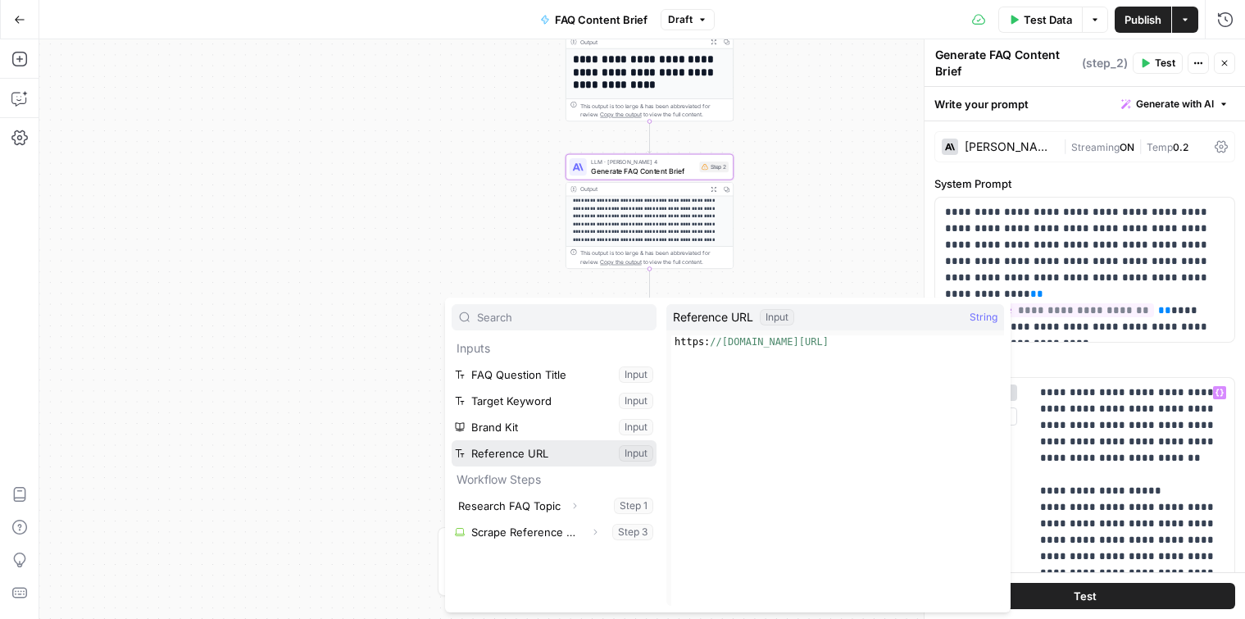
click at [560, 458] on button "Select variable Reference URL" at bounding box center [554, 453] width 205 height 26
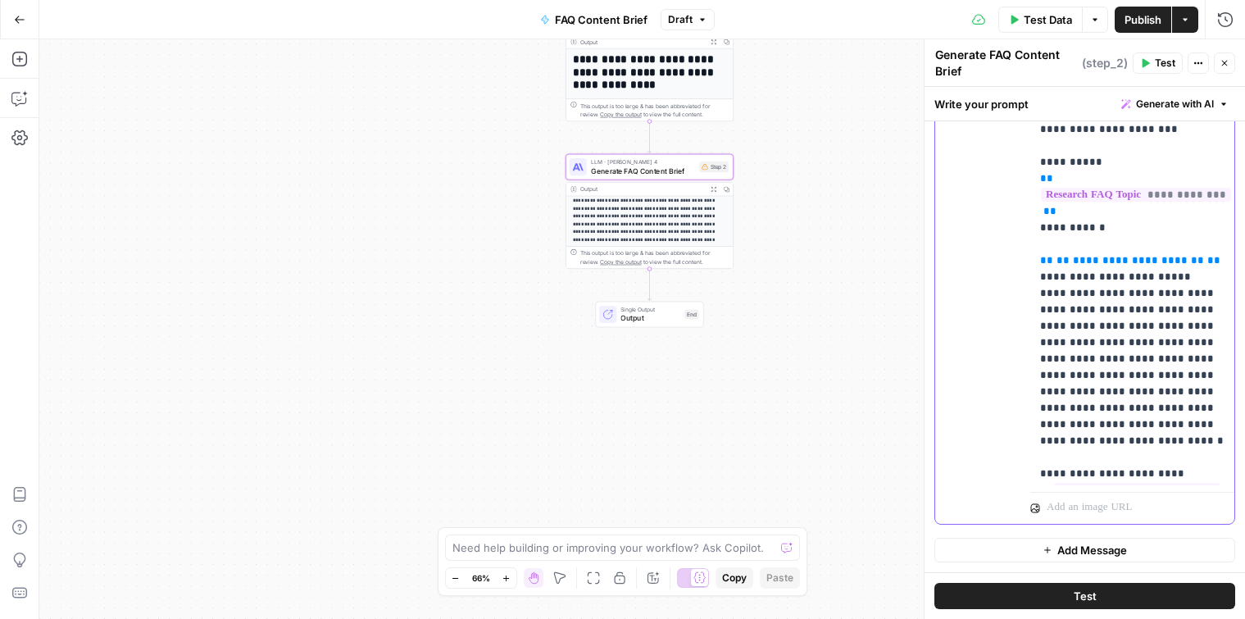
scroll to position [556, 0]
drag, startPoint x: 1036, startPoint y: 224, endPoint x: 1202, endPoint y: 222, distance: 166.4
click at [1202, 222] on div "**********" at bounding box center [1133, 151] width 204 height 668
click at [1080, 254] on span "**********" at bounding box center [1138, 259] width 131 height 11
drag, startPoint x: 1030, startPoint y: 227, endPoint x: 1216, endPoint y: 230, distance: 186.1
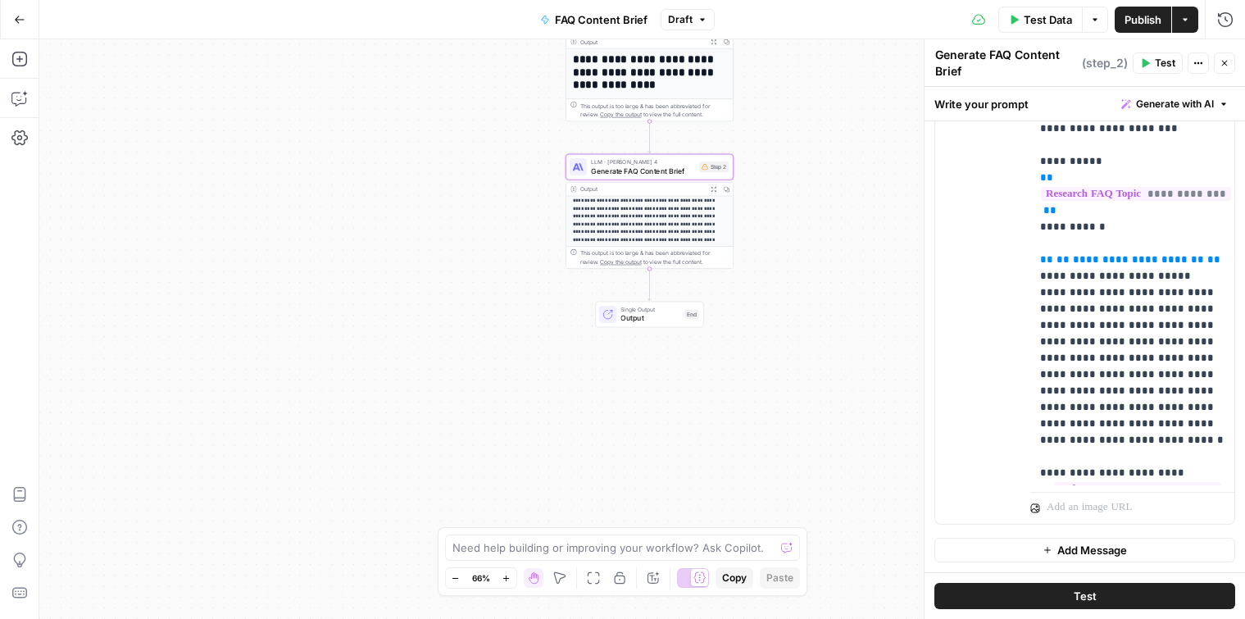
click at [1213, 229] on div "**********" at bounding box center [1085, 170] width 299 height 707
drag, startPoint x: 1219, startPoint y: 232, endPoint x: 1019, endPoint y: 228, distance: 200.1
click at [1021, 230] on div "**********" at bounding box center [1085, 170] width 299 height 707
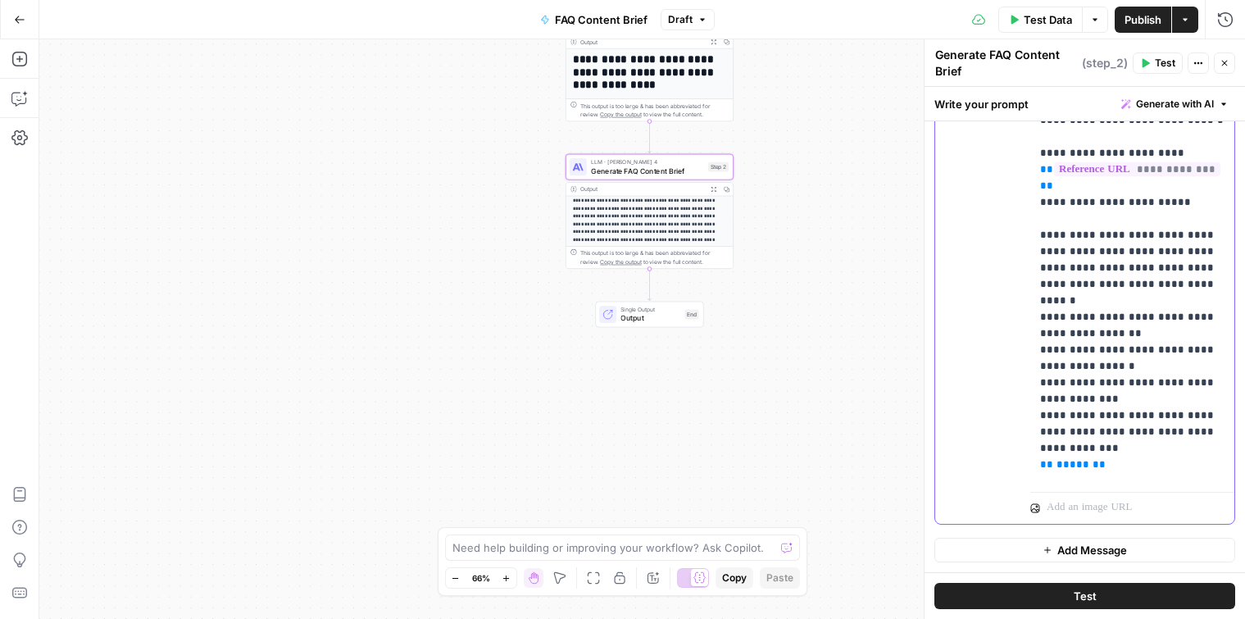
scroll to position [881, 0]
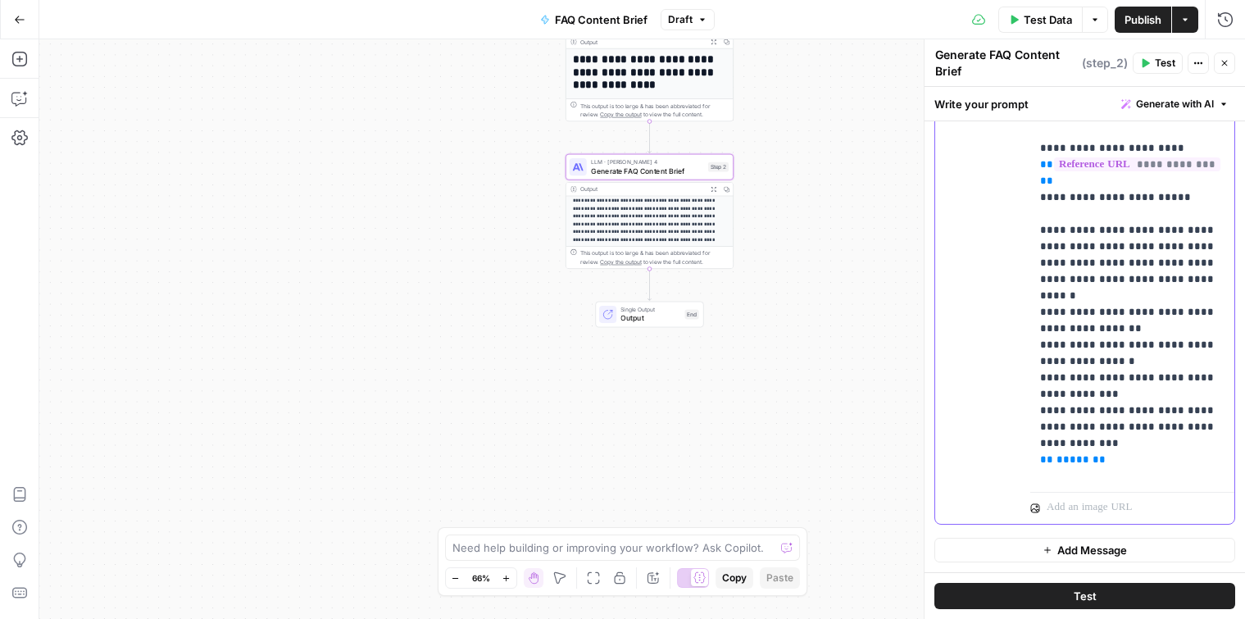
click at [1097, 454] on span "**" at bounding box center [1099, 459] width 13 height 11
click at [1101, 454] on span "**" at bounding box center [1099, 459] width 13 height 11
drag, startPoint x: 1072, startPoint y: 397, endPoint x: 978, endPoint y: 393, distance: 93.6
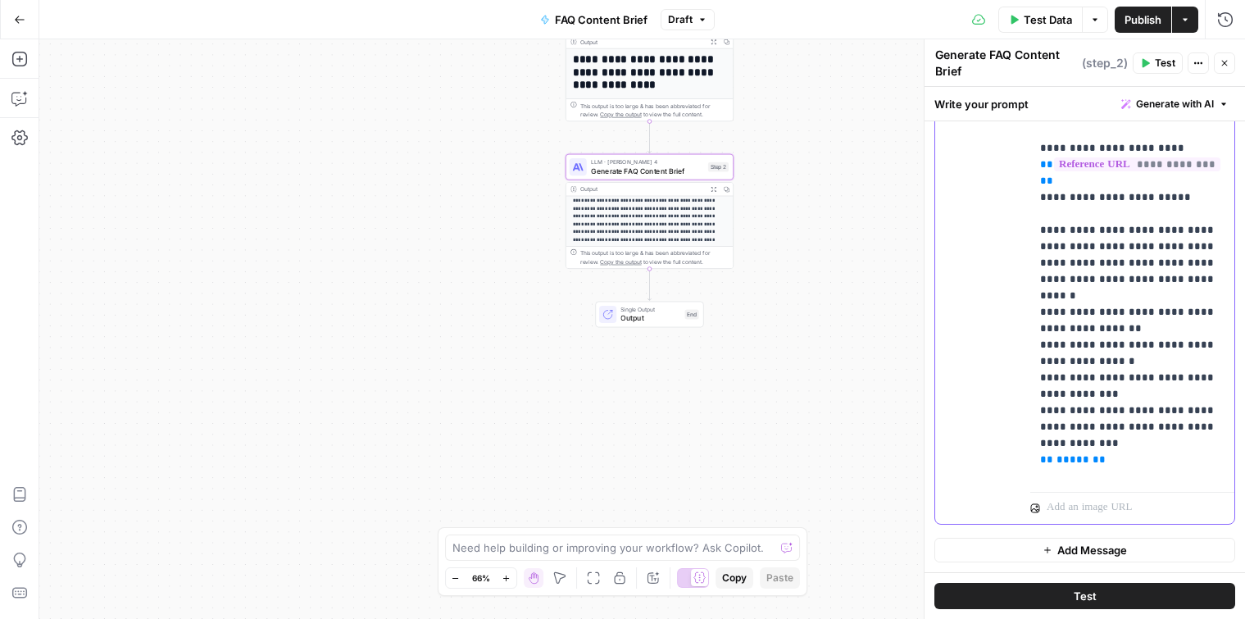
click at [978, 393] on div "**********" at bounding box center [1085, 170] width 299 height 707
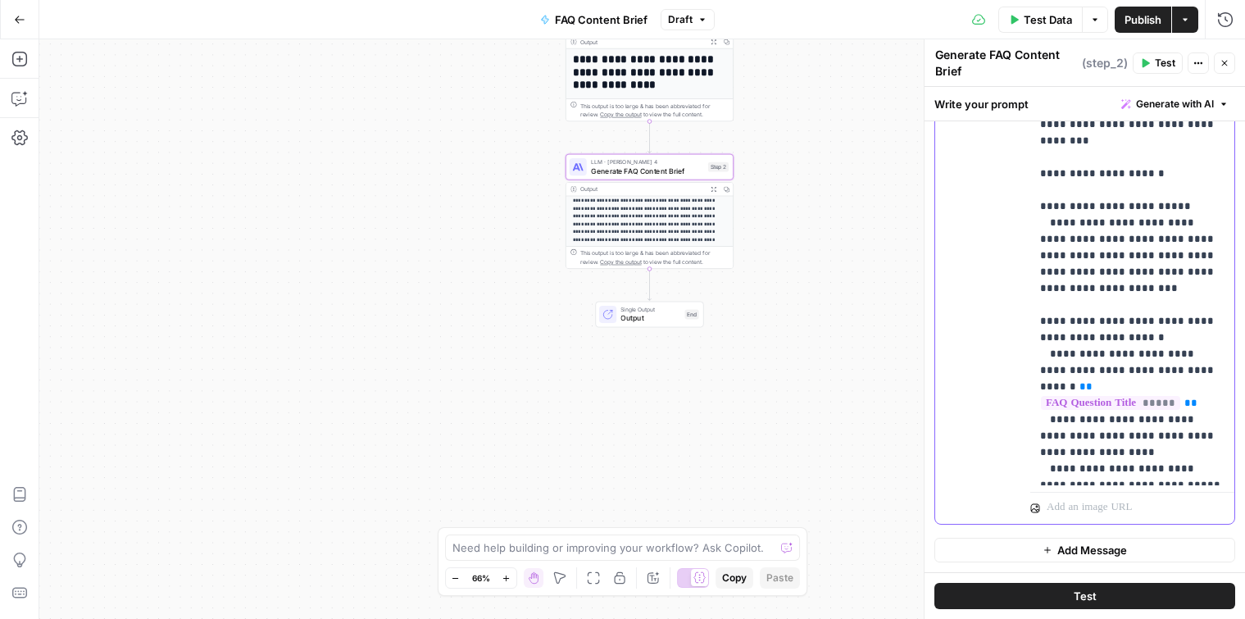
scroll to position [1500, 0]
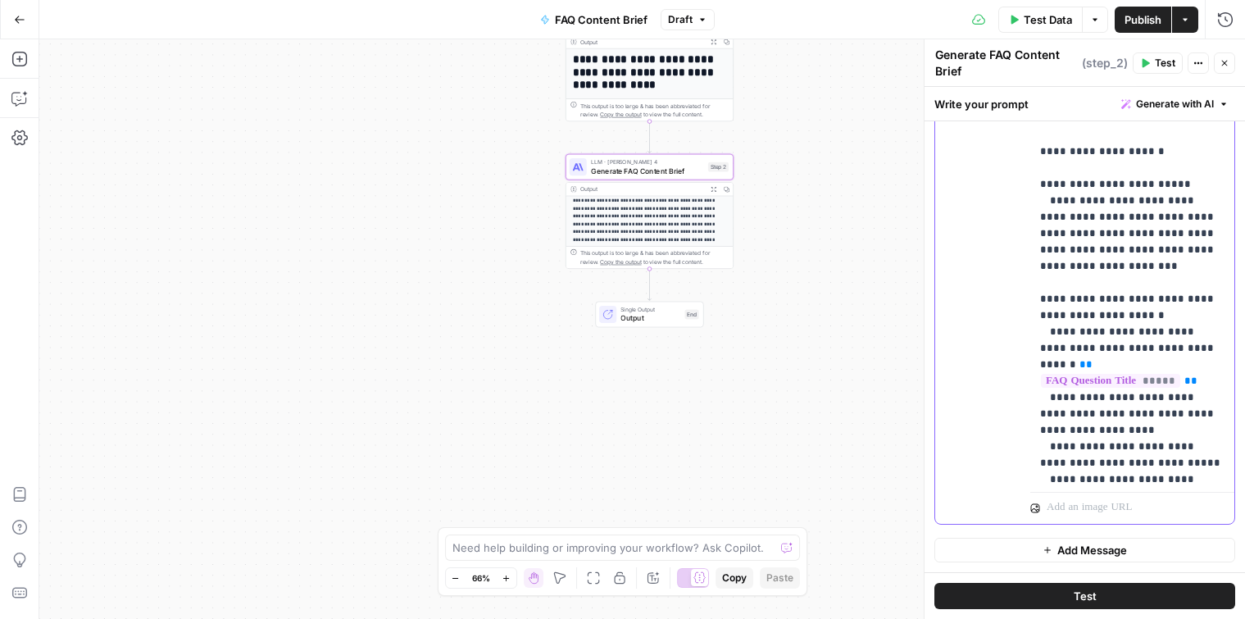
click at [1174, 319] on p "**********" at bounding box center [1132, 86] width 184 height 3526
drag, startPoint x: 1192, startPoint y: 351, endPoint x: 1230, endPoint y: 328, distance: 44.2
click at [1192, 351] on p "**********" at bounding box center [1132, 86] width 184 height 3526
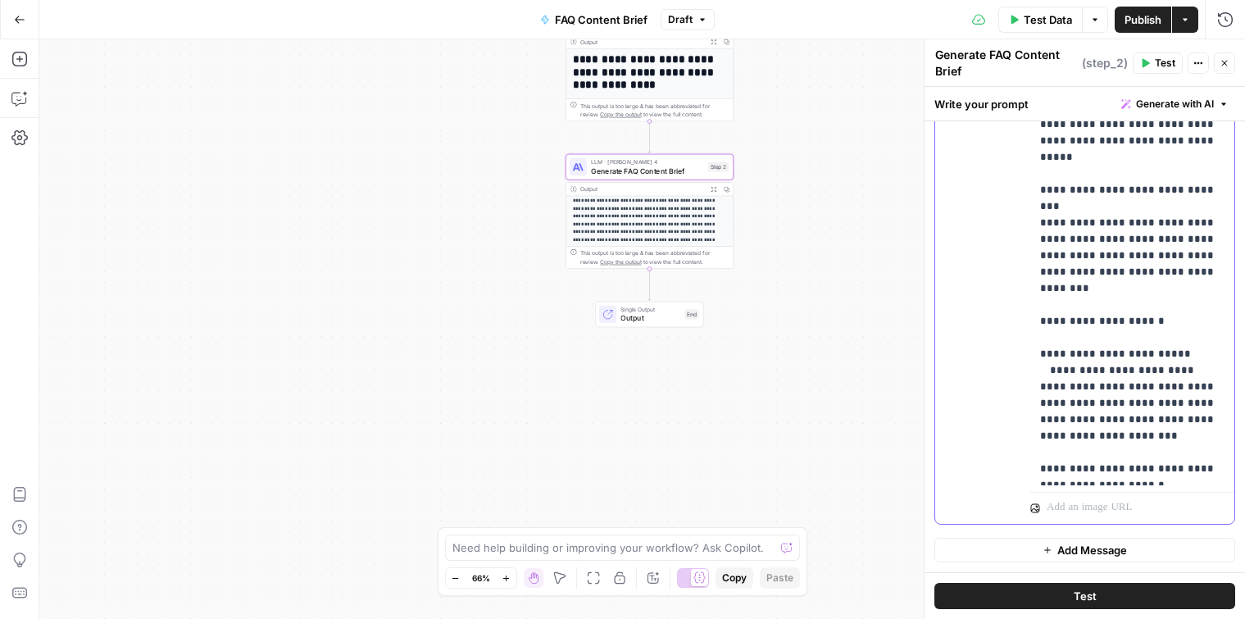
scroll to position [1323, 0]
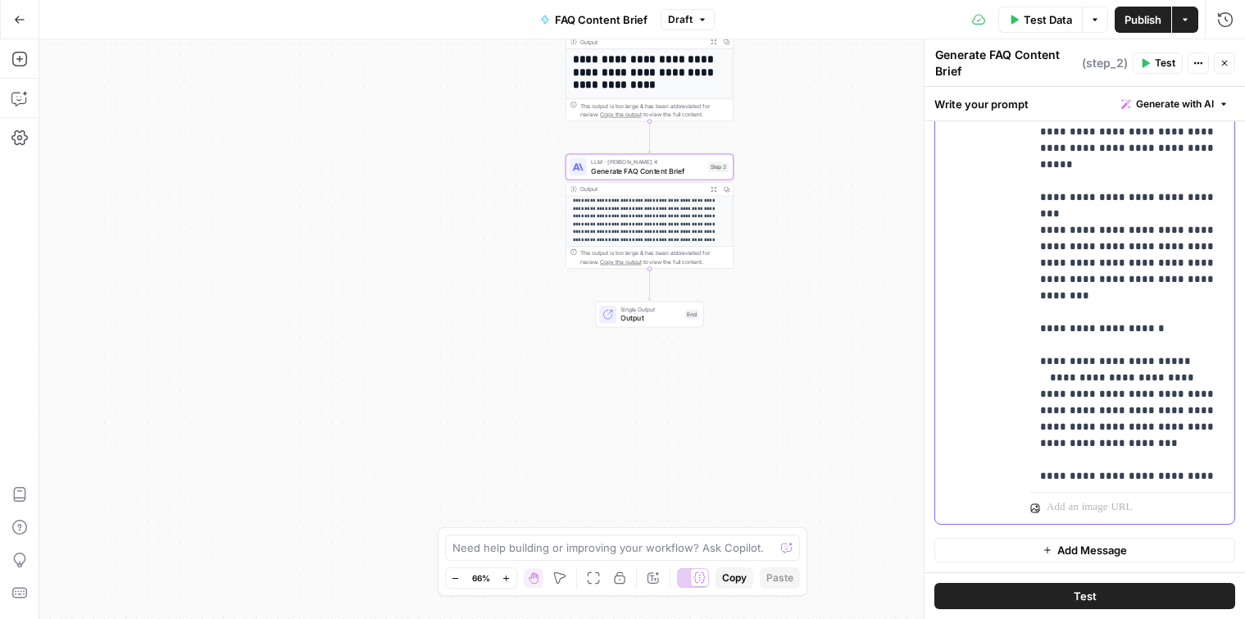
click at [1131, 344] on p "**********" at bounding box center [1132, 271] width 184 height 3542
click at [1136, 346] on p "**********" at bounding box center [1132, 271] width 184 height 3542
drag, startPoint x: 1135, startPoint y: 345, endPoint x: 1148, endPoint y: 366, distance: 24.3
click at [1148, 366] on p "**********" at bounding box center [1132, 271] width 184 height 3542
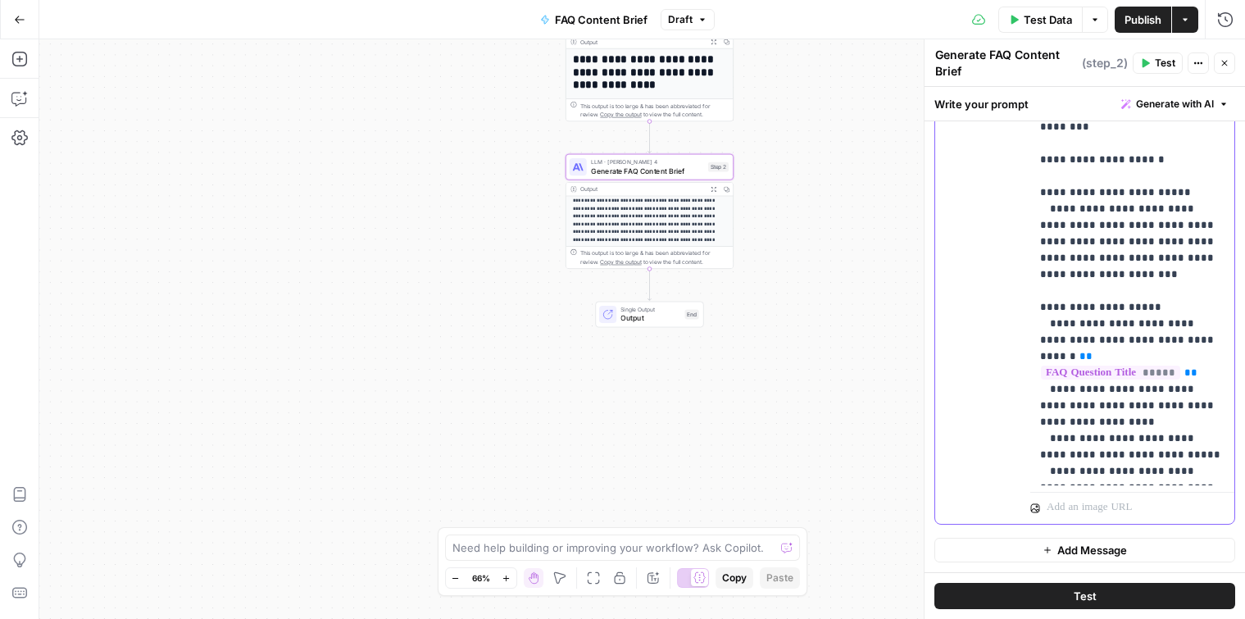
scroll to position [560, 0]
click at [1175, 344] on p "**********" at bounding box center [1132, 95] width 184 height 3526
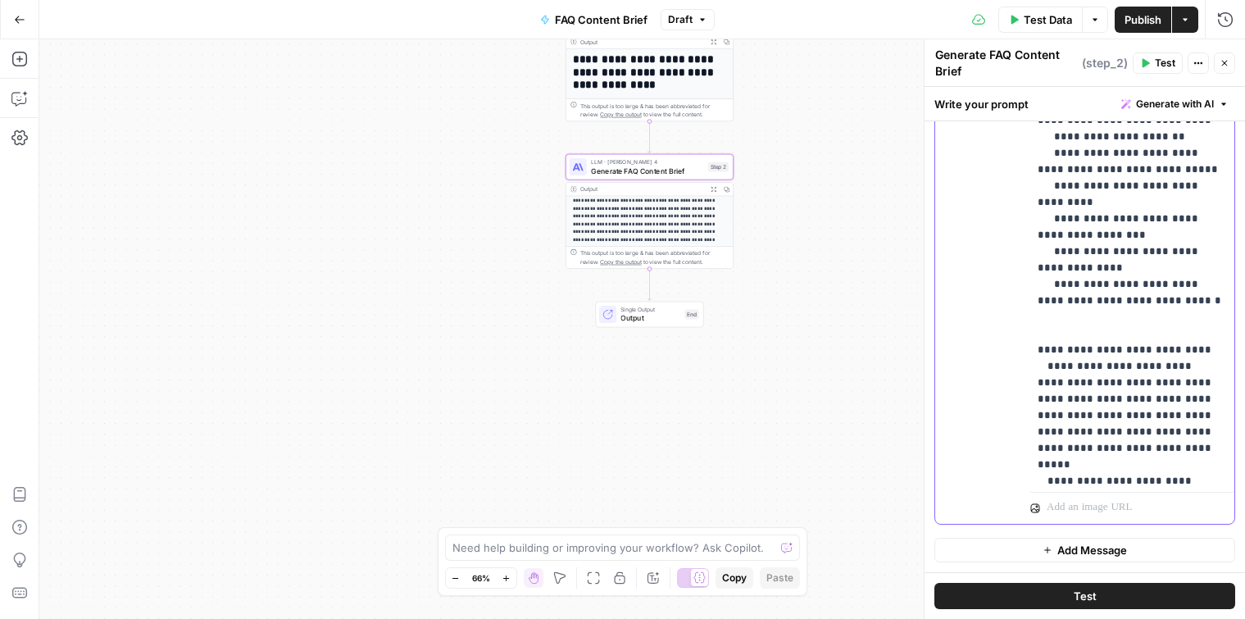
scroll to position [2056, 0]
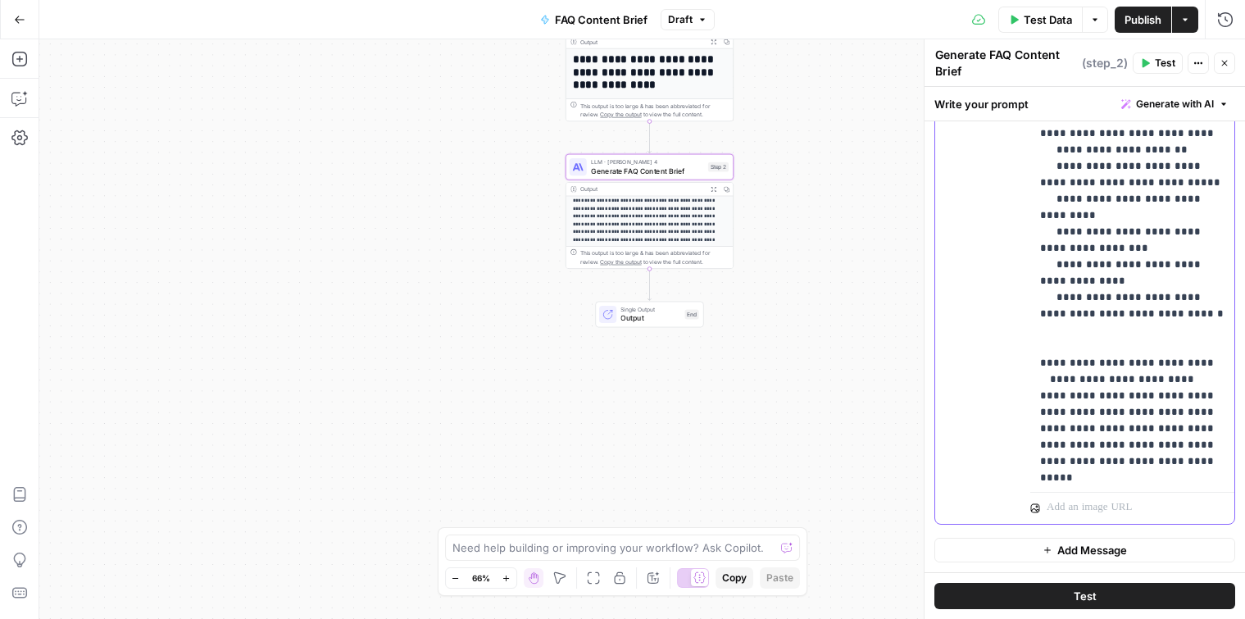
drag, startPoint x: 1040, startPoint y: 180, endPoint x: 1209, endPoint y: 295, distance: 204.9
click at [1209, 295] on div "**********" at bounding box center [1133, 151] width 204 height 668
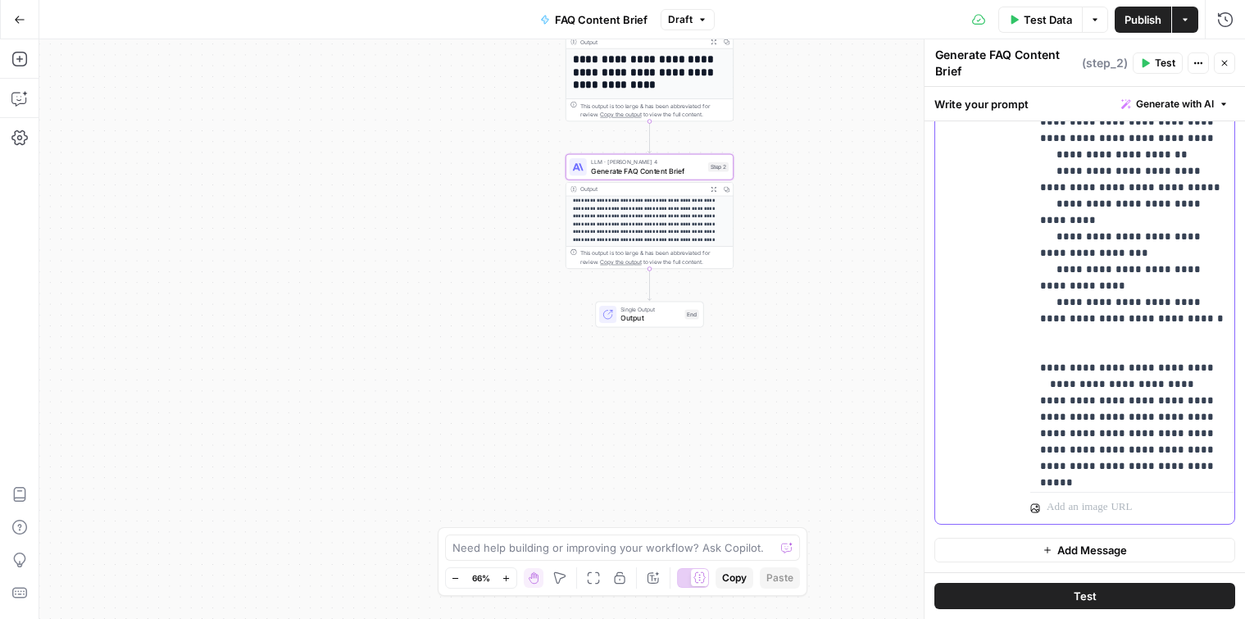
scroll to position [2042, 0]
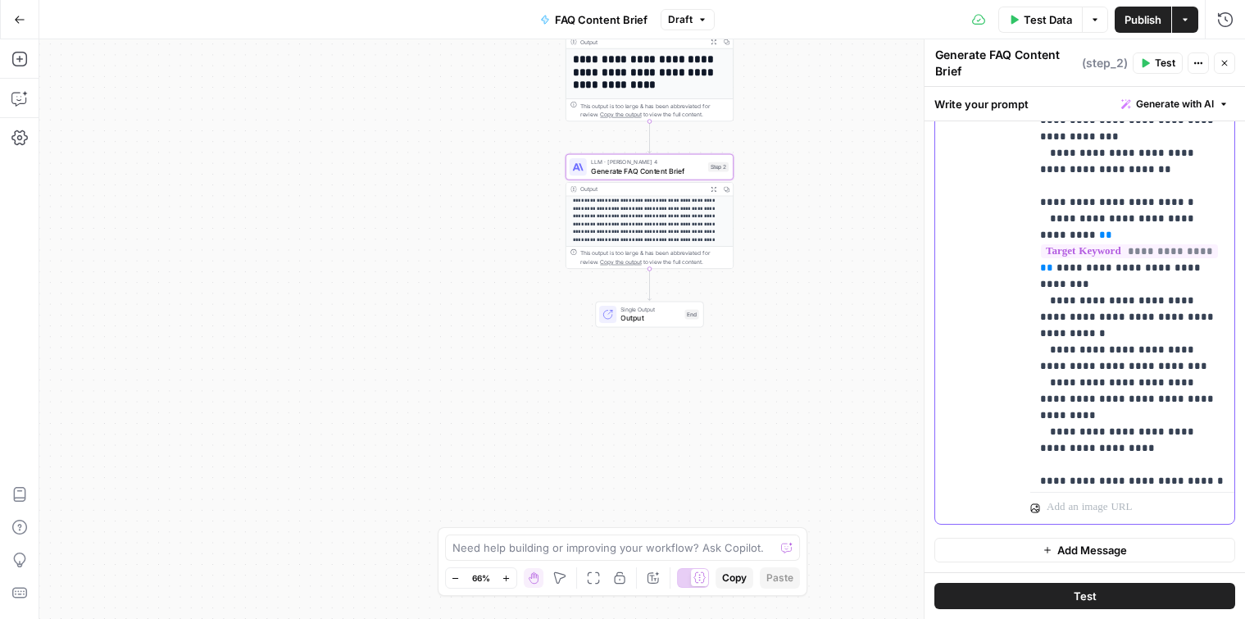
scroll to position [2583, 0]
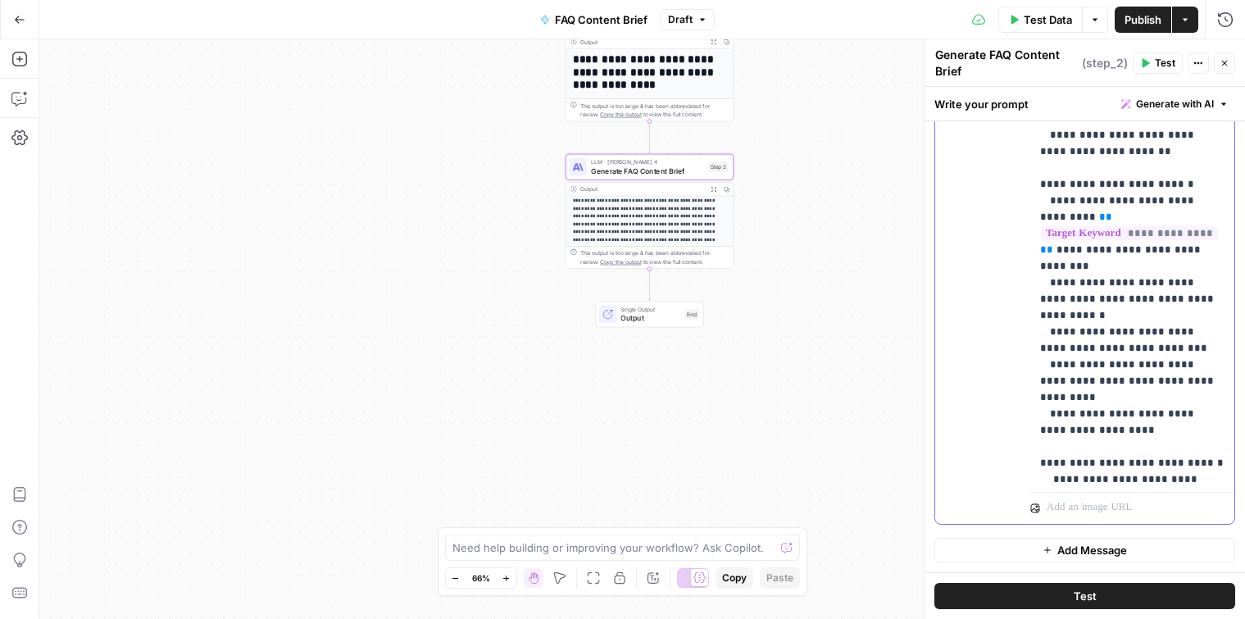
drag, startPoint x: 1150, startPoint y: 374, endPoint x: 1020, endPoint y: 264, distance: 170.5
click at [1020, 264] on div "**********" at bounding box center [1085, 170] width 299 height 707
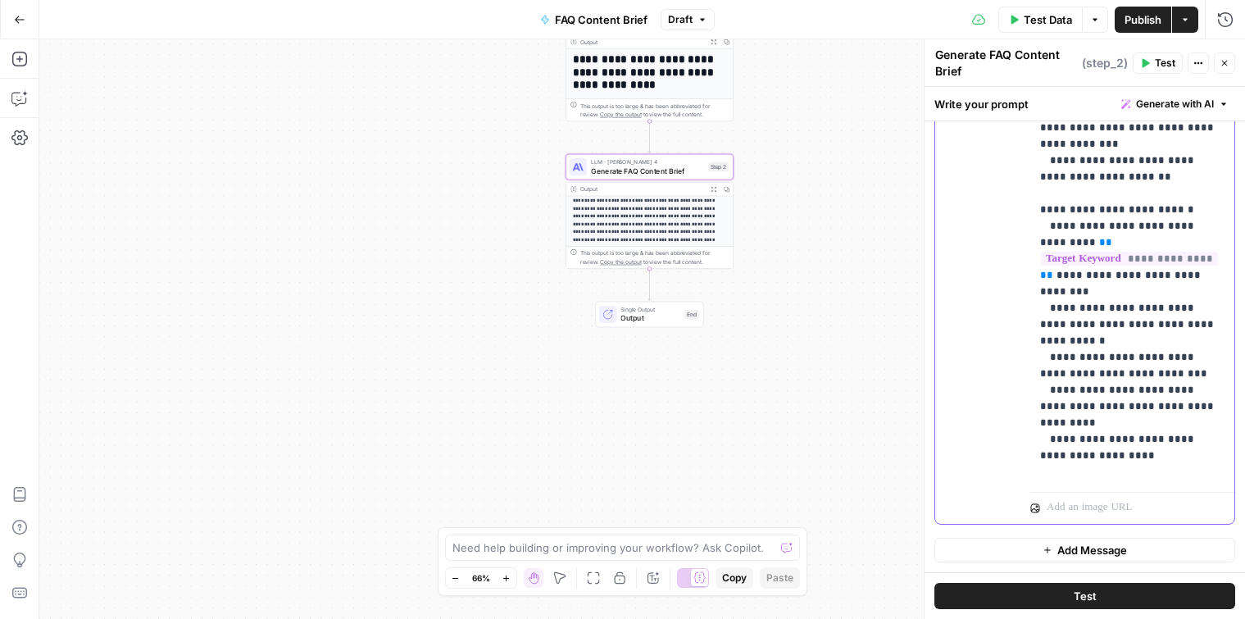
scroll to position [2558, 0]
click at [1128, 25] on span "Publish" at bounding box center [1143, 19] width 37 height 16
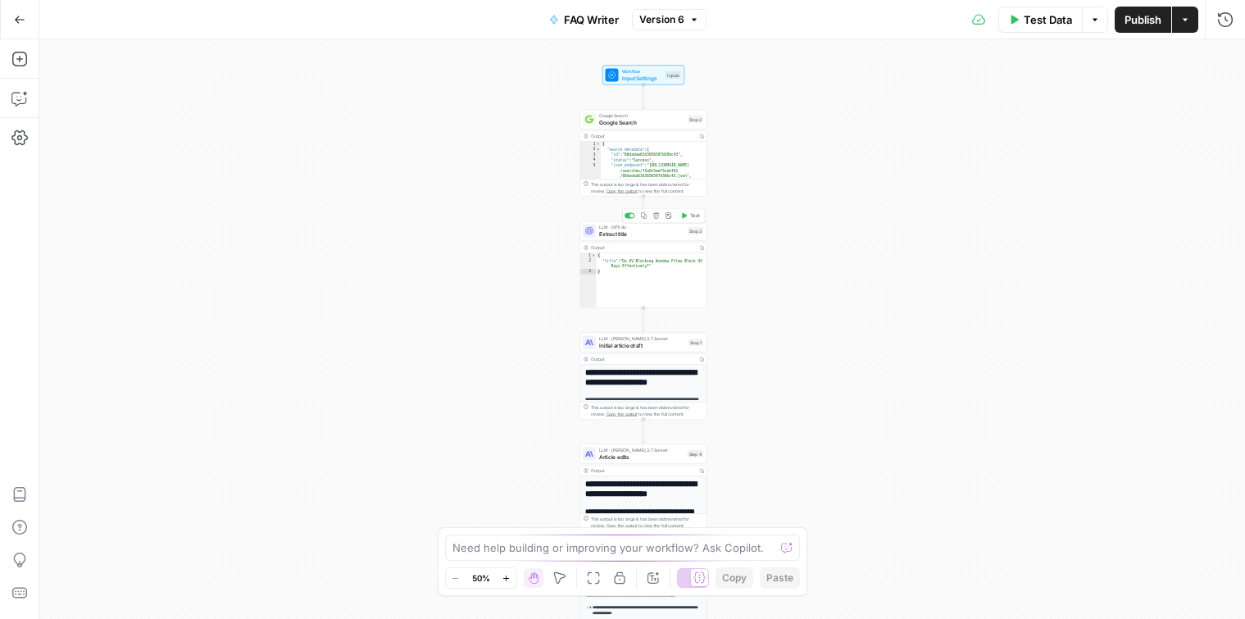
click at [636, 234] on span "Extract title" at bounding box center [641, 234] width 85 height 8
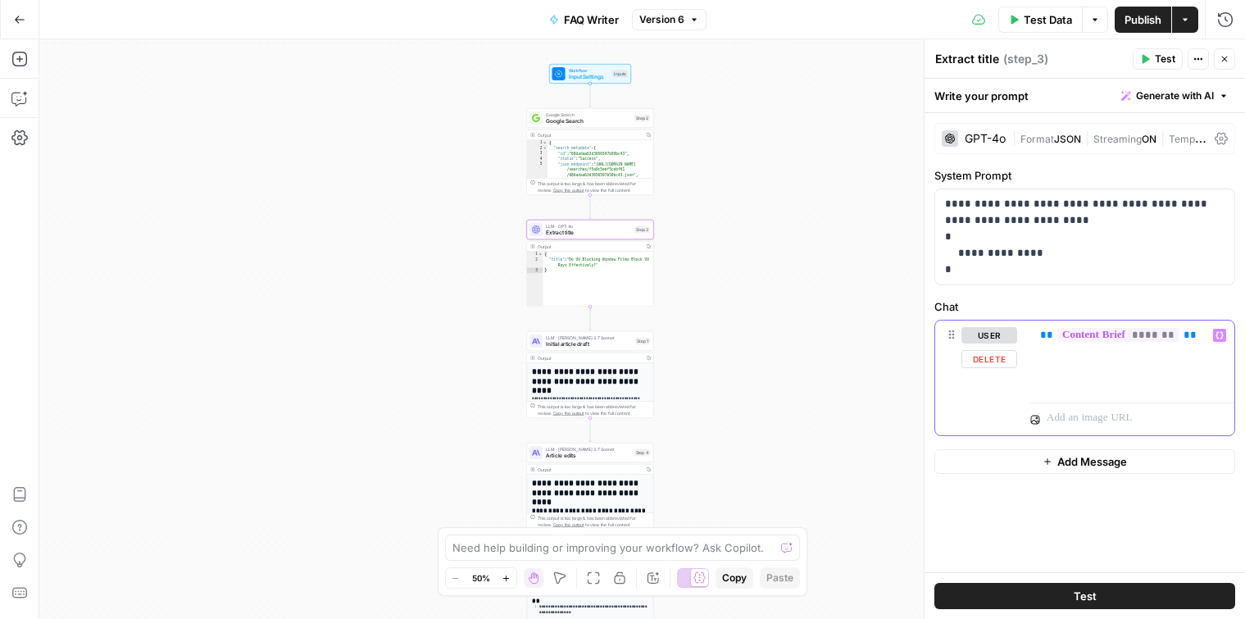
drag, startPoint x: 1204, startPoint y: 336, endPoint x: 1196, endPoint y: 328, distance: 11.6
click at [1204, 335] on p "** ******* **" at bounding box center [1132, 335] width 184 height 16
click at [1220, 341] on button "Variables Menu" at bounding box center [1219, 335] width 13 height 13
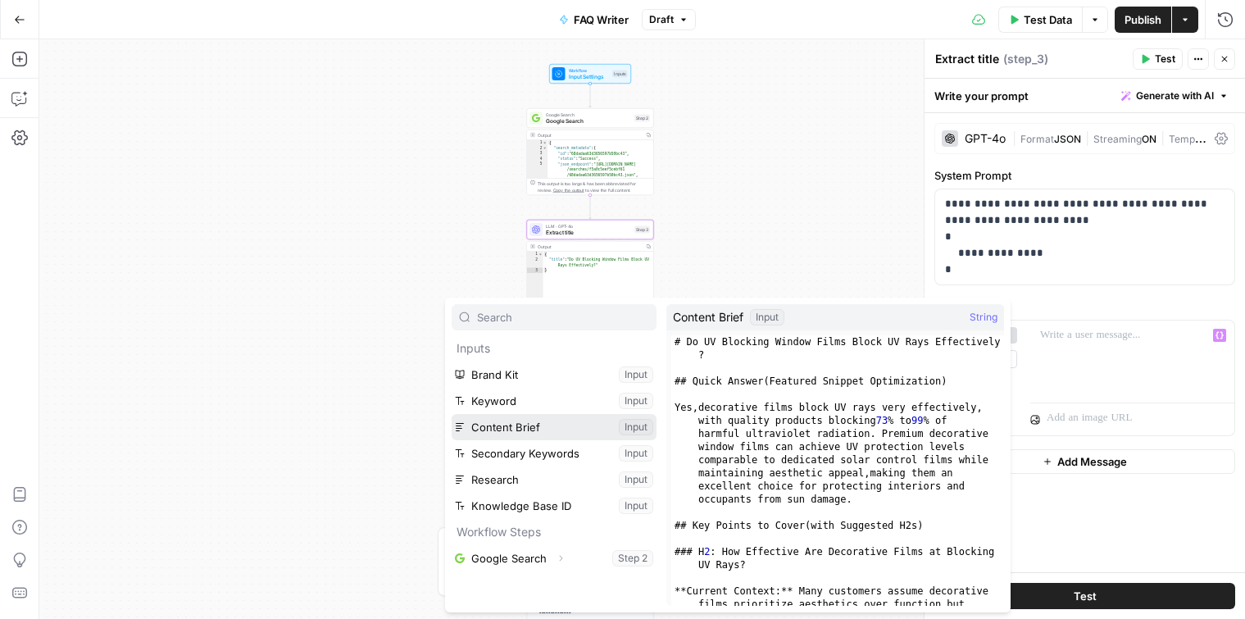
click at [547, 429] on button "Select variable Content Brief" at bounding box center [554, 427] width 205 height 26
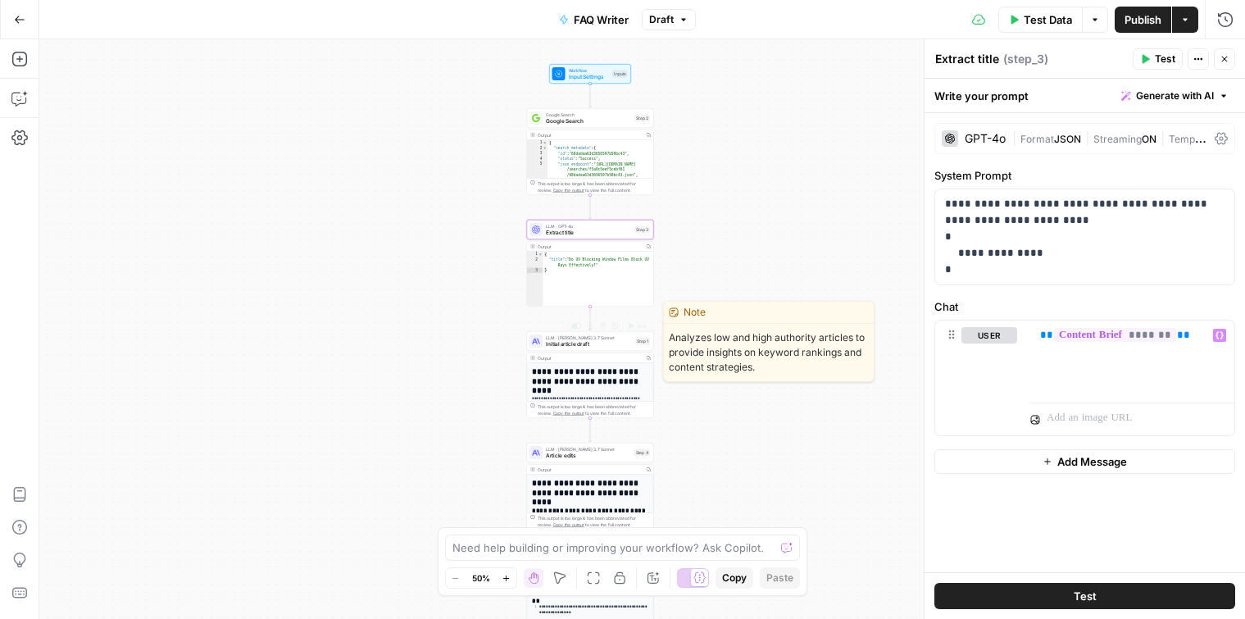
click at [596, 346] on span "Initial article draft" at bounding box center [589, 344] width 86 height 8
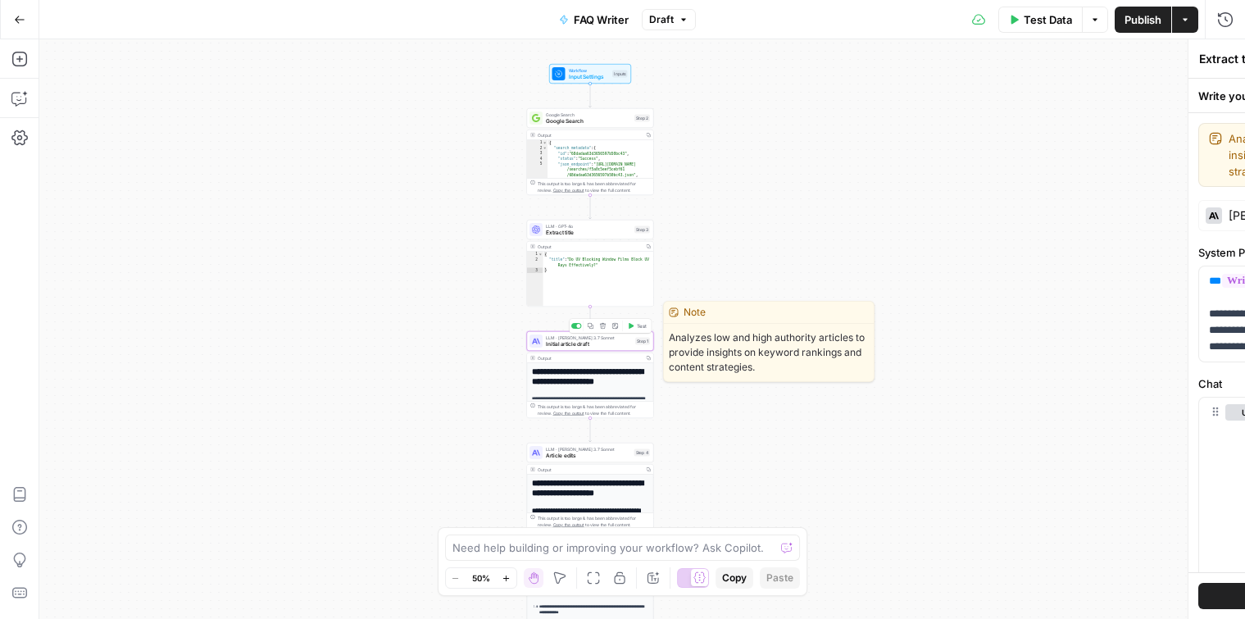
type textarea "Initial article draft"
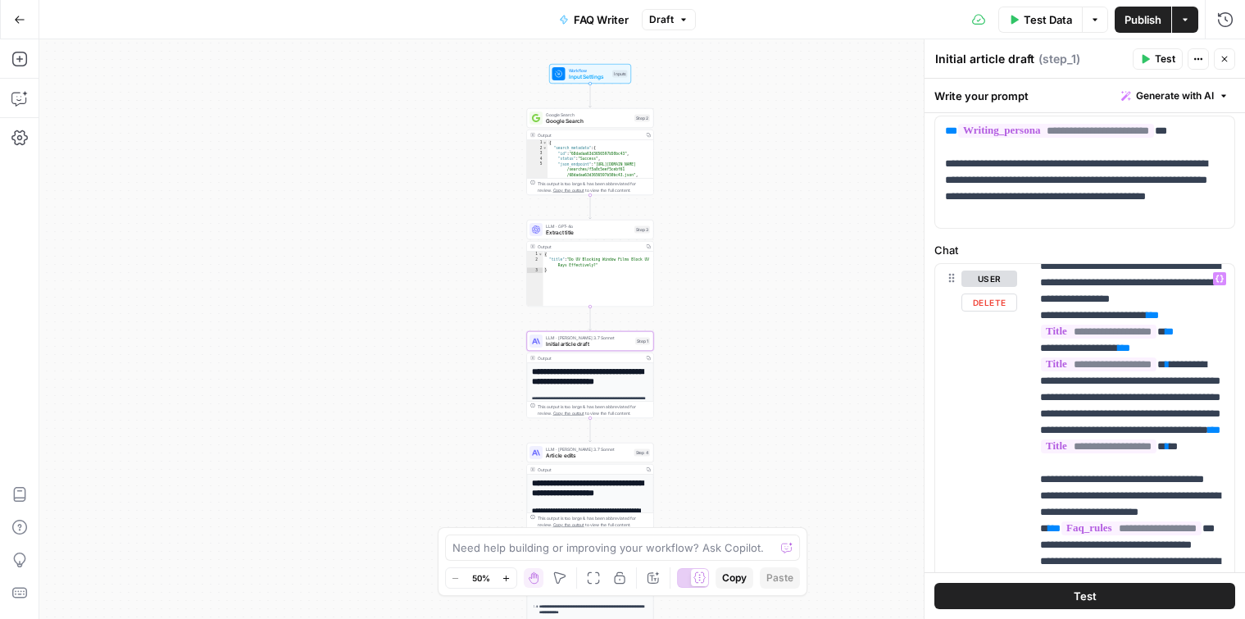
scroll to position [1993, 0]
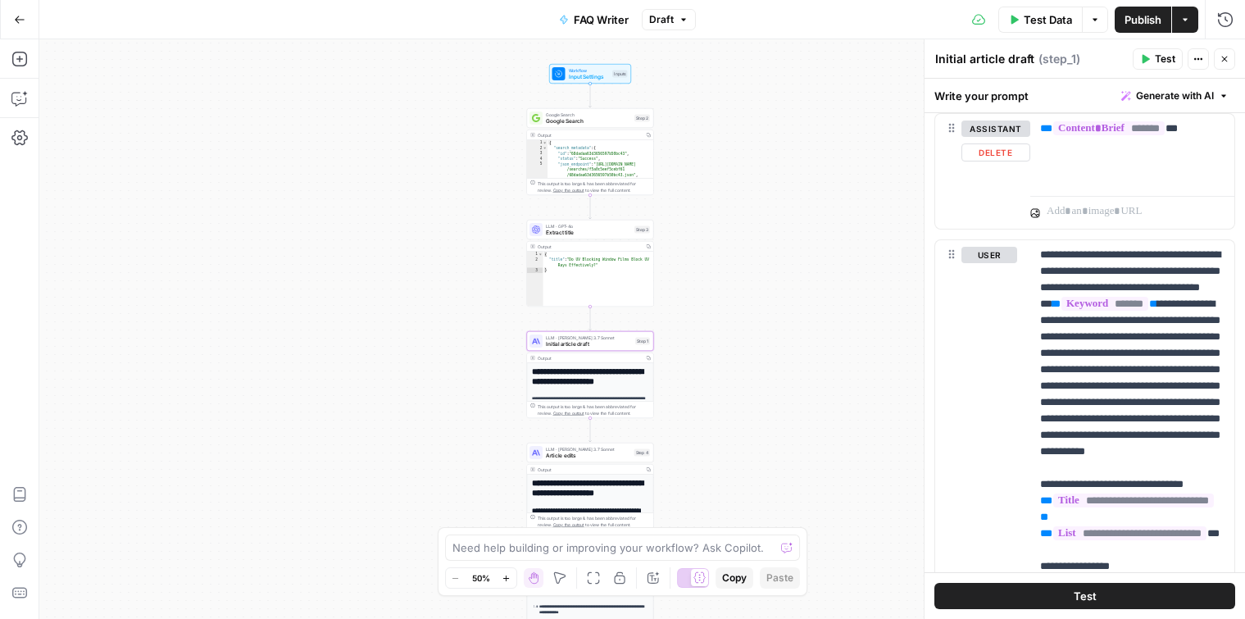
scroll to position [1054, 0]
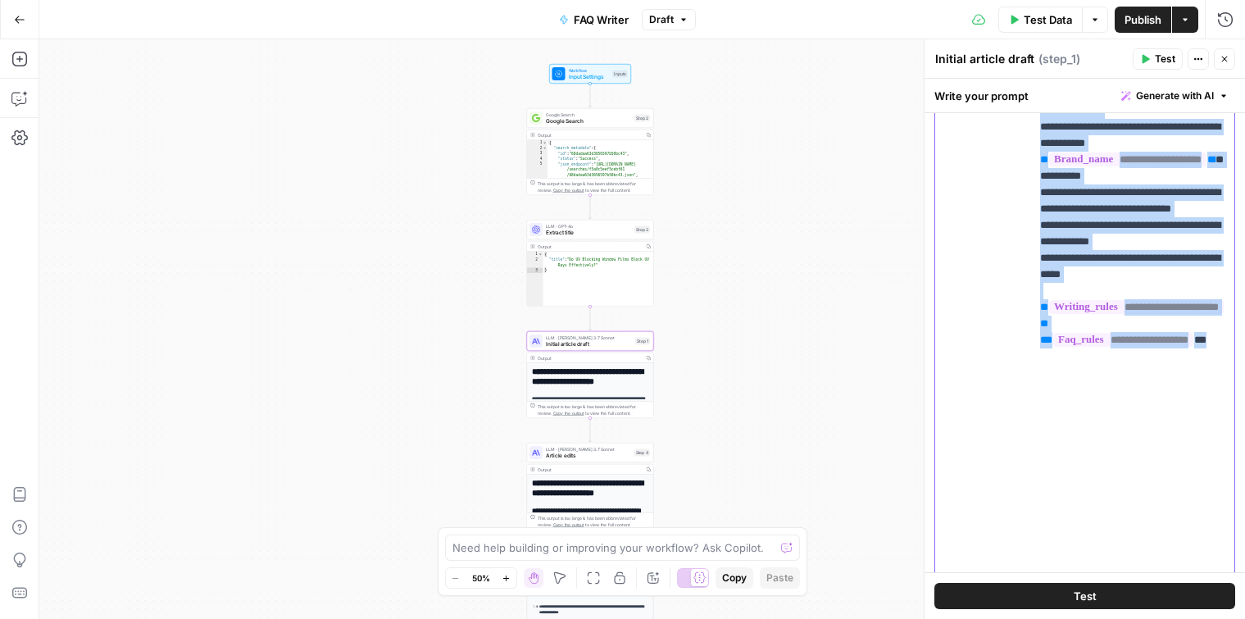
scroll to position [1467, 0]
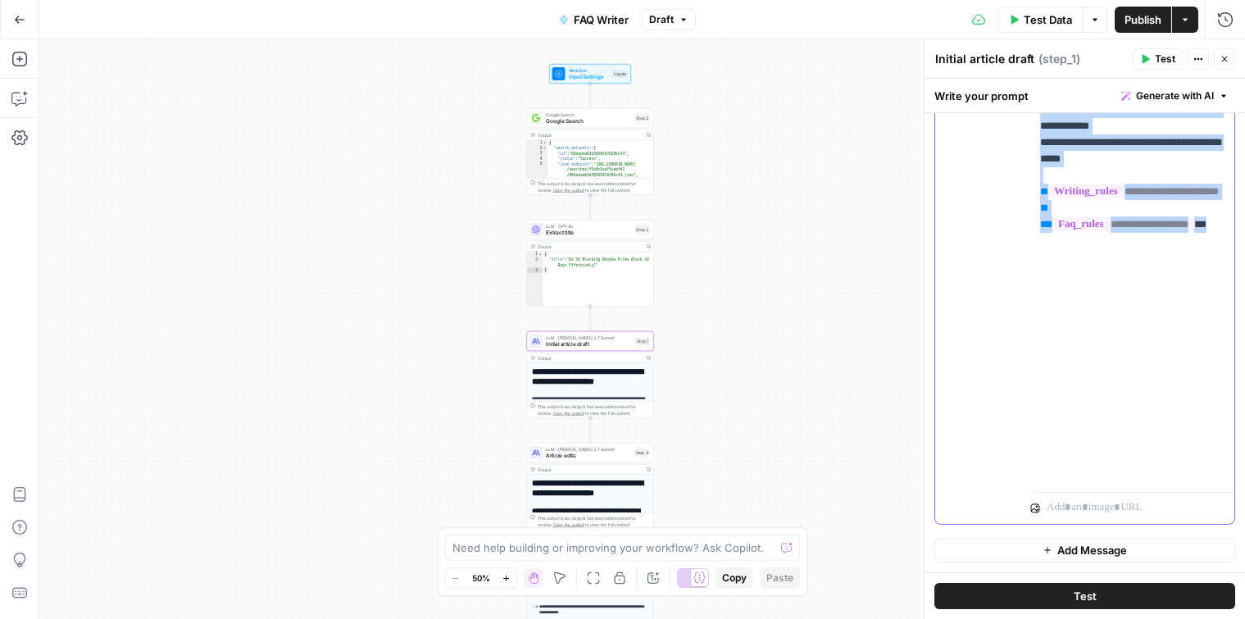
copy p "**********"
drag, startPoint x: 984, startPoint y: 320, endPoint x: 995, endPoint y: 326, distance: 12.8
click at [984, 320] on div "user Delete" at bounding box center [990, 171] width 56 height 694
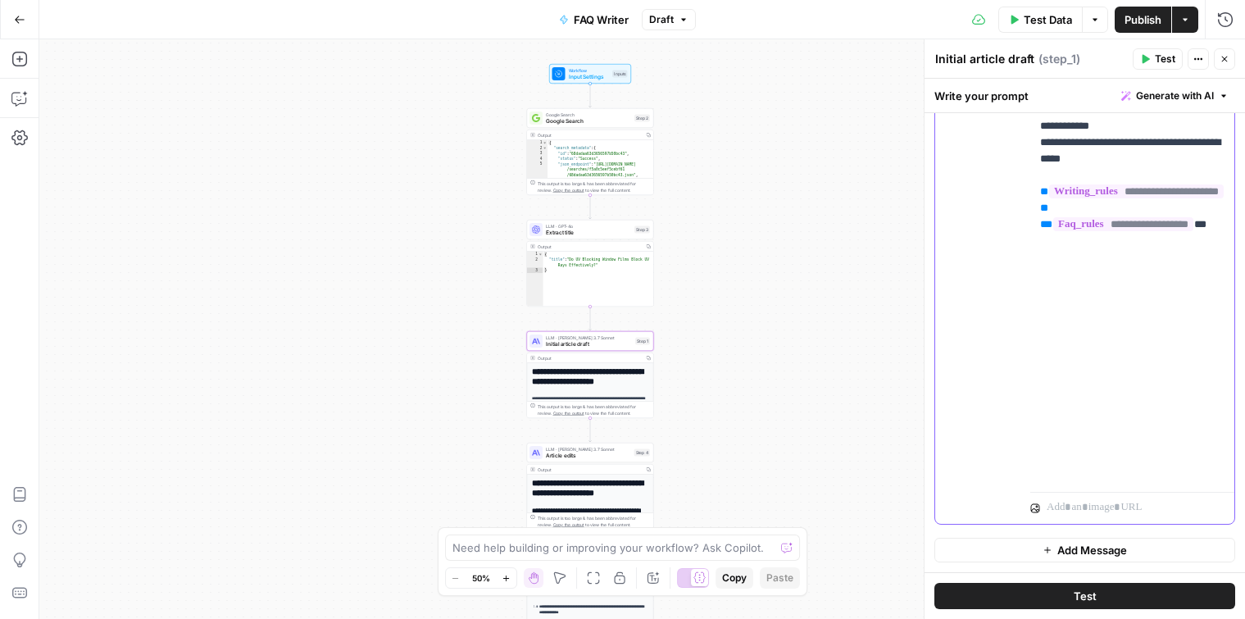
scroll to position [875, 0]
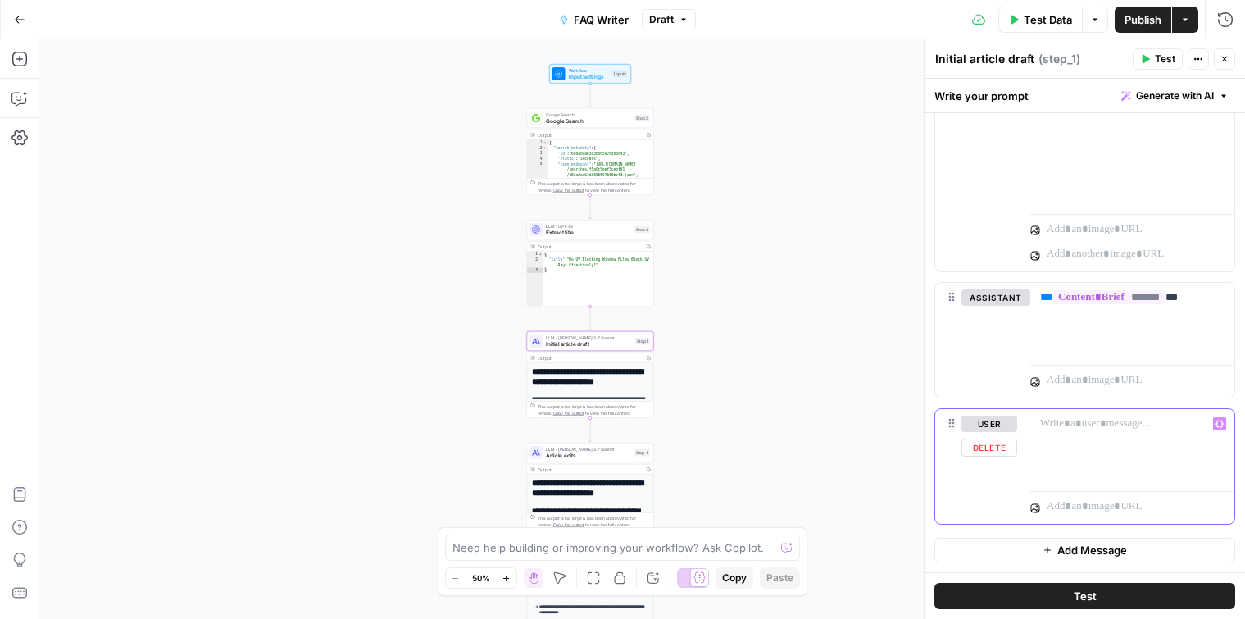
click at [1001, 452] on button "Delete" at bounding box center [990, 448] width 56 height 18
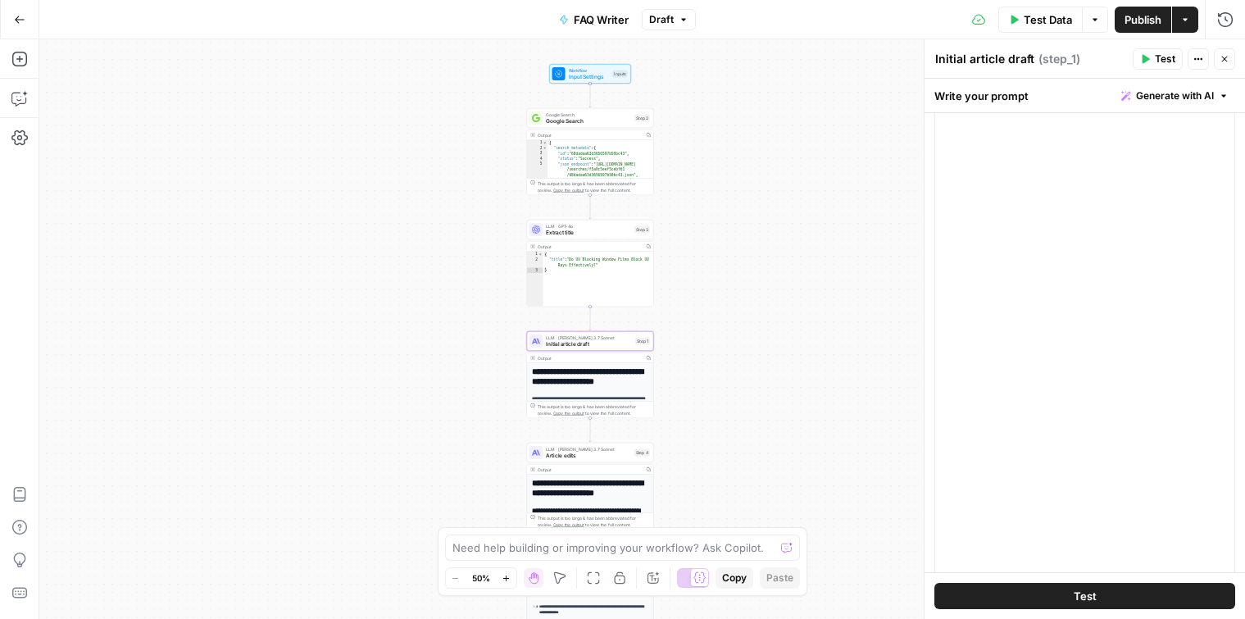
scroll to position [749, 0]
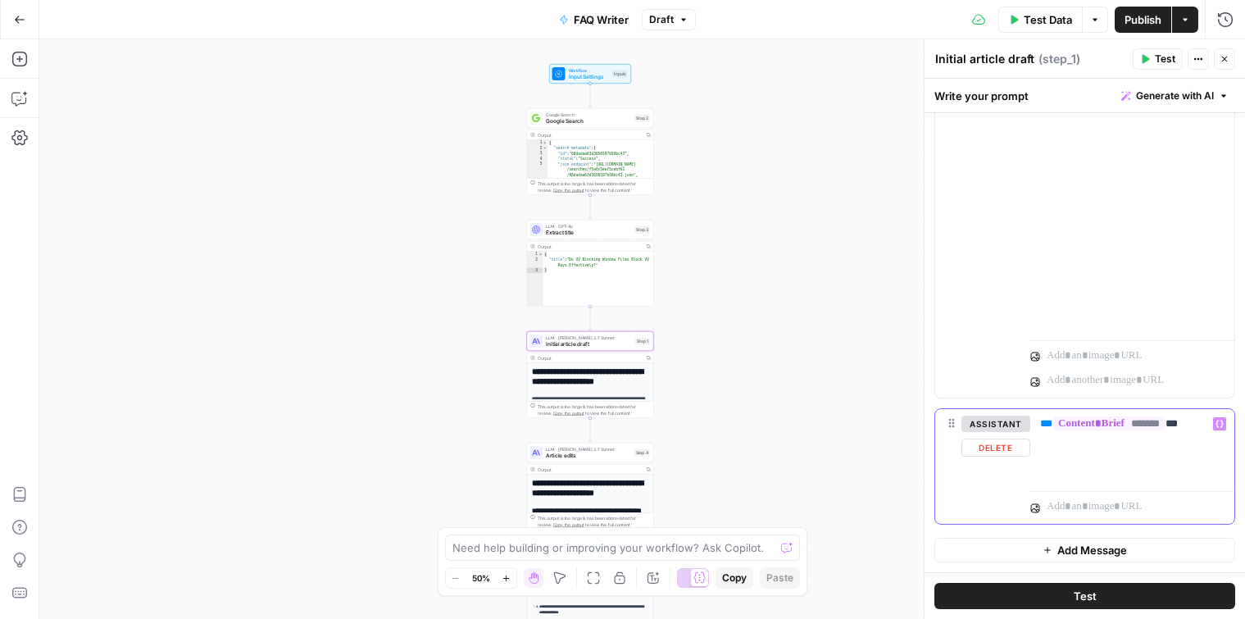
click at [1191, 435] on div "** ******* **" at bounding box center [1133, 446] width 204 height 75
click at [1191, 432] on div "** ******* **" at bounding box center [1133, 446] width 204 height 75
click at [1189, 427] on p "** ******* **" at bounding box center [1132, 424] width 184 height 16
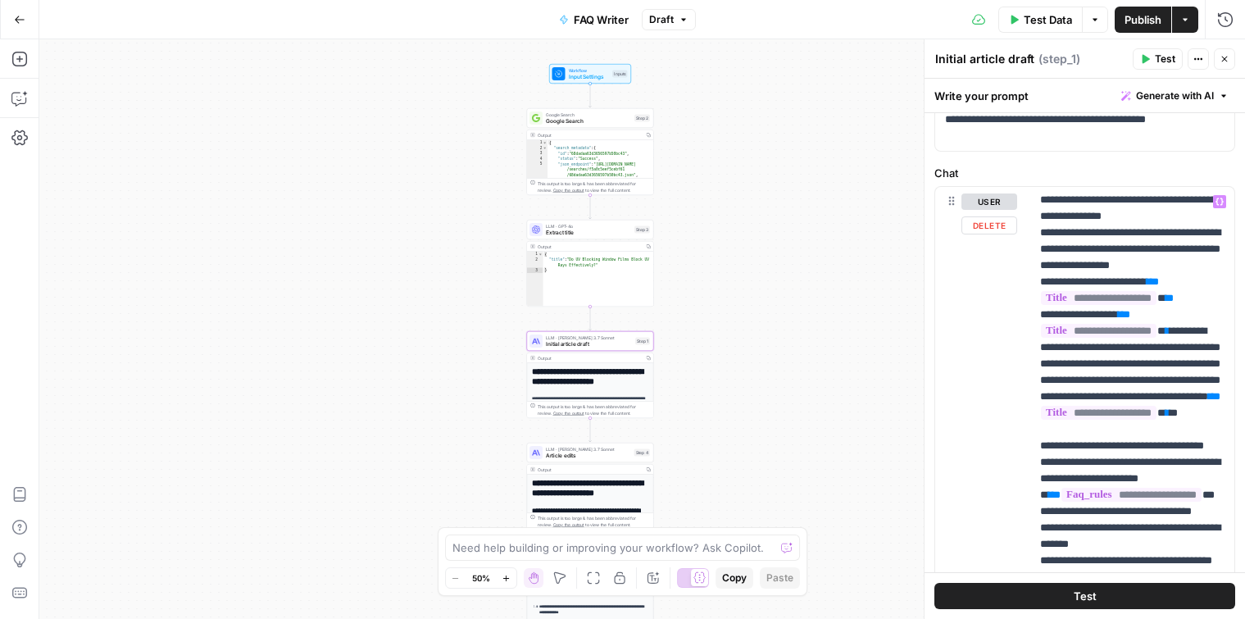
scroll to position [1955, 0]
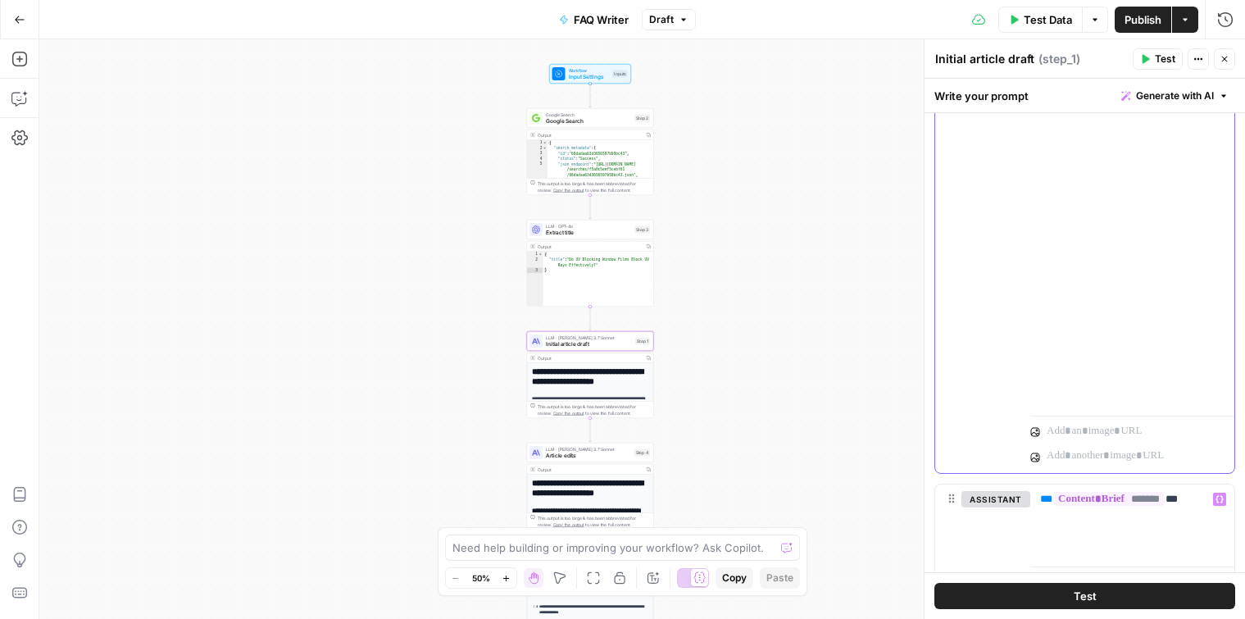
scroll to position [2636, 17]
drag, startPoint x: 1070, startPoint y: 329, endPoint x: 1114, endPoint y: 324, distance: 44.5
click at [1155, 508] on div "** ******* **" at bounding box center [1133, 522] width 204 height 75
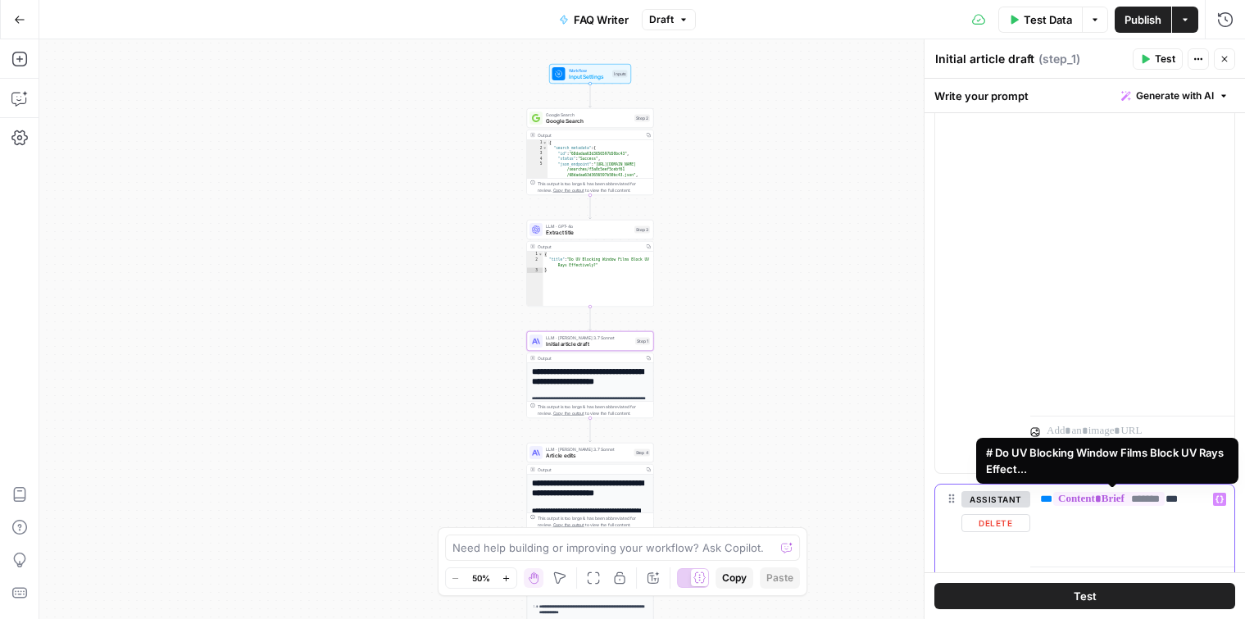
click at [1136, 503] on span "*******" at bounding box center [1110, 499] width 112 height 14
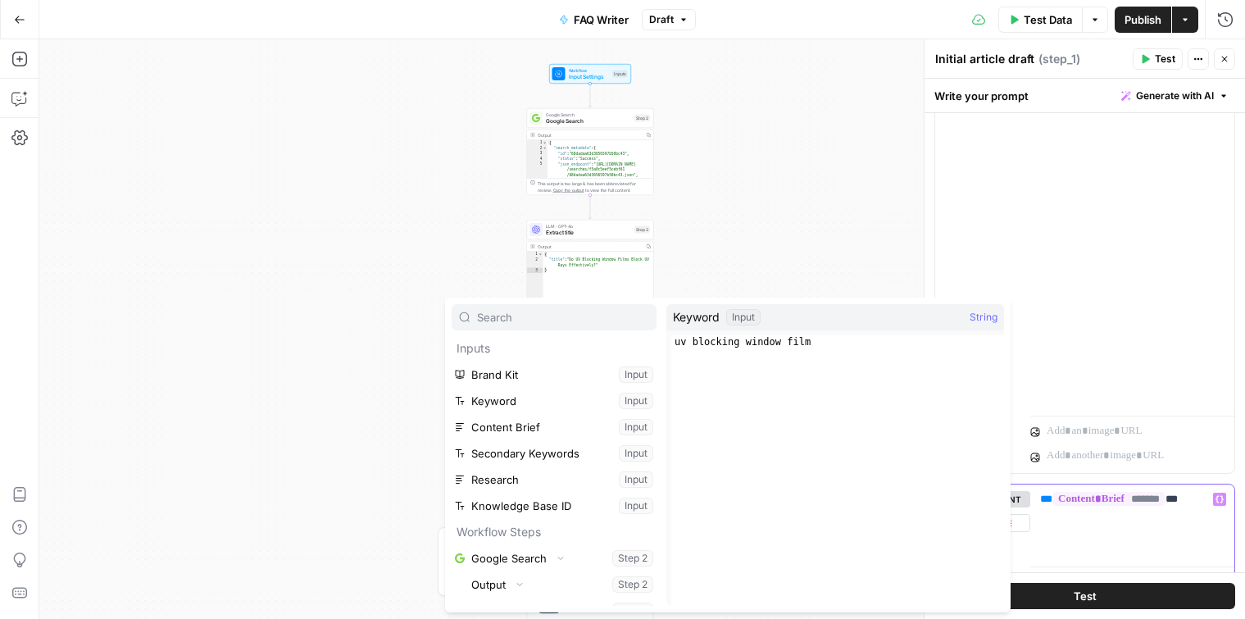
click at [1131, 529] on div "** ******* **" at bounding box center [1133, 522] width 204 height 75
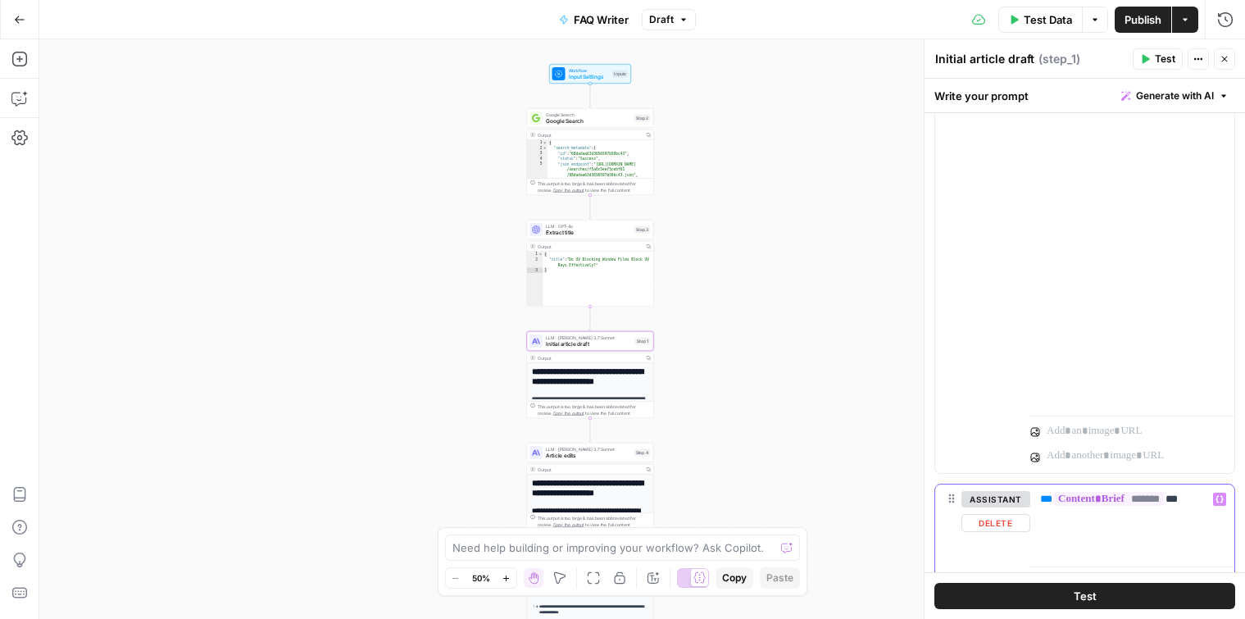
drag, startPoint x: 1132, startPoint y: 526, endPoint x: 1058, endPoint y: 477, distance: 89.4
click at [1058, 477] on div "**********" at bounding box center [1085, 170] width 301 height 860
click at [1002, 519] on button "Delete" at bounding box center [996, 523] width 69 height 18
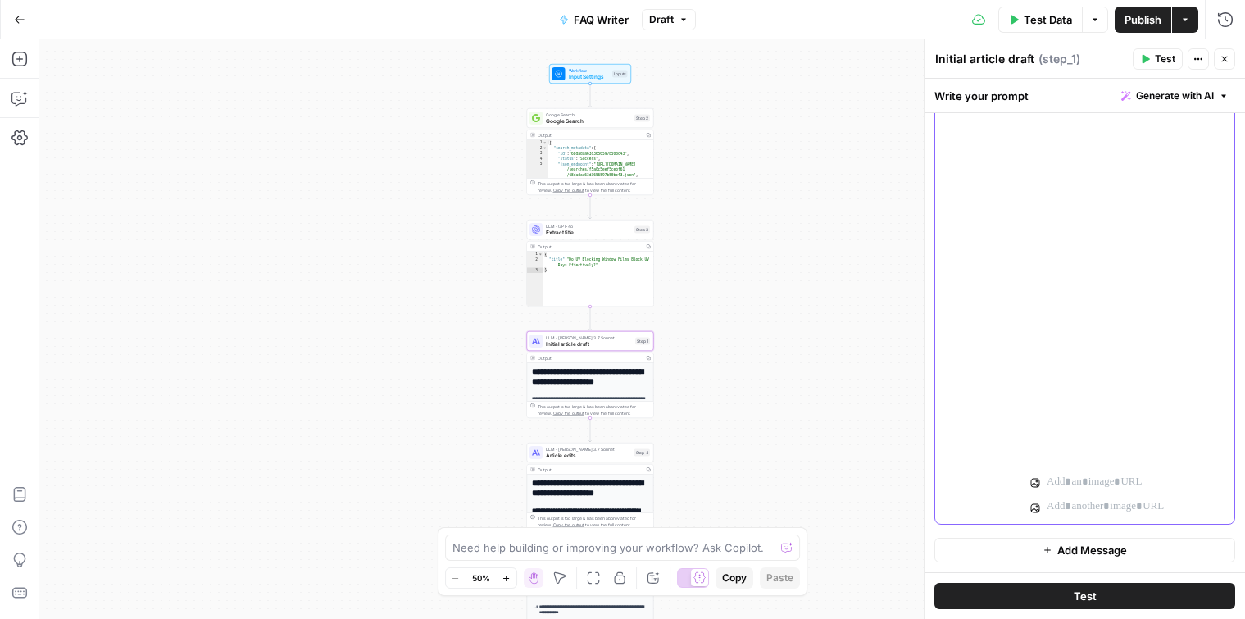
drag, startPoint x: 1064, startPoint y: 376, endPoint x: 1197, endPoint y: 369, distance: 133.0
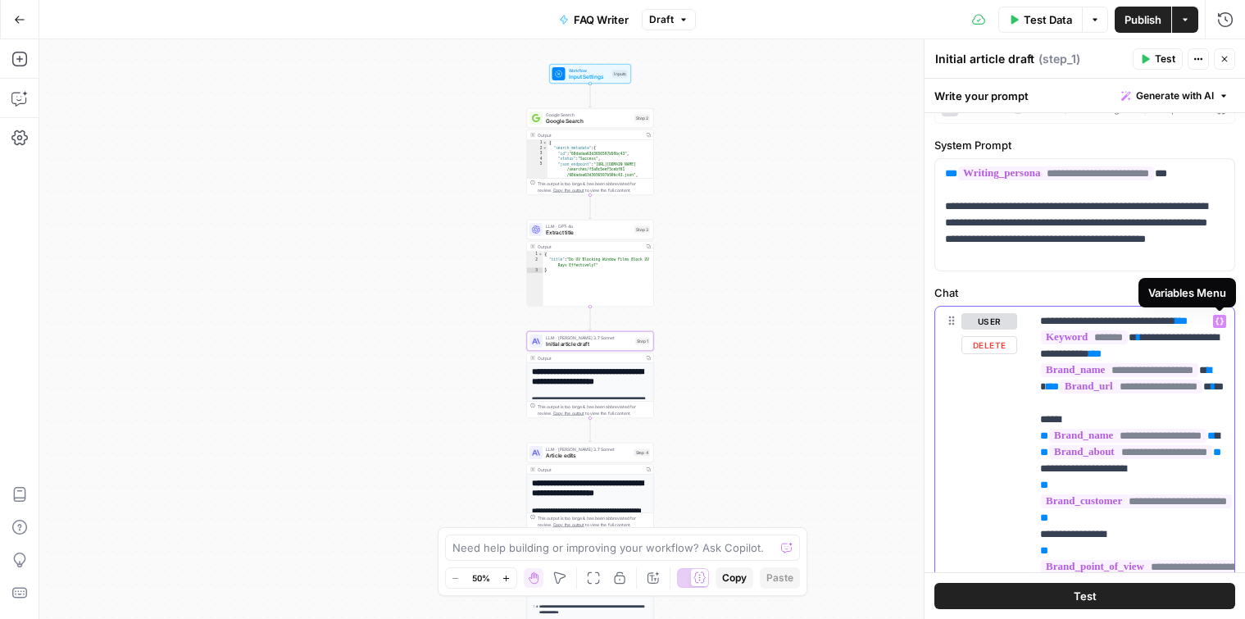
scroll to position [115, 0]
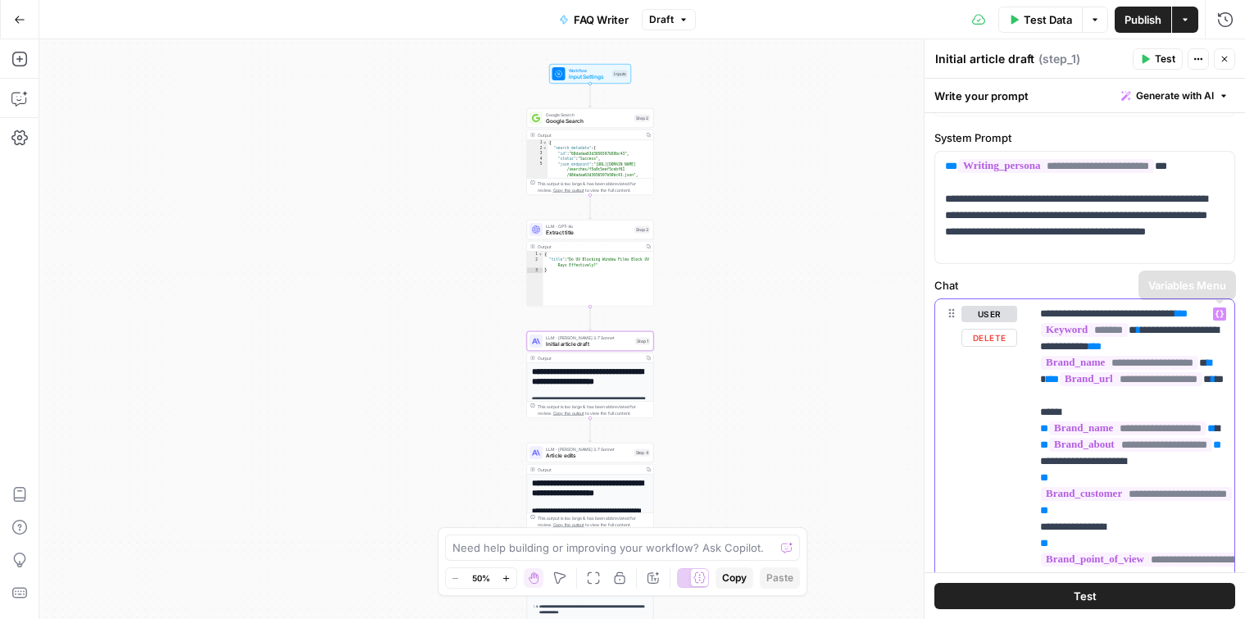
click at [1222, 311] on icon "button" at bounding box center [1220, 314] width 8 height 7
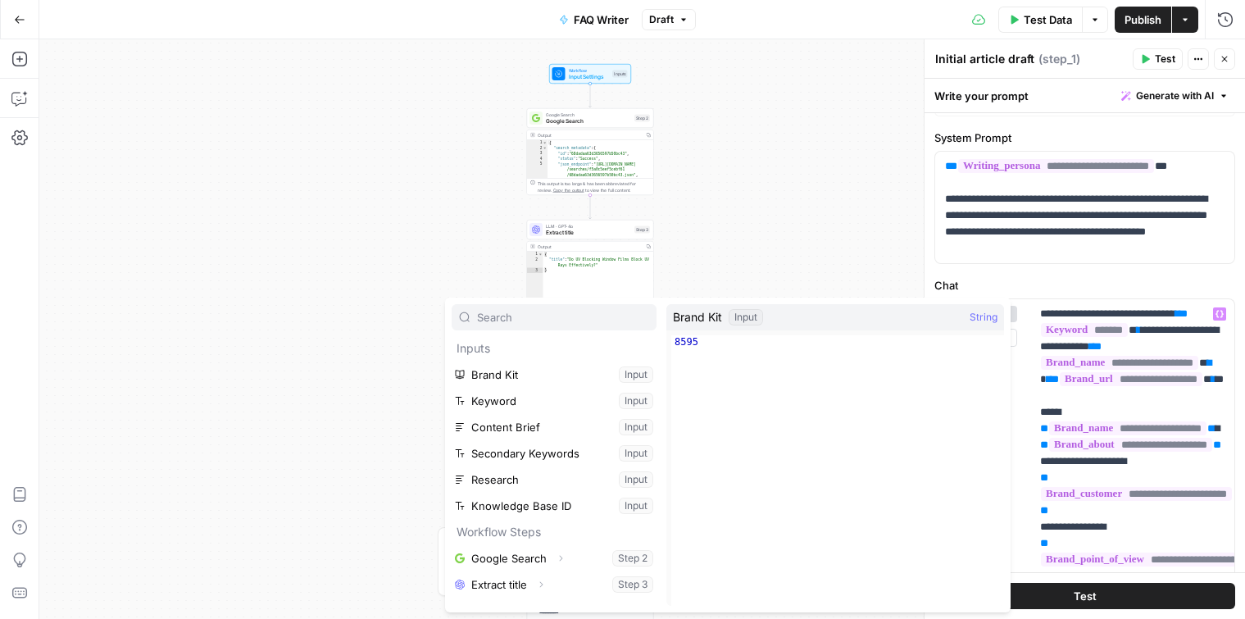
scroll to position [123, 0]
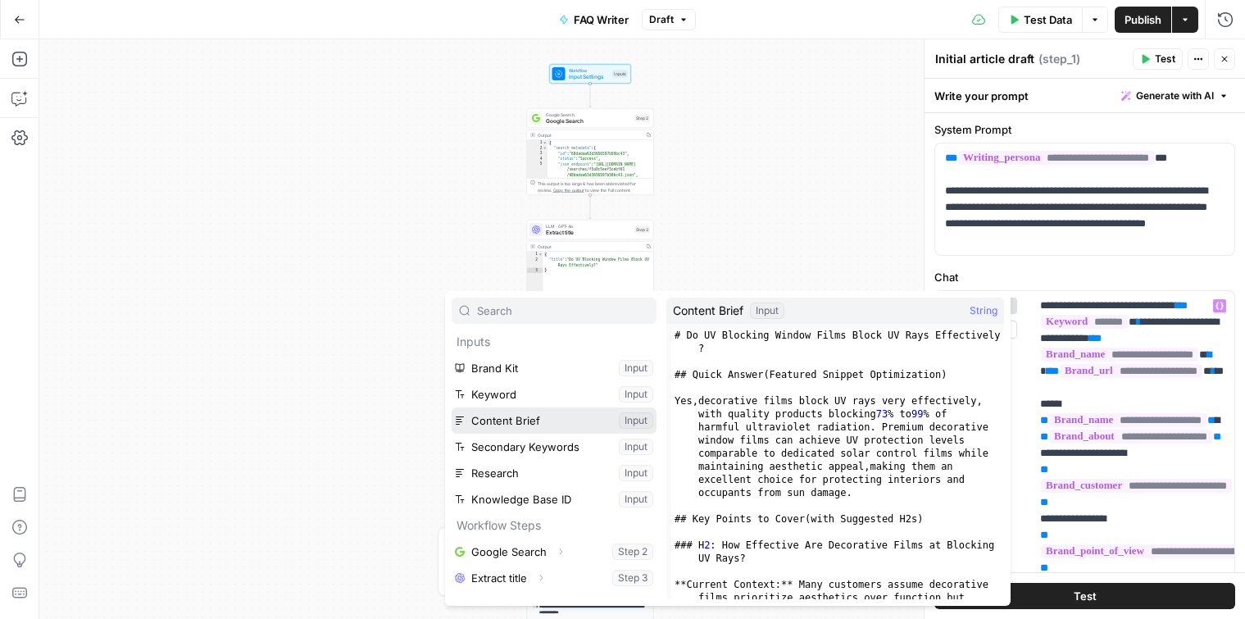
click at [540, 417] on button "Select variable Content Brief" at bounding box center [554, 420] width 205 height 26
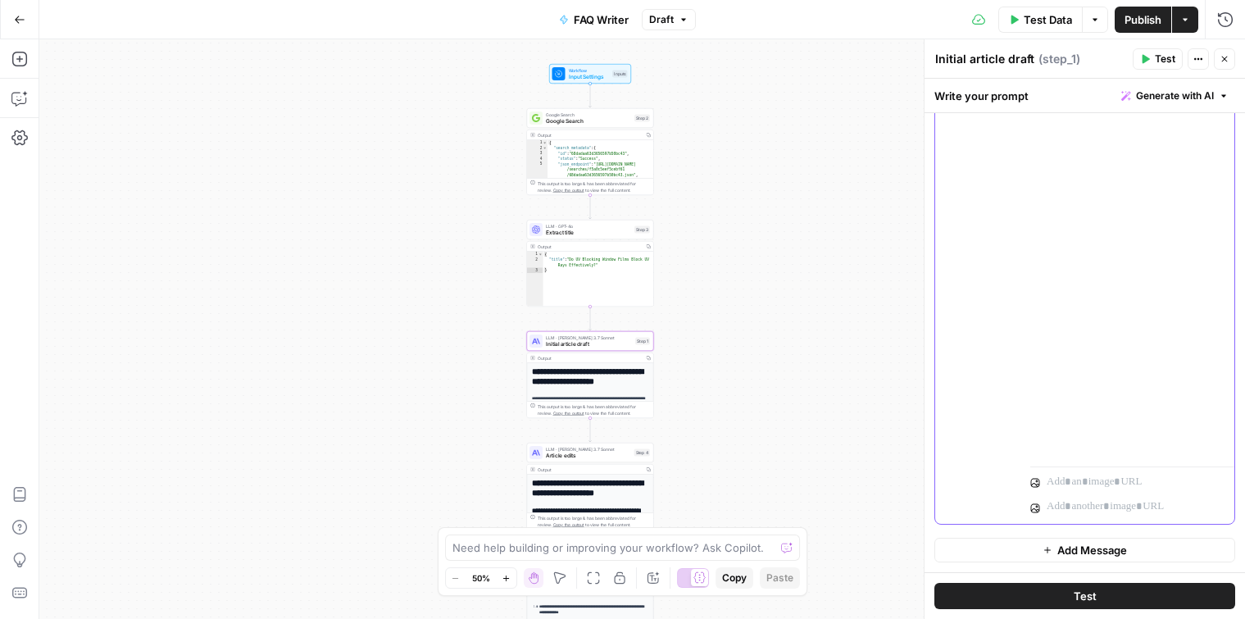
scroll to position [2674, 0]
drag, startPoint x: 1117, startPoint y: 347, endPoint x: 1021, endPoint y: 343, distance: 96.0
click at [1023, 346] on div "**********" at bounding box center [1085, 158] width 299 height 732
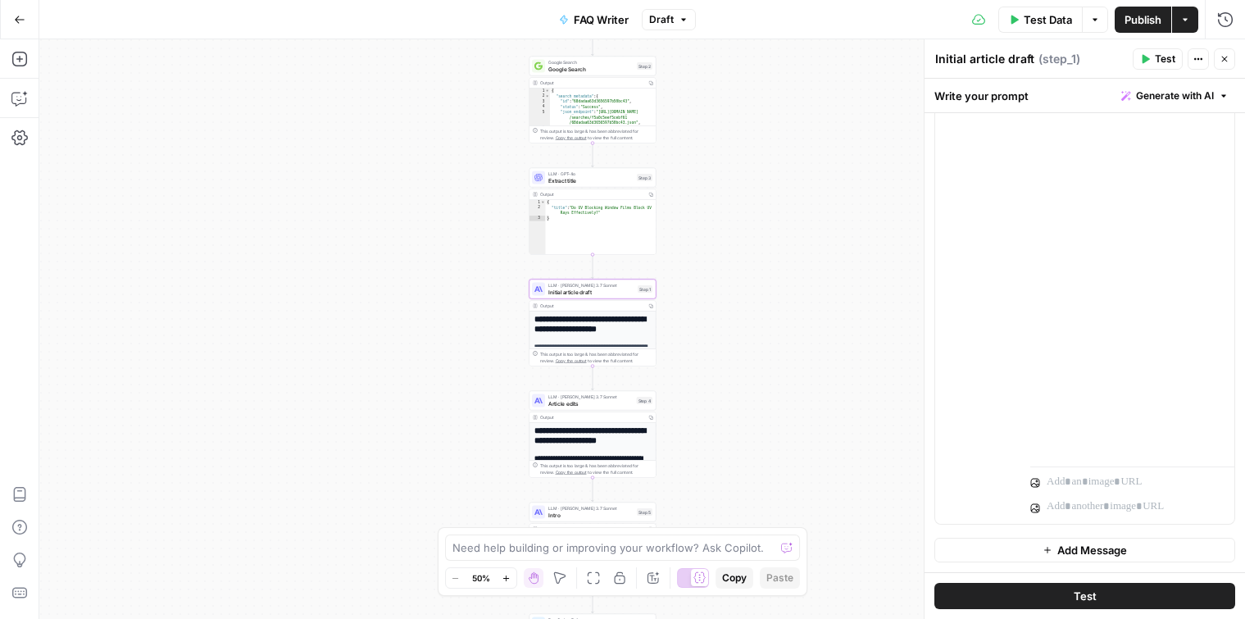
click at [1159, 56] on span "Test" at bounding box center [1165, 59] width 20 height 15
